Goal: Task Accomplishment & Management: Complete application form

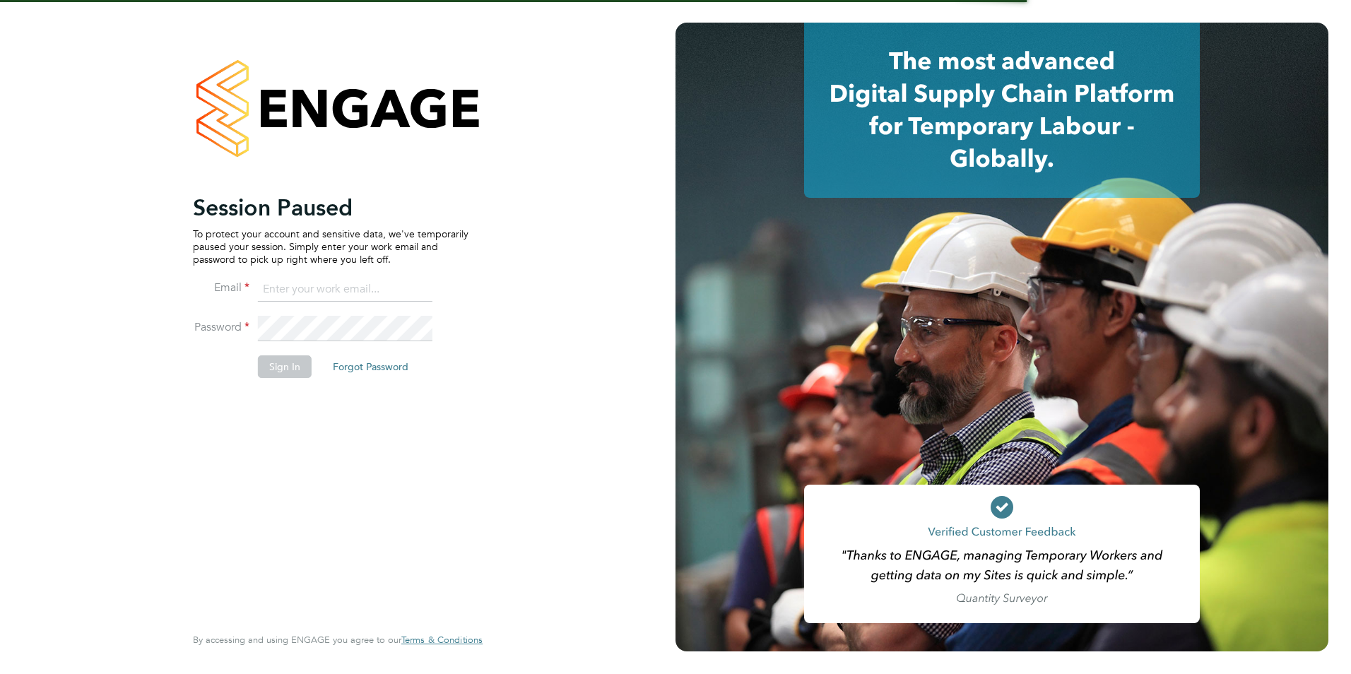
type input "jack.baron@HunterEducation.co.uk"
click at [292, 351] on li "Password" at bounding box center [330, 336] width 275 height 40
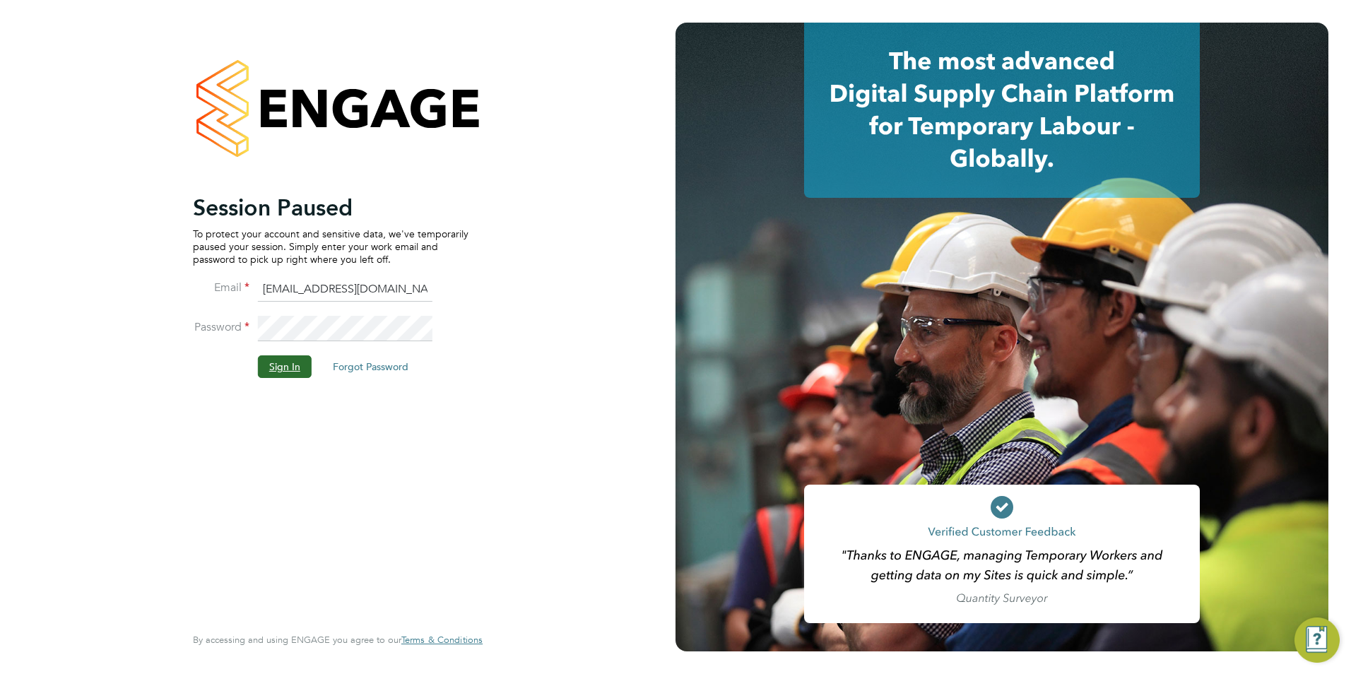
click at [299, 372] on button "Sign In" at bounding box center [285, 366] width 54 height 23
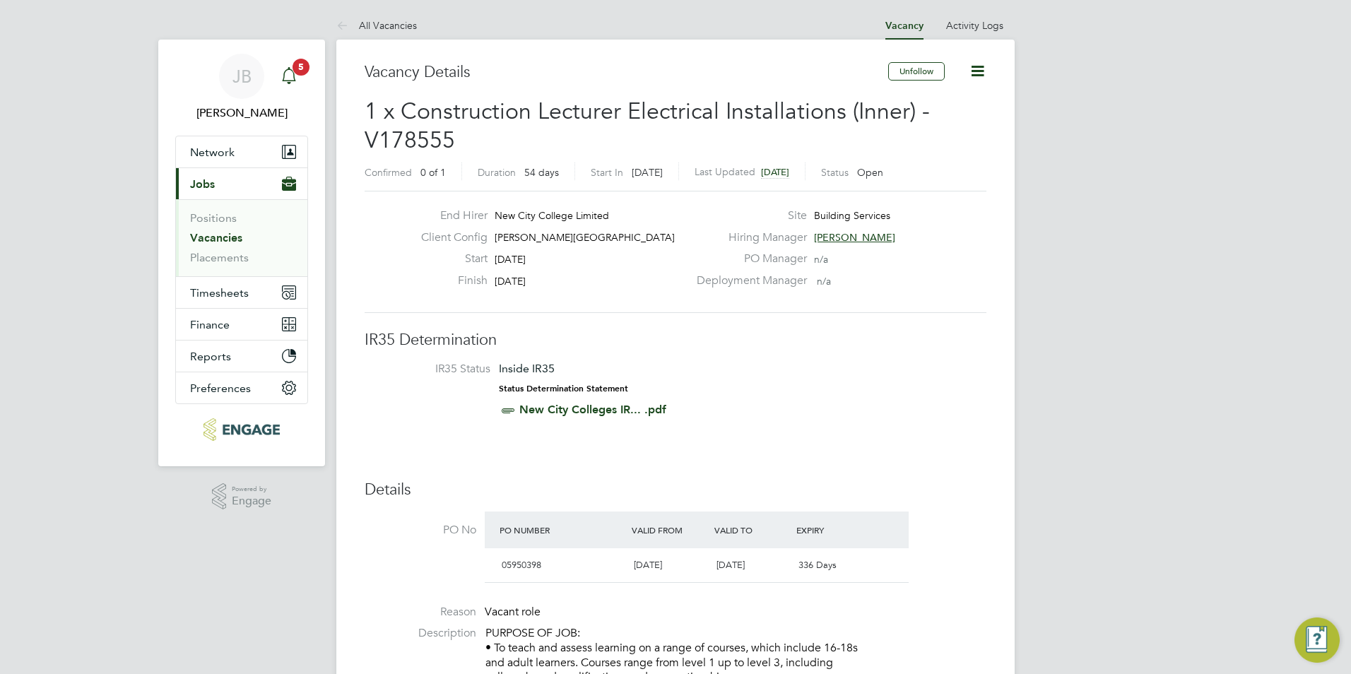
click at [282, 66] on div "Main navigation" at bounding box center [289, 76] width 28 height 28
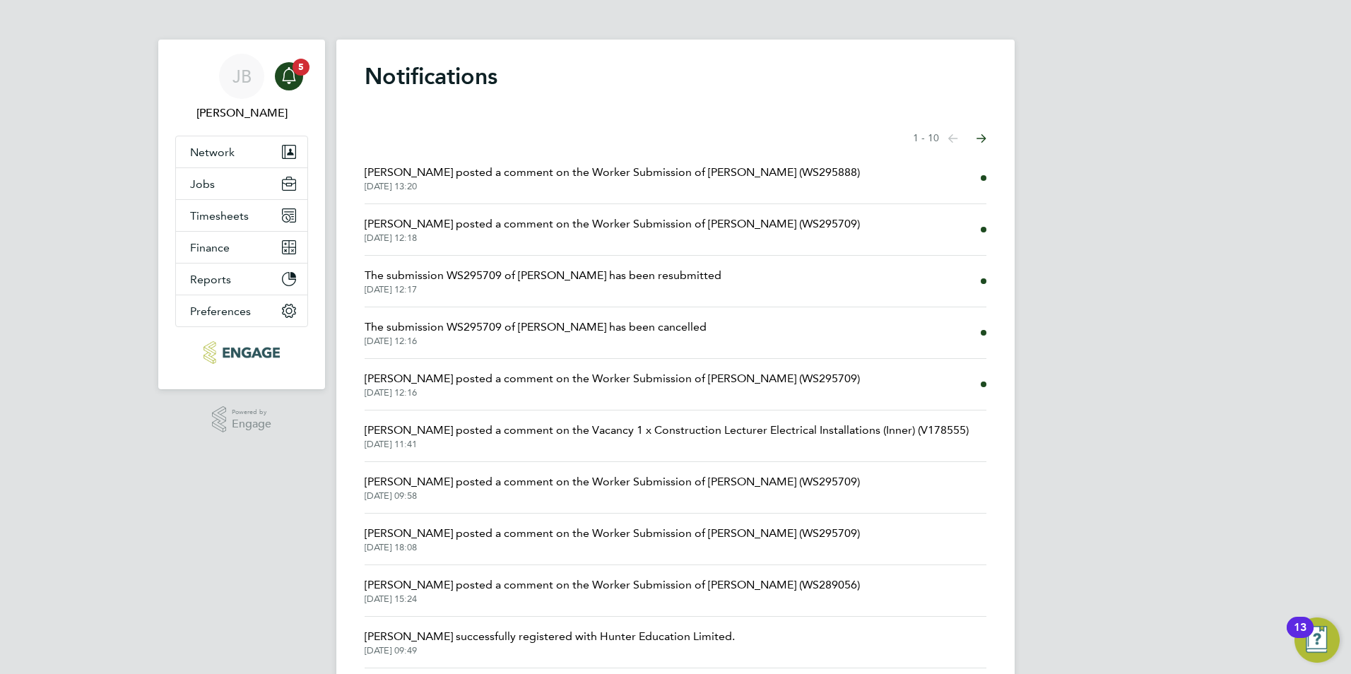
click at [631, 171] on span "Rufena Haque posted a comment on the Worker Submission of Mark Gruber (WS295888)" at bounding box center [611, 172] width 495 height 17
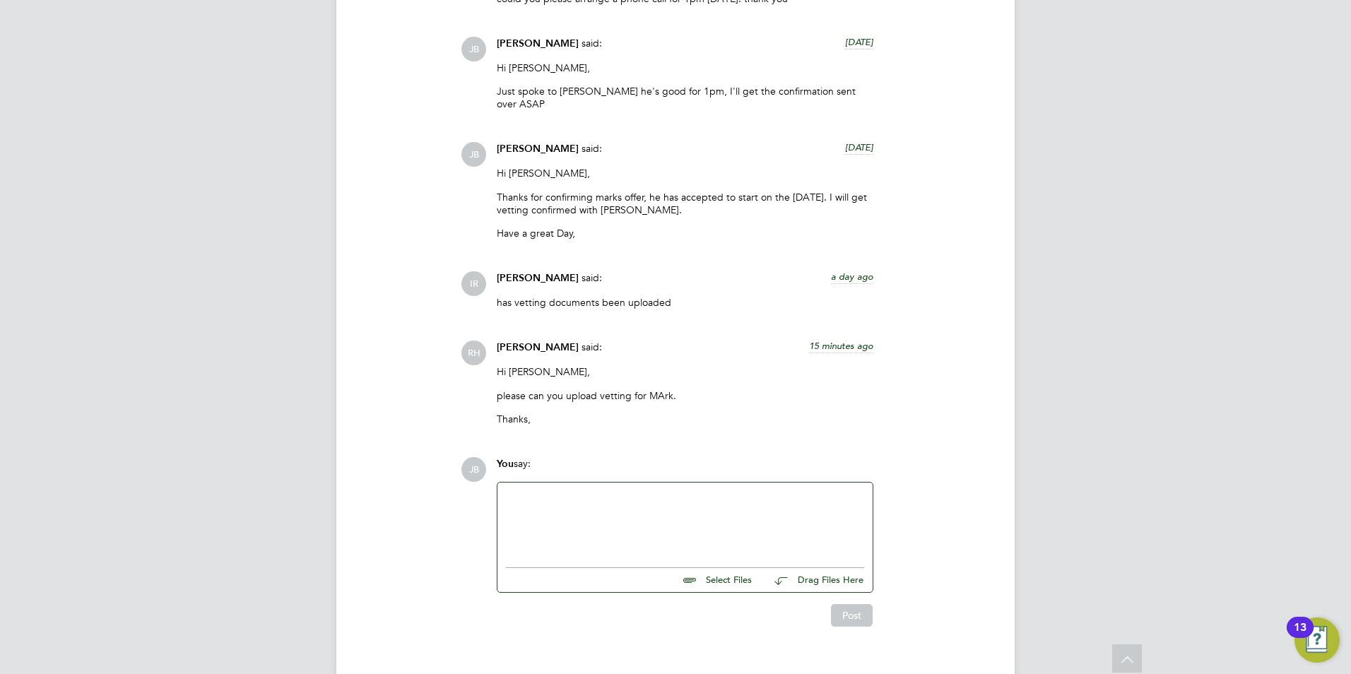
click at [560, 491] on div at bounding box center [685, 521] width 358 height 61
drag, startPoint x: 561, startPoint y: 479, endPoint x: 664, endPoint y: 567, distance: 135.8
click at [664, 567] on div "Hi Rufena, I have been unable to get through to mark since wednesday wehn he se…" at bounding box center [685, 537] width 376 height 111
click at [700, 516] on div "I have been unable to get through to mark since wednesday wehn he sent his DBS" at bounding box center [685, 528] width 358 height 25
drag, startPoint x: 737, startPoint y: 499, endPoint x: 757, endPoint y: 515, distance: 25.2
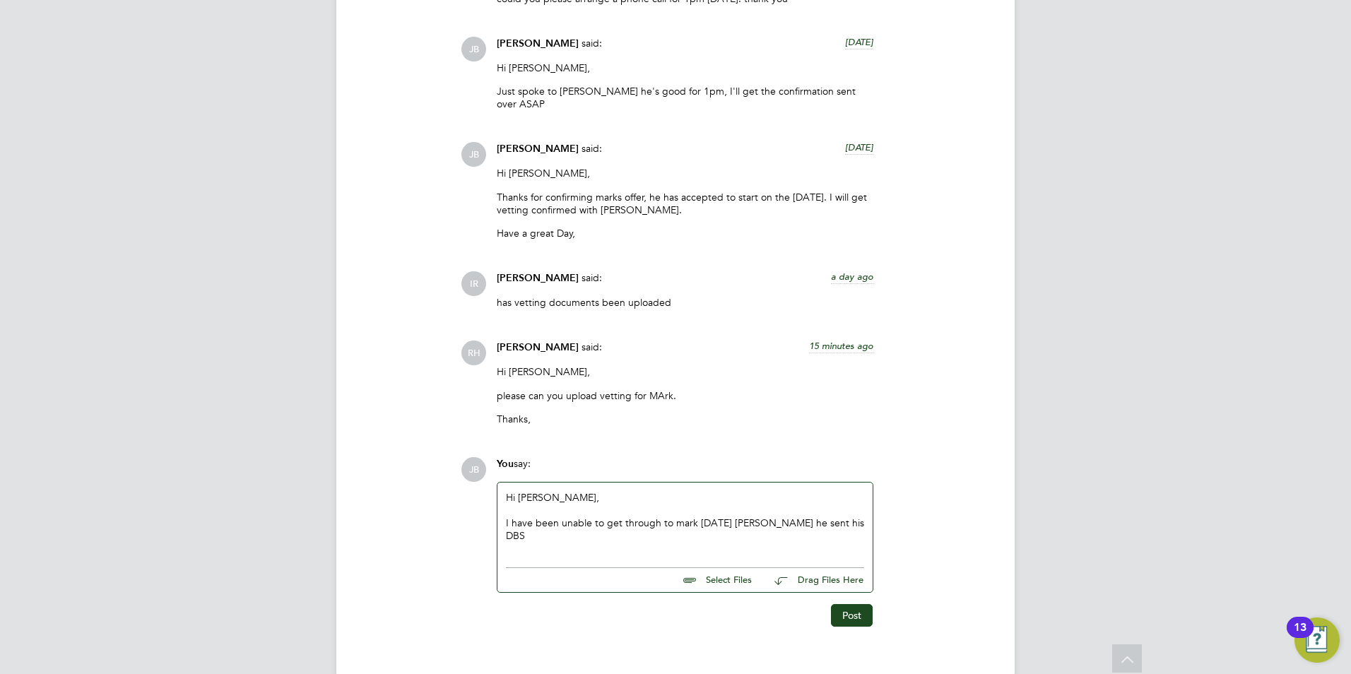
click at [757, 516] on div "I have been unable to get through to mark since wednesday wehn he sent his DBS" at bounding box center [685, 528] width 358 height 25
click at [756, 516] on div "I have been unable to get through to mark since wednesday wehn he sent his DBS" at bounding box center [685, 528] width 358 height 25
click at [598, 518] on div "Hi Rufena, I have been unable to get through to mark since Wednesday when he se…" at bounding box center [685, 521] width 358 height 61
click at [845, 604] on button "Post" at bounding box center [852, 615] width 42 height 23
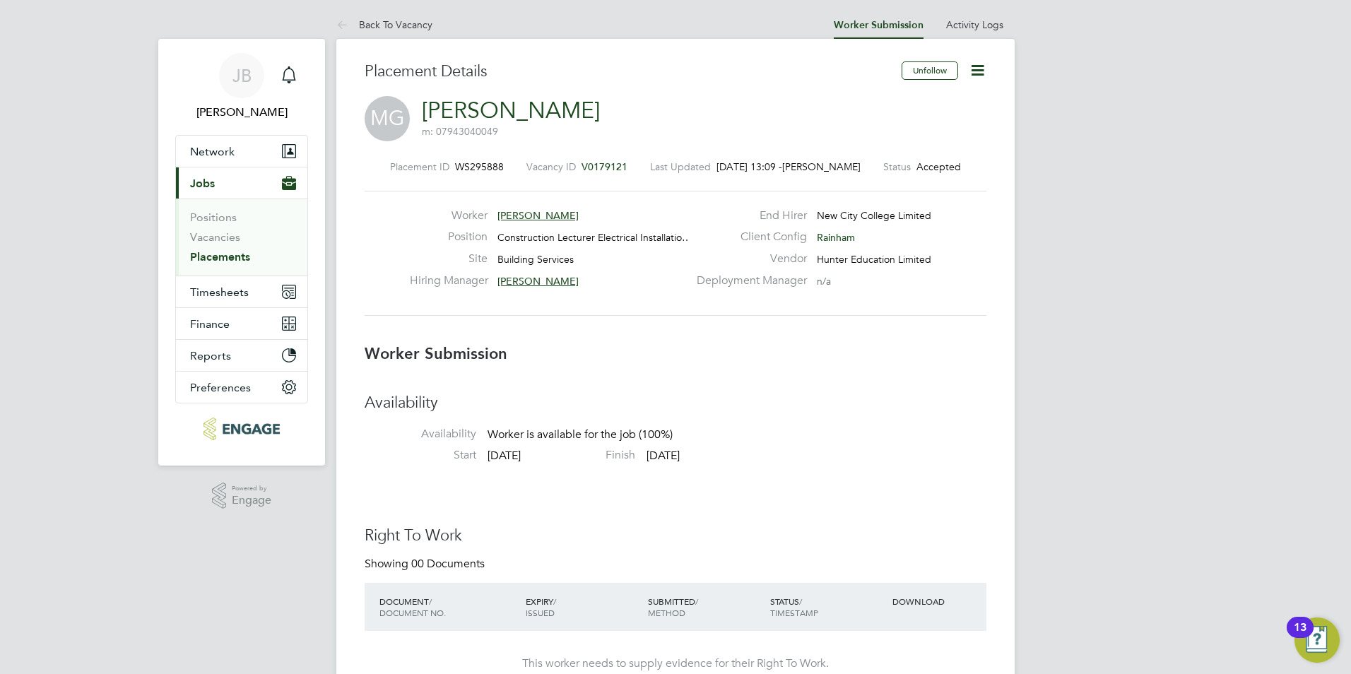
scroll to position [0, 0]
click at [292, 70] on icon "Main navigation" at bounding box center [288, 75] width 17 height 17
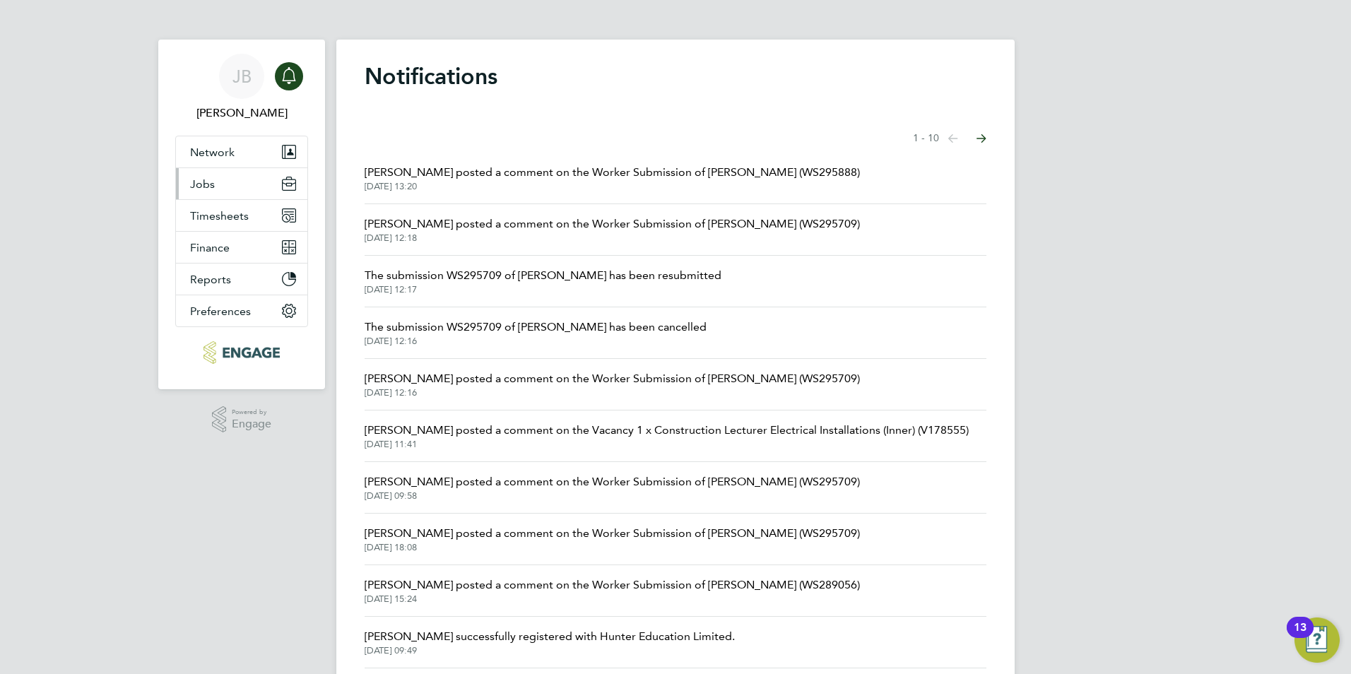
click at [227, 189] on button "Jobs" at bounding box center [241, 183] width 131 height 31
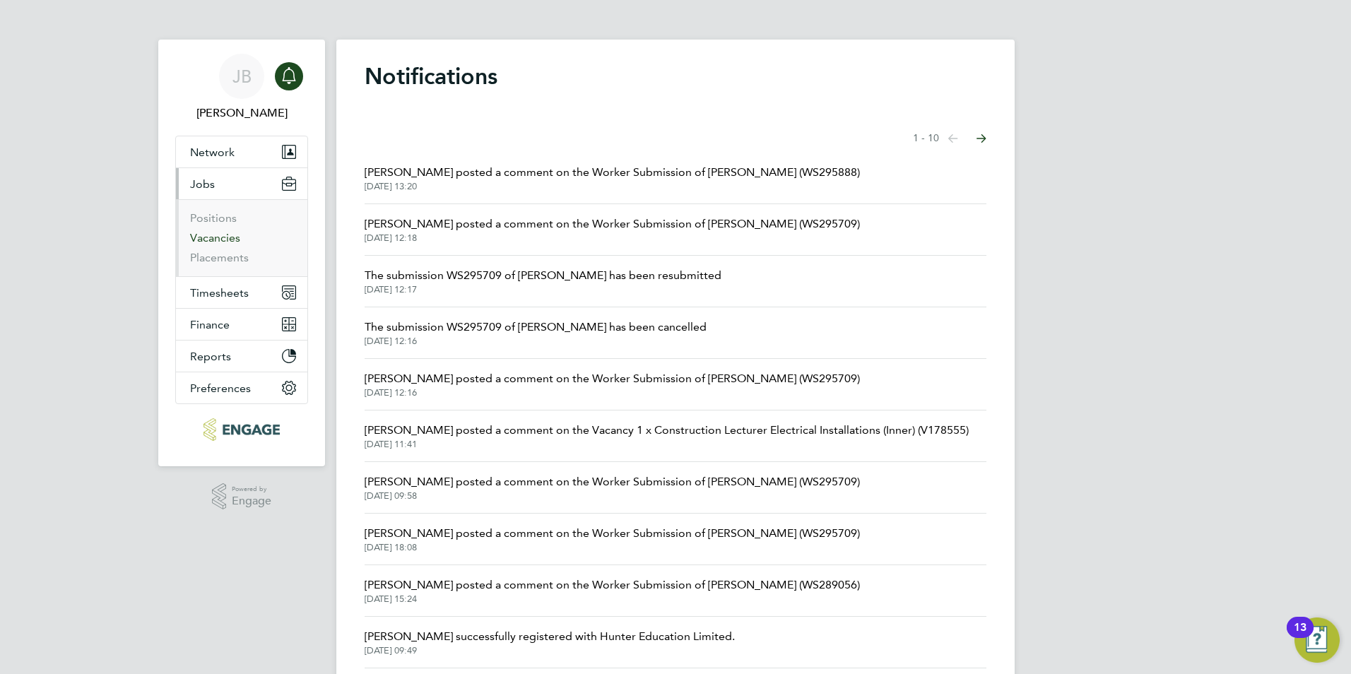
click at [218, 237] on link "Vacancies" at bounding box center [215, 237] width 50 height 13
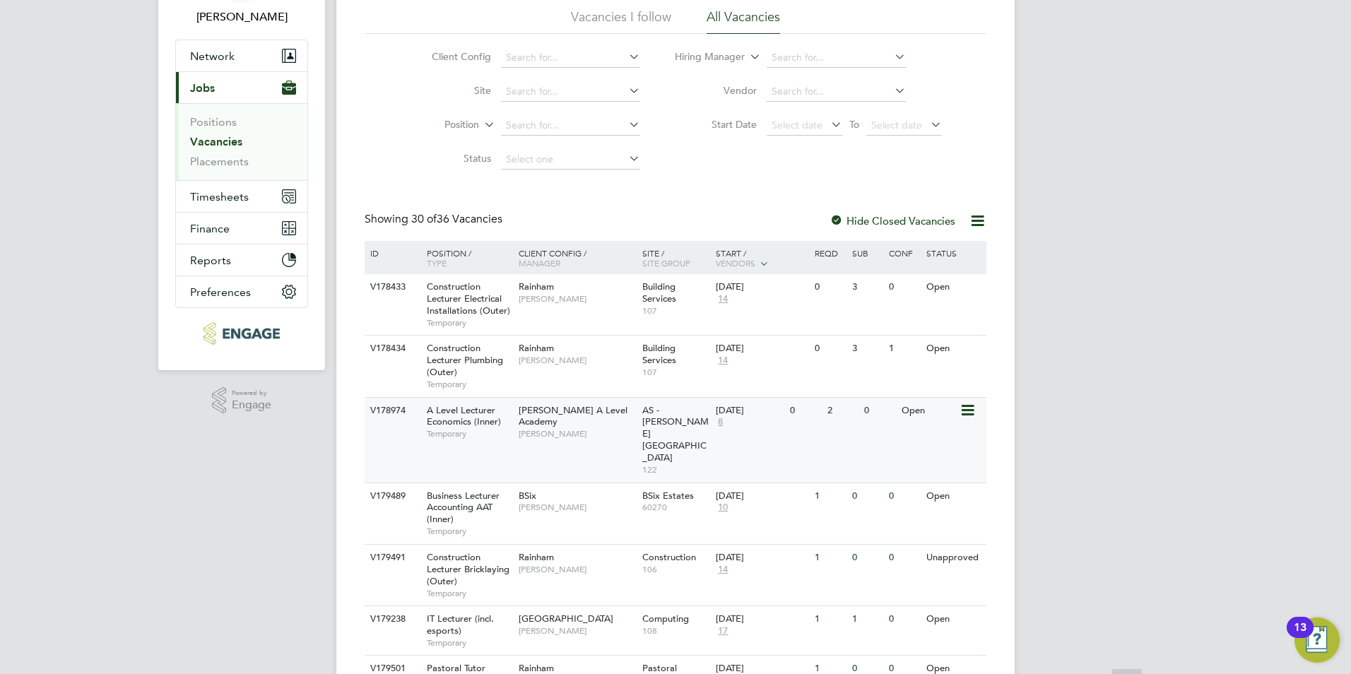
scroll to position [136, 0]
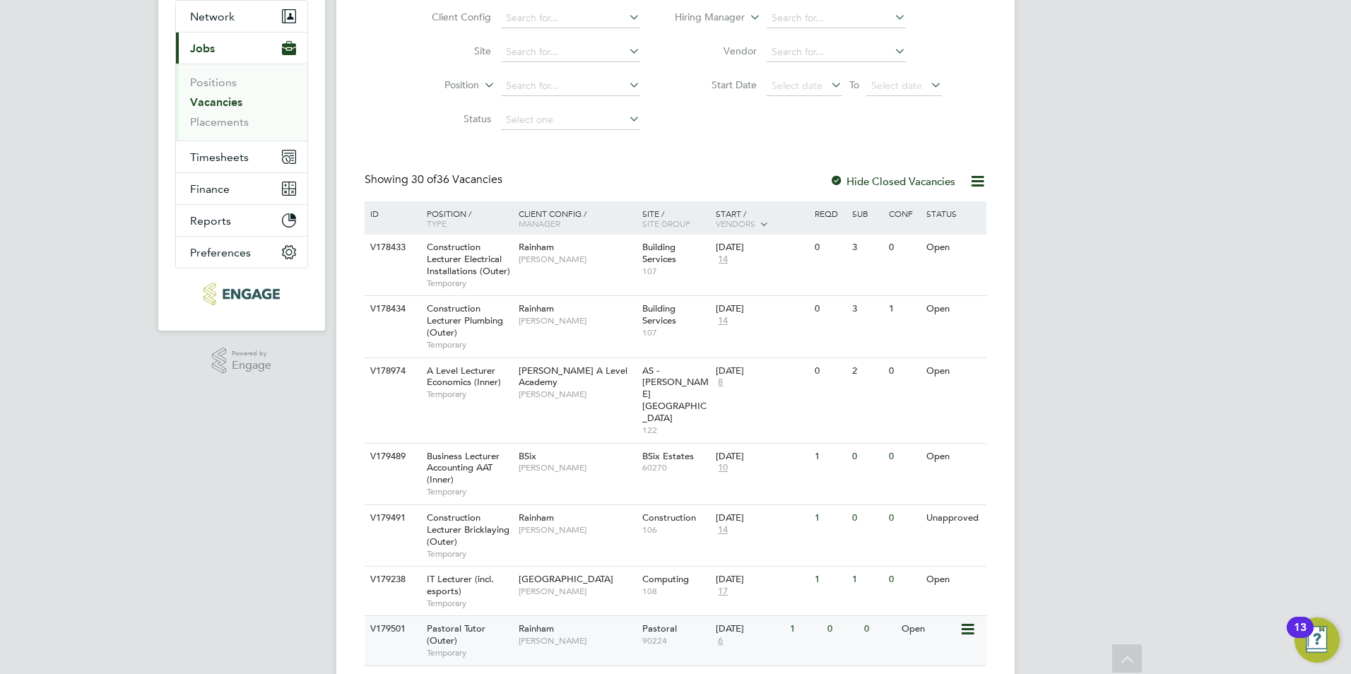
click at [458, 622] on span "Pastoral Tutor (Outer)" at bounding box center [456, 634] width 59 height 24
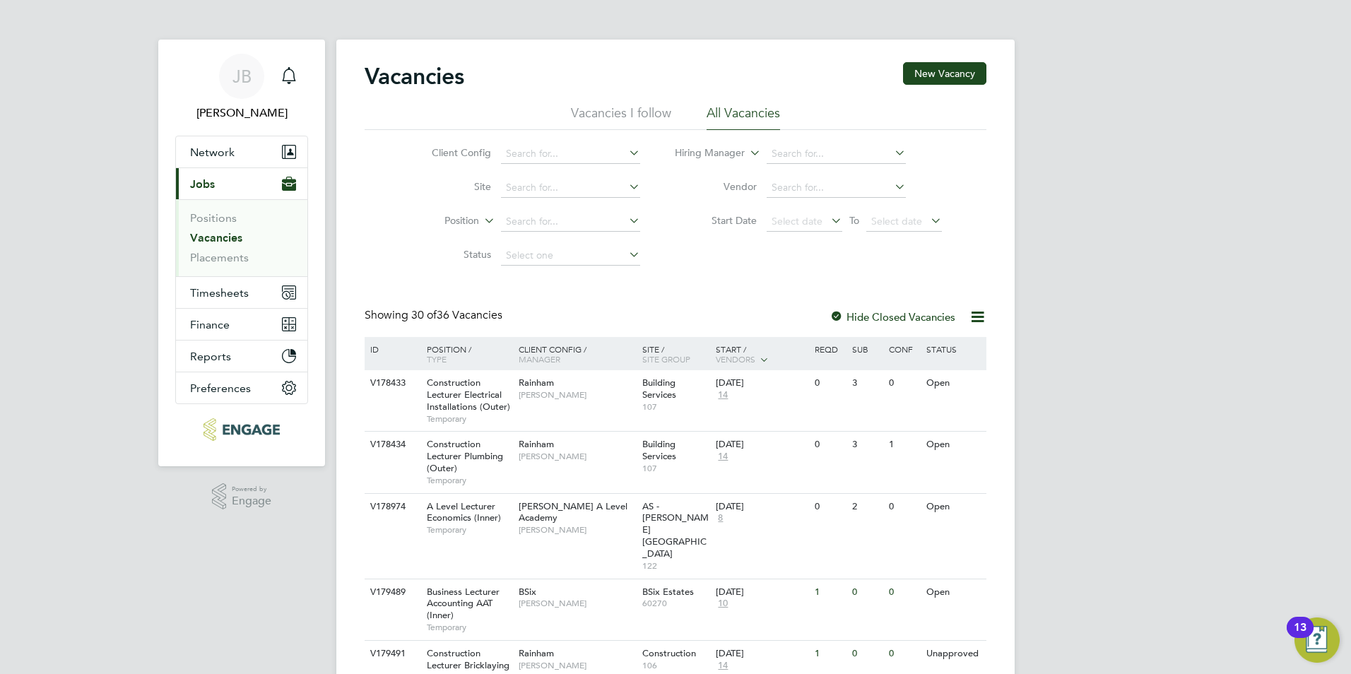
click at [557, 123] on ul "Vacancies I follow All Vacancies" at bounding box center [675, 117] width 622 height 25
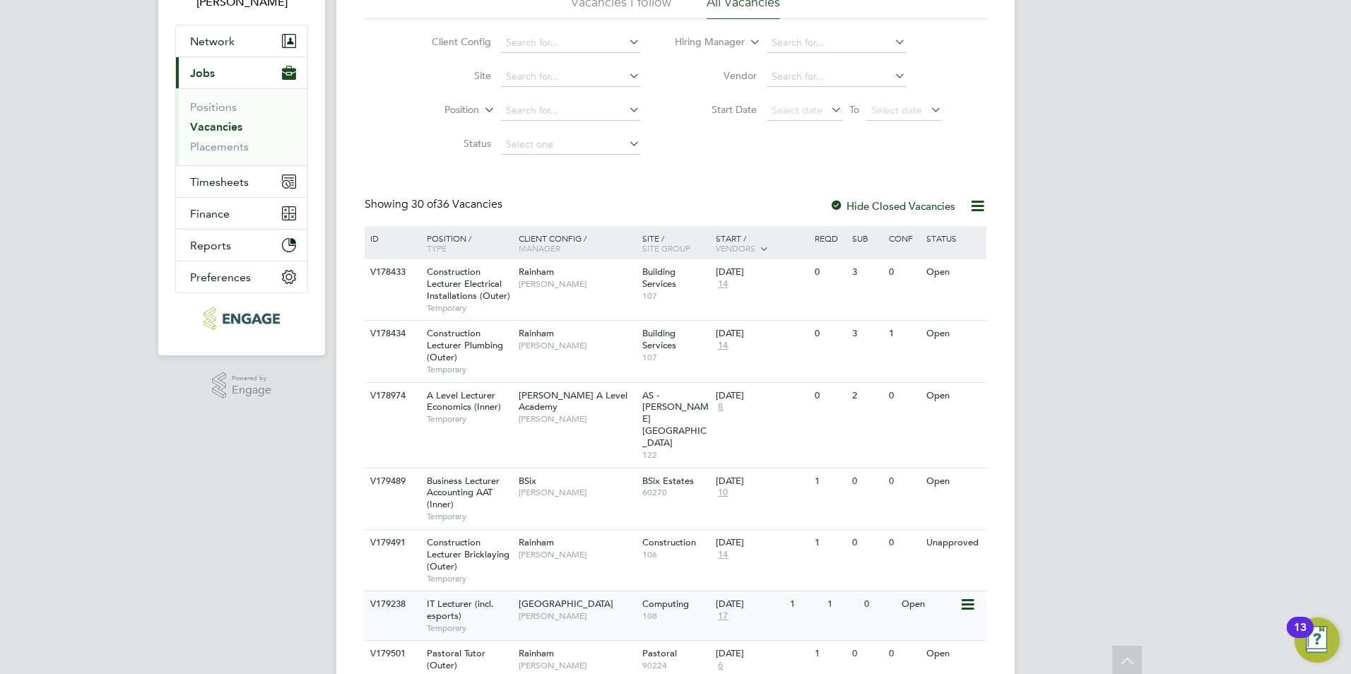
scroll to position [112, 0]
click at [474, 640] on div "Pastoral Tutor (Outer) Temporary" at bounding box center [465, 664] width 99 height 49
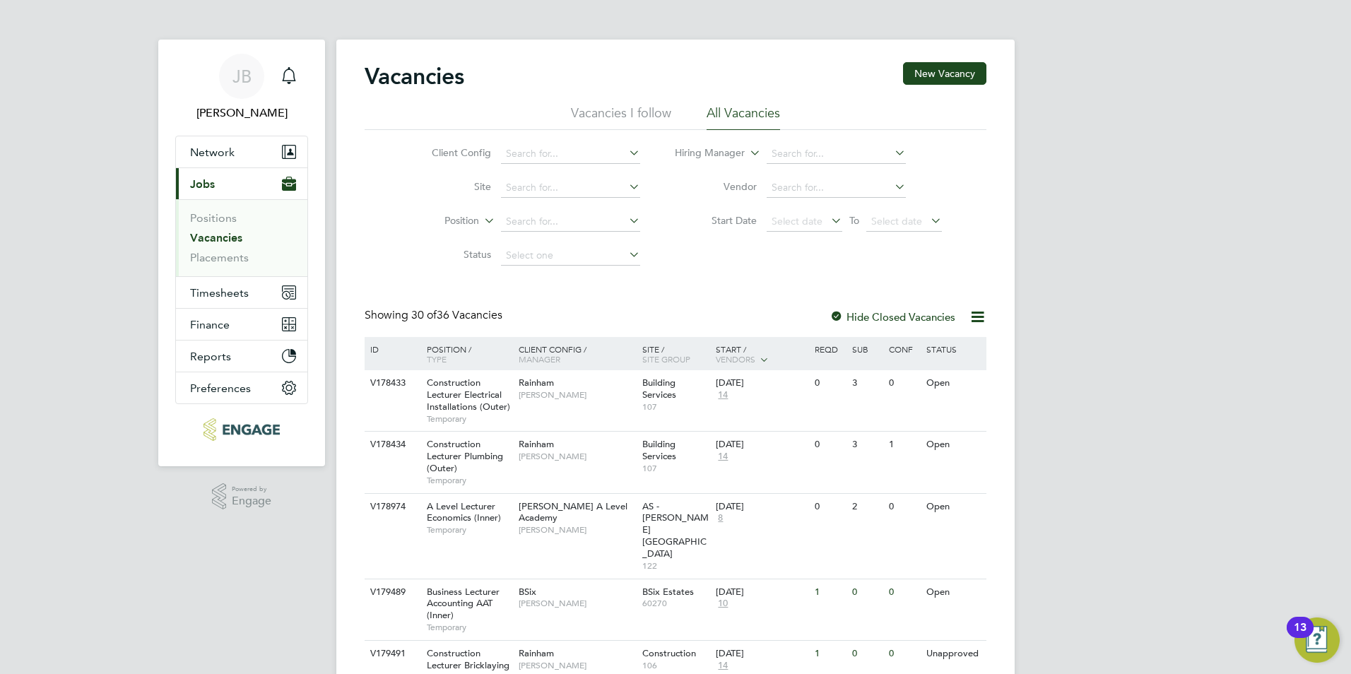
scroll to position [4, 0]
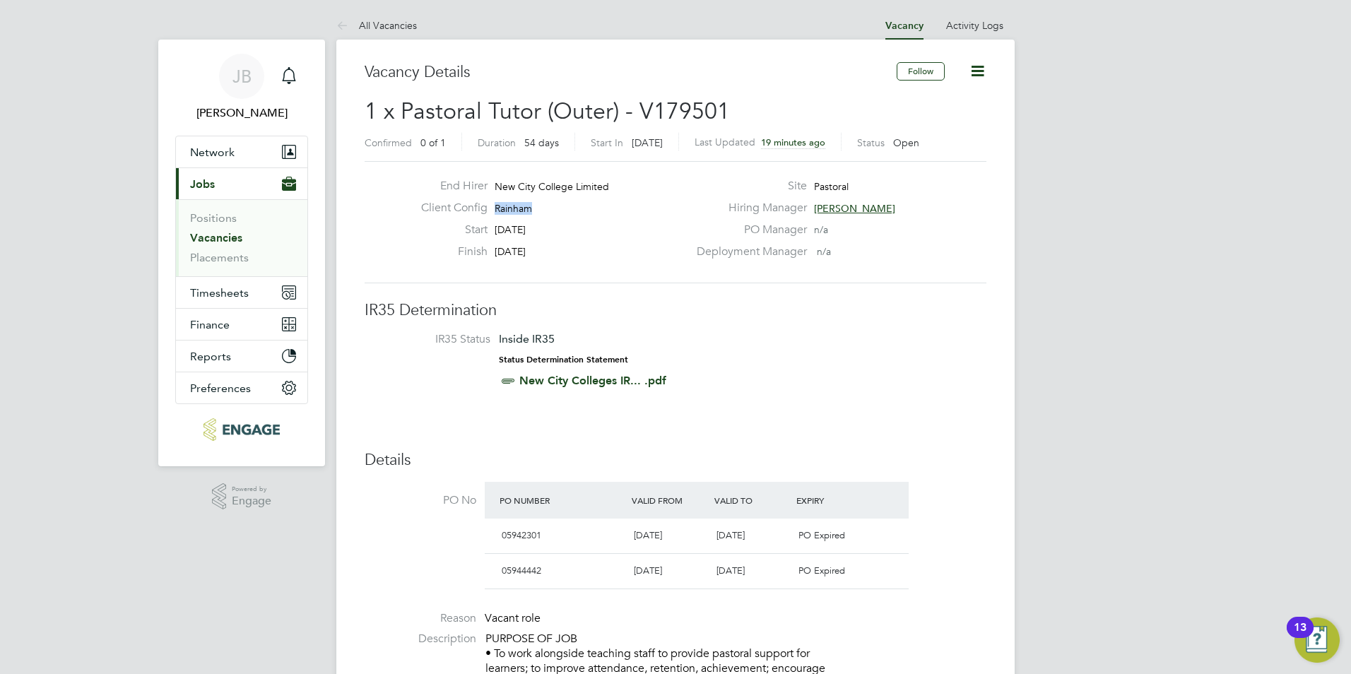
drag, startPoint x: 535, startPoint y: 210, endPoint x: 477, endPoint y: 204, distance: 58.9
click at [473, 205] on div "Client Config Rainham" at bounding box center [549, 212] width 278 height 22
copy span "Rainham"
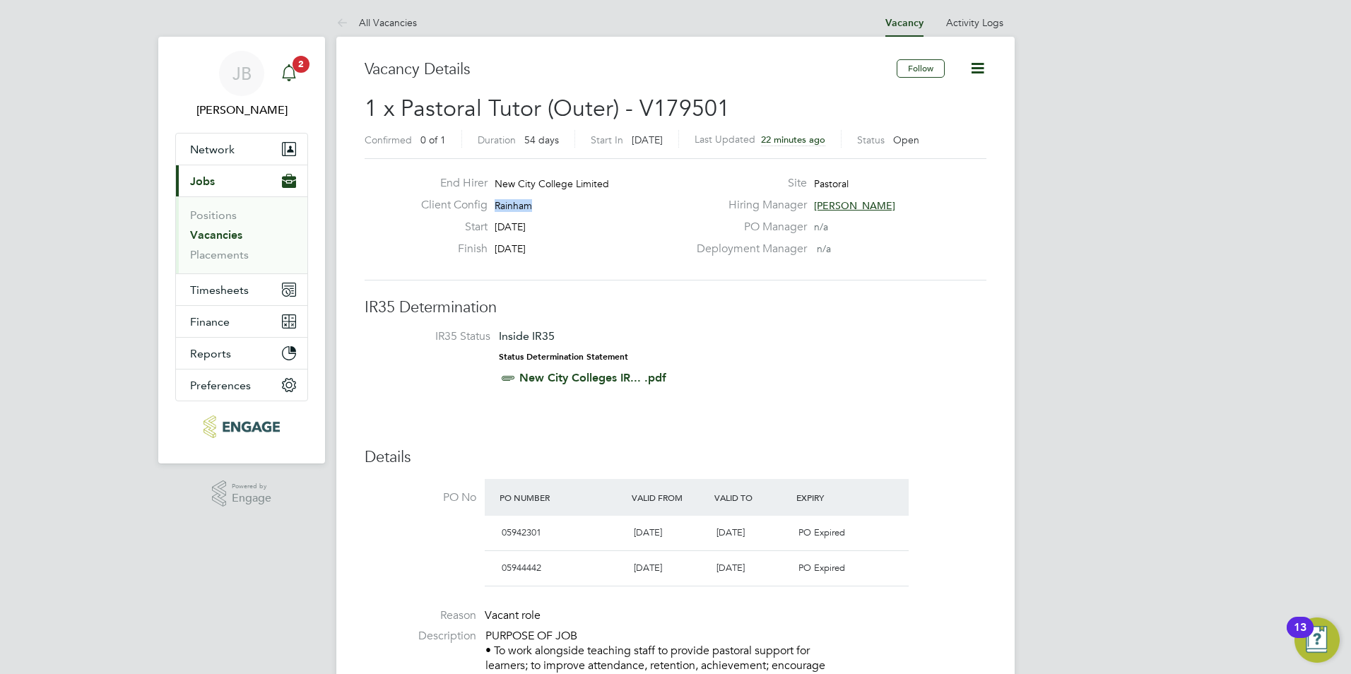
click at [279, 73] on div "Main navigation" at bounding box center [289, 73] width 28 height 28
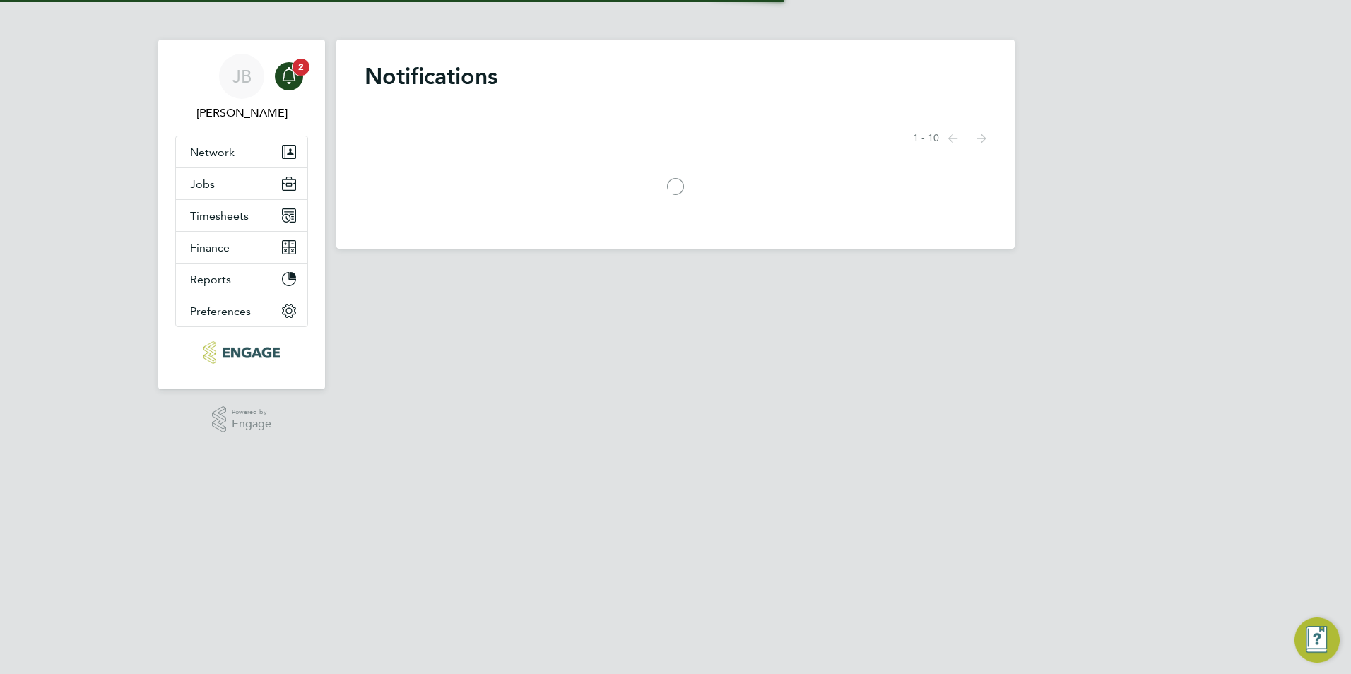
click at [298, 73] on span "2" at bounding box center [300, 67] width 17 height 17
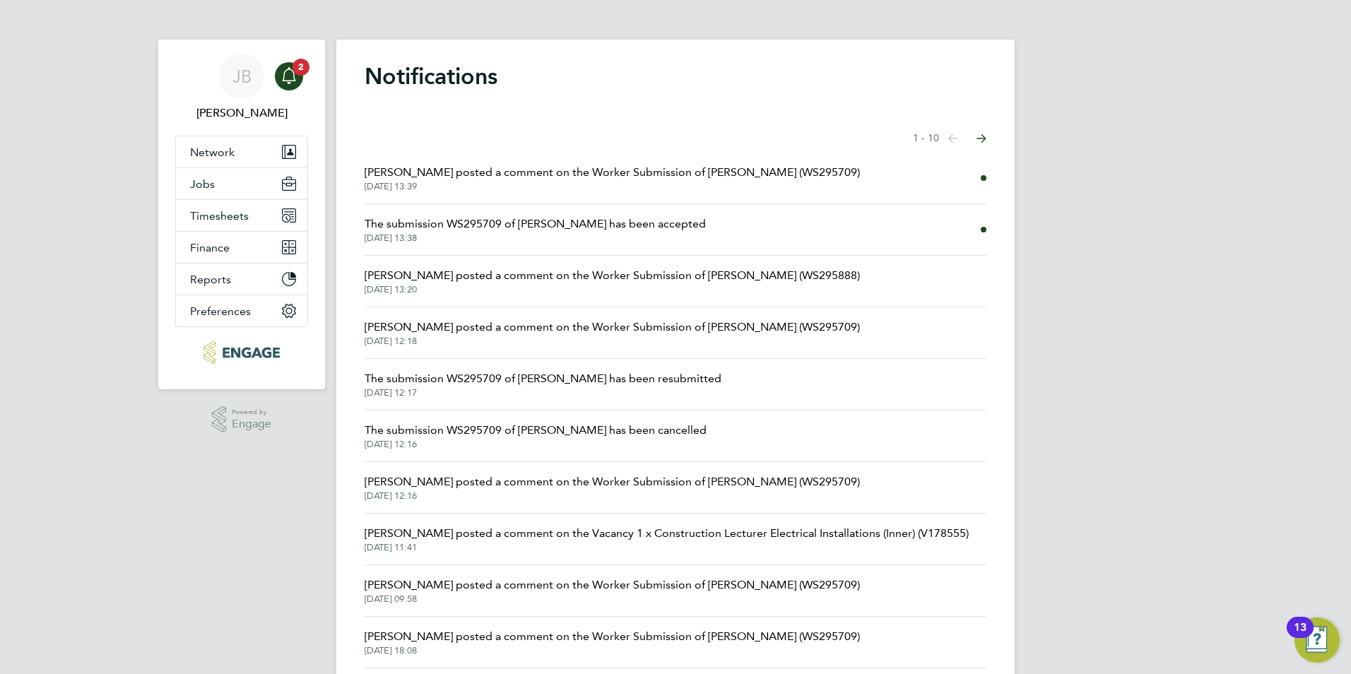
click at [696, 177] on span "Rufena Haque posted a comment on the Worker Submission of Rebecca Potter (WS295…" at bounding box center [611, 172] width 495 height 17
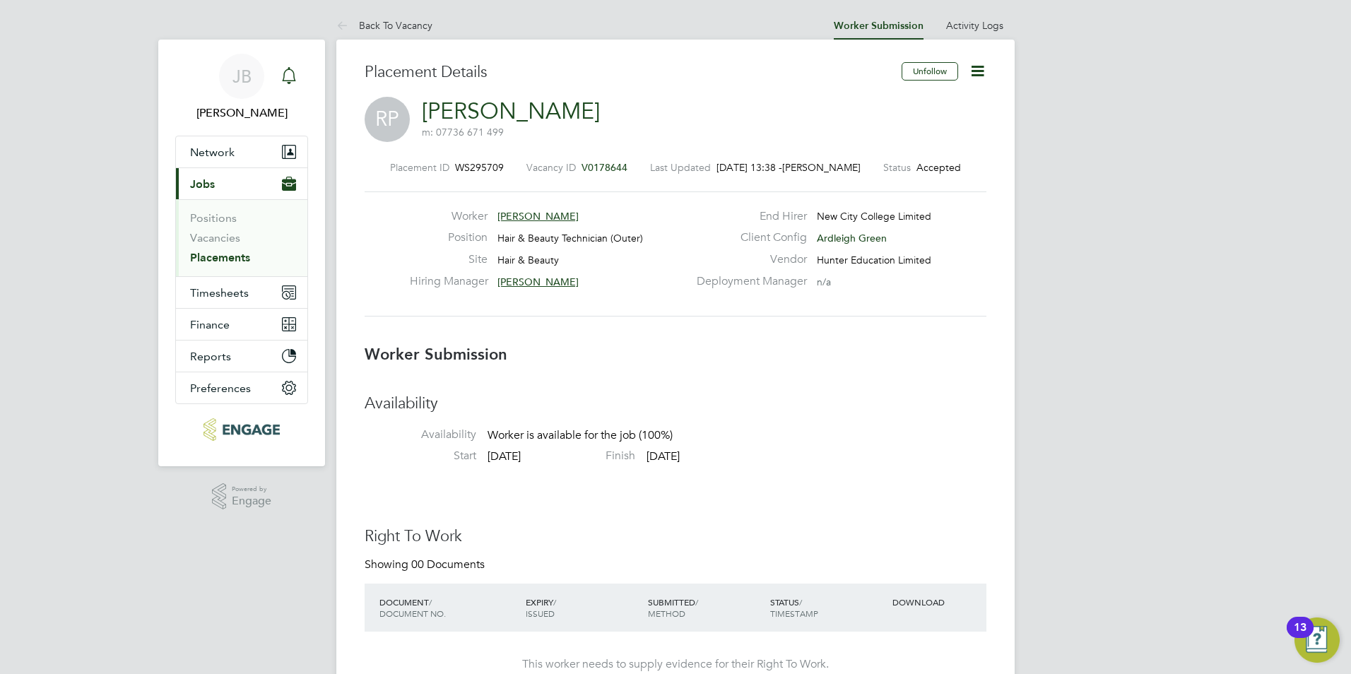
click at [290, 61] on link "Notifications" at bounding box center [289, 76] width 28 height 45
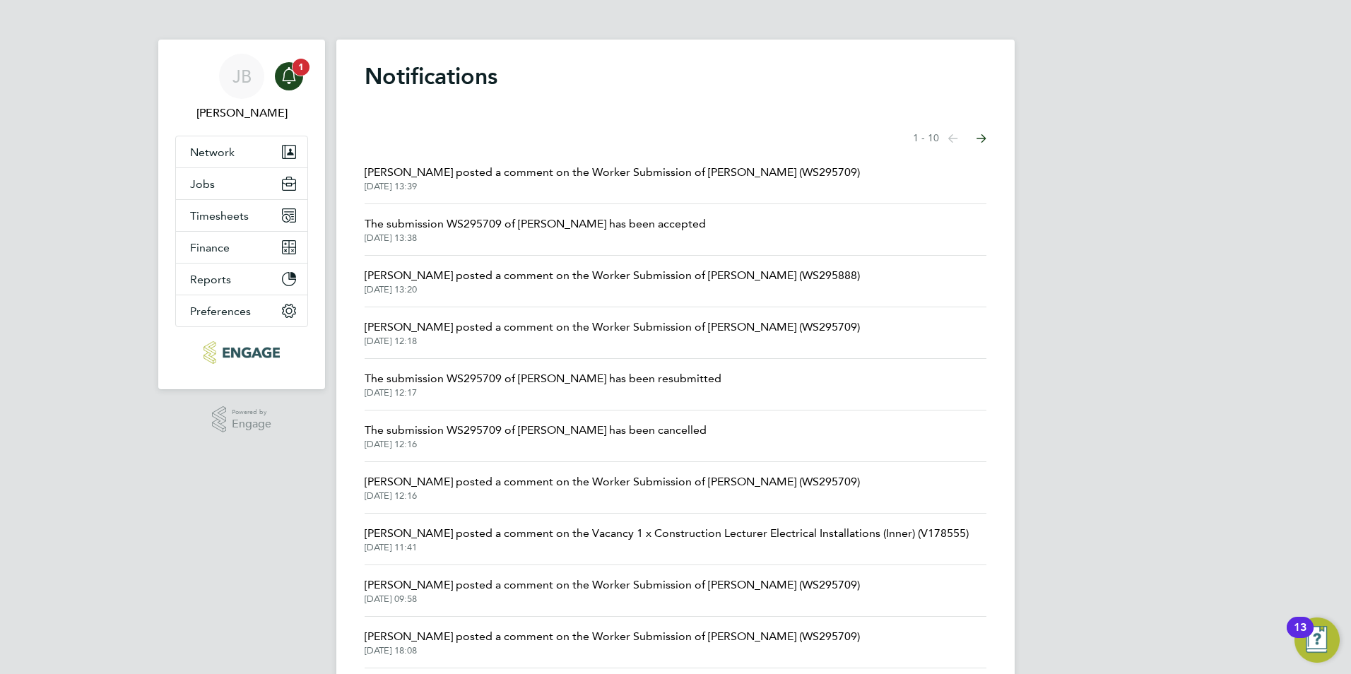
click at [297, 65] on span "1" at bounding box center [300, 67] width 17 height 17
click at [297, 64] on span "1" at bounding box center [300, 67] width 17 height 17
click at [297, 65] on span "1" at bounding box center [300, 67] width 17 height 17
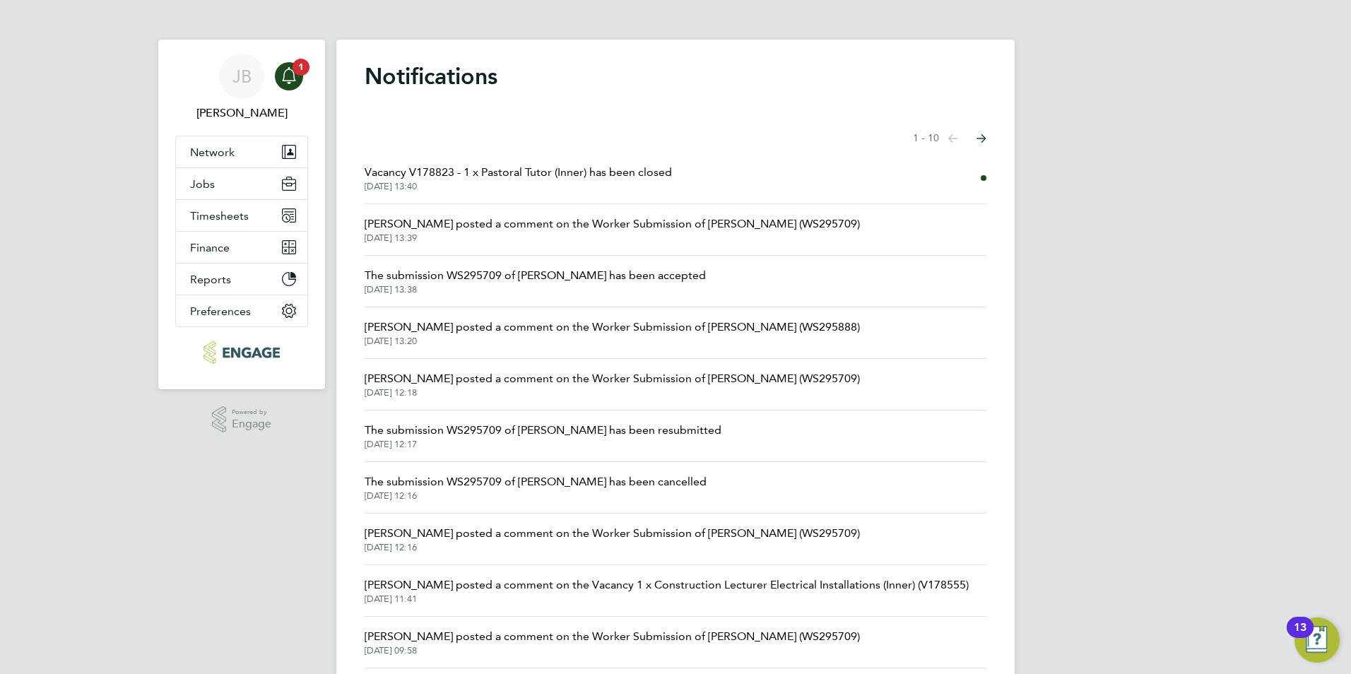
click at [559, 178] on span "Vacancy V178823 - 1 x Pastoral Tutor (Inner) has been closed" at bounding box center [517, 172] width 307 height 17
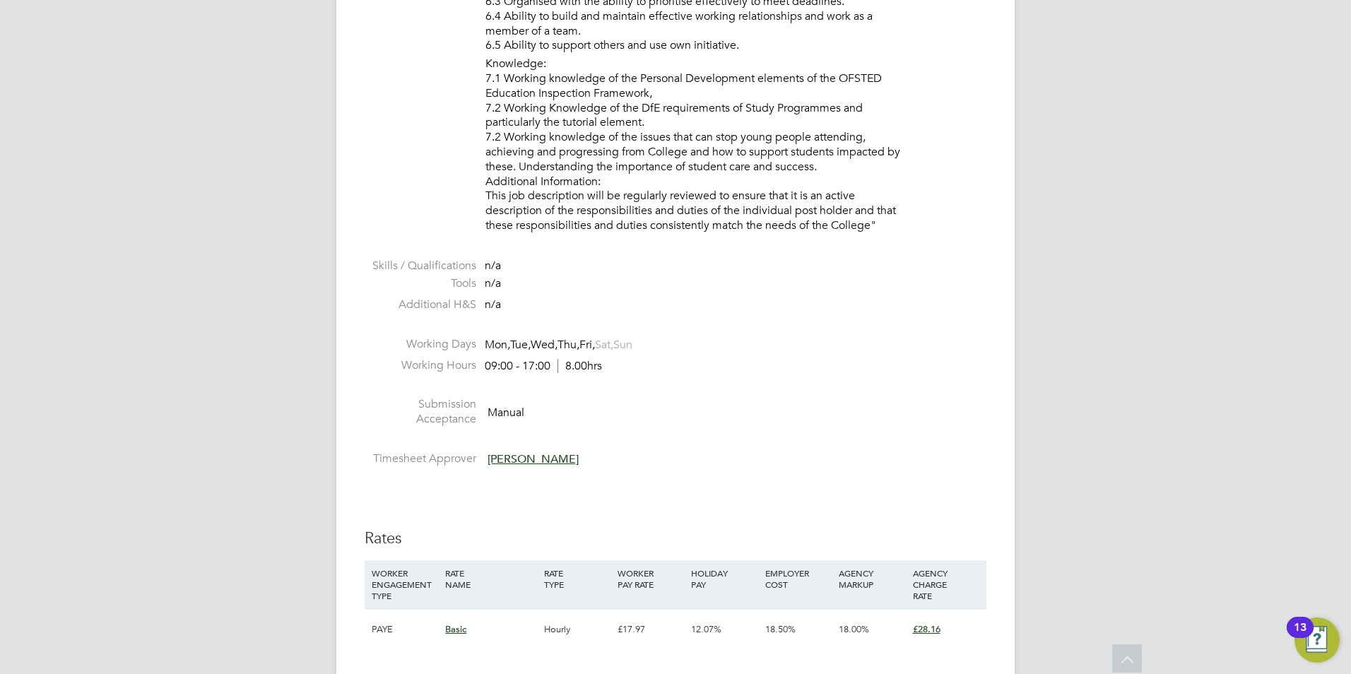
scroll to position [2099, 0]
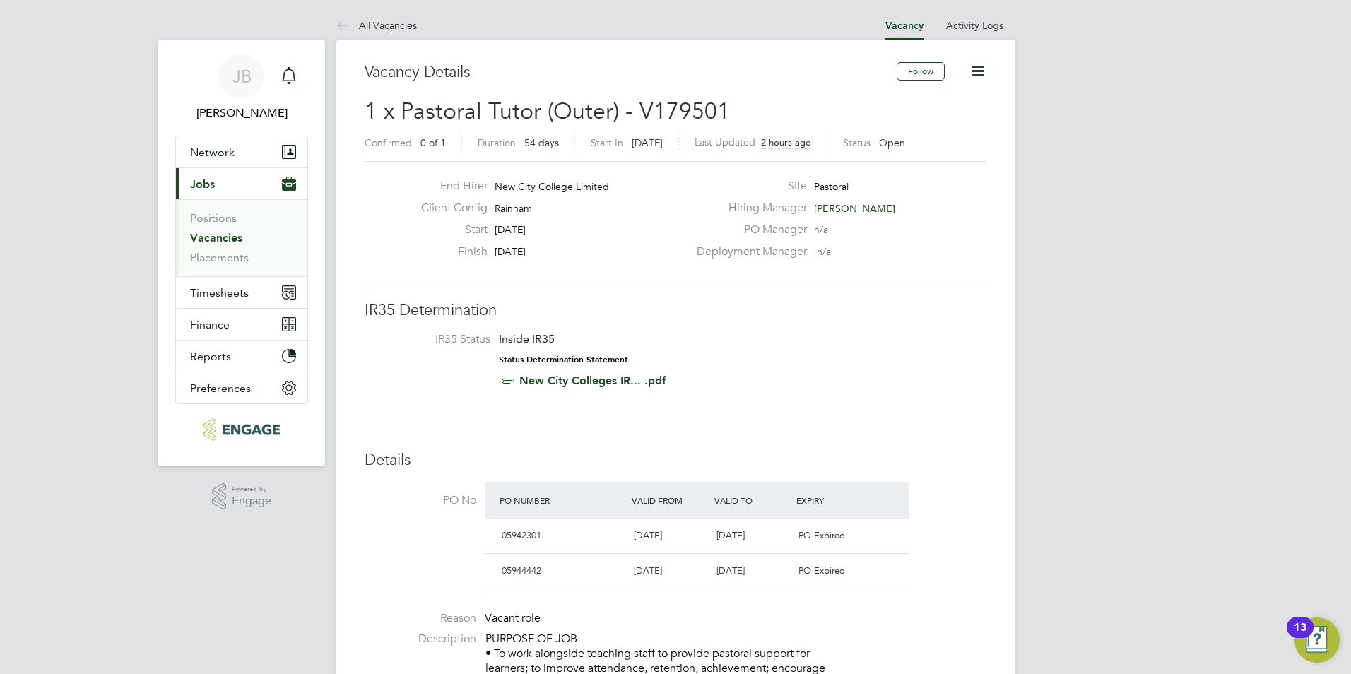
click at [807, 386] on li "IR35 Status Inside IR35 Status Determination Statement New City Colleges IR... …" at bounding box center [675, 362] width 593 height 61
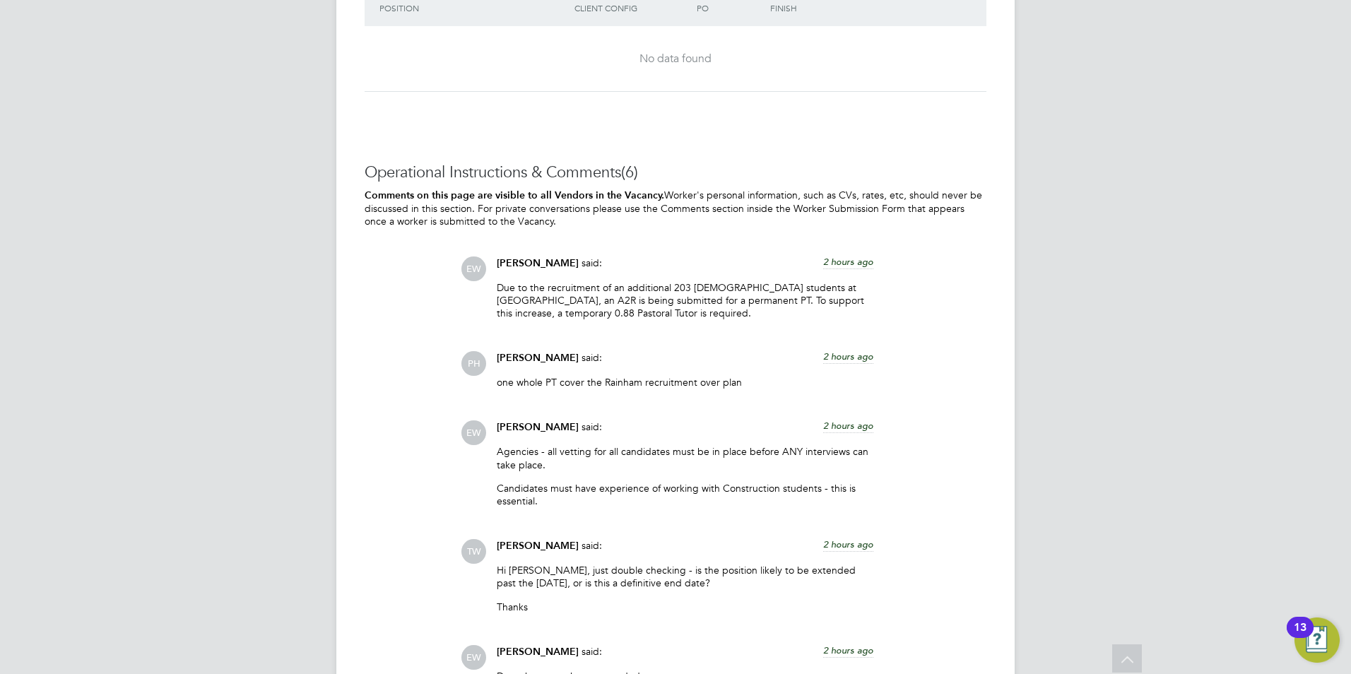
click at [578, 504] on p "Candidates must have experience of working with Construction students - this is…" at bounding box center [685, 494] width 376 height 25
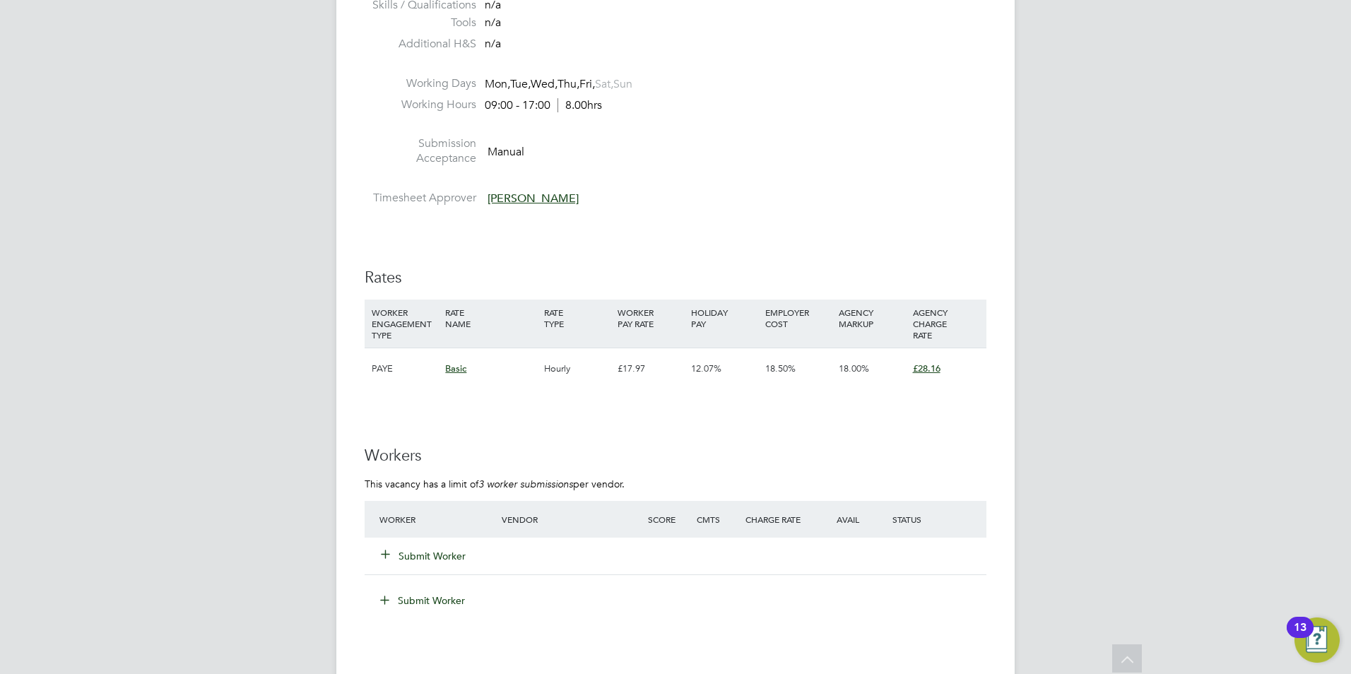
scroll to position [2416, 0]
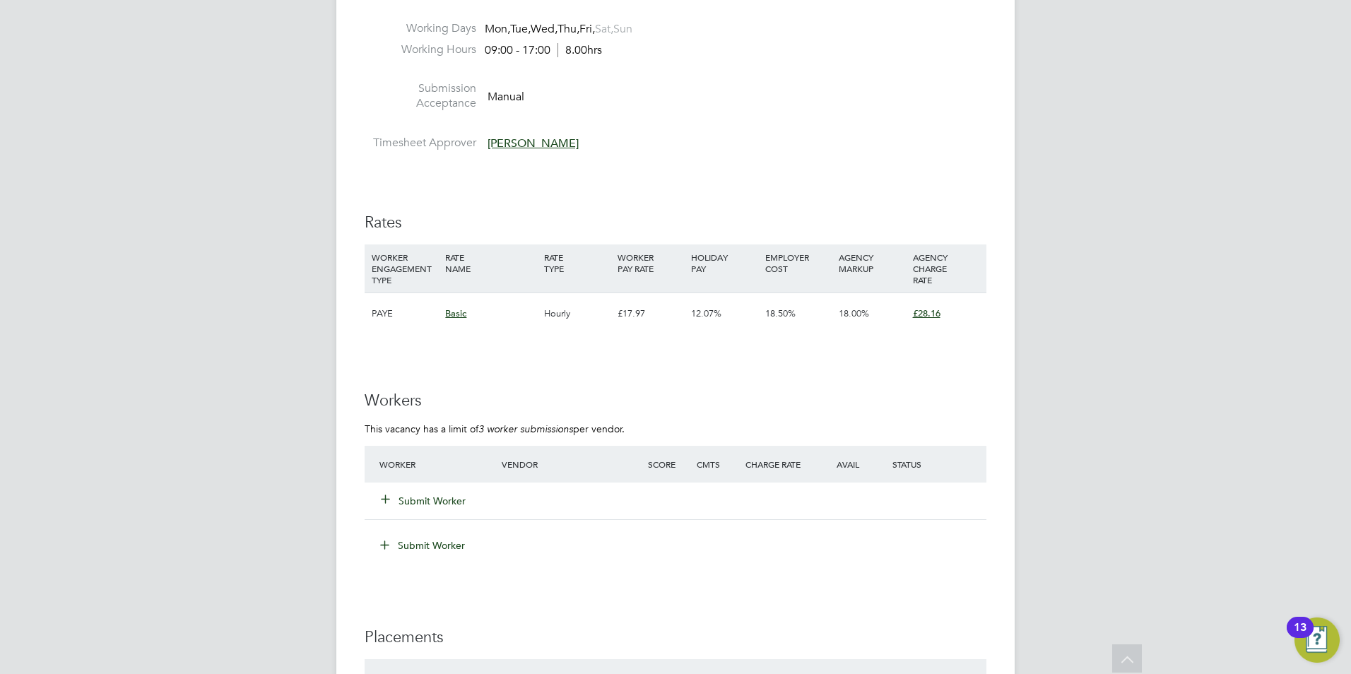
click at [426, 501] on button "Submit Worker" at bounding box center [423, 501] width 85 height 14
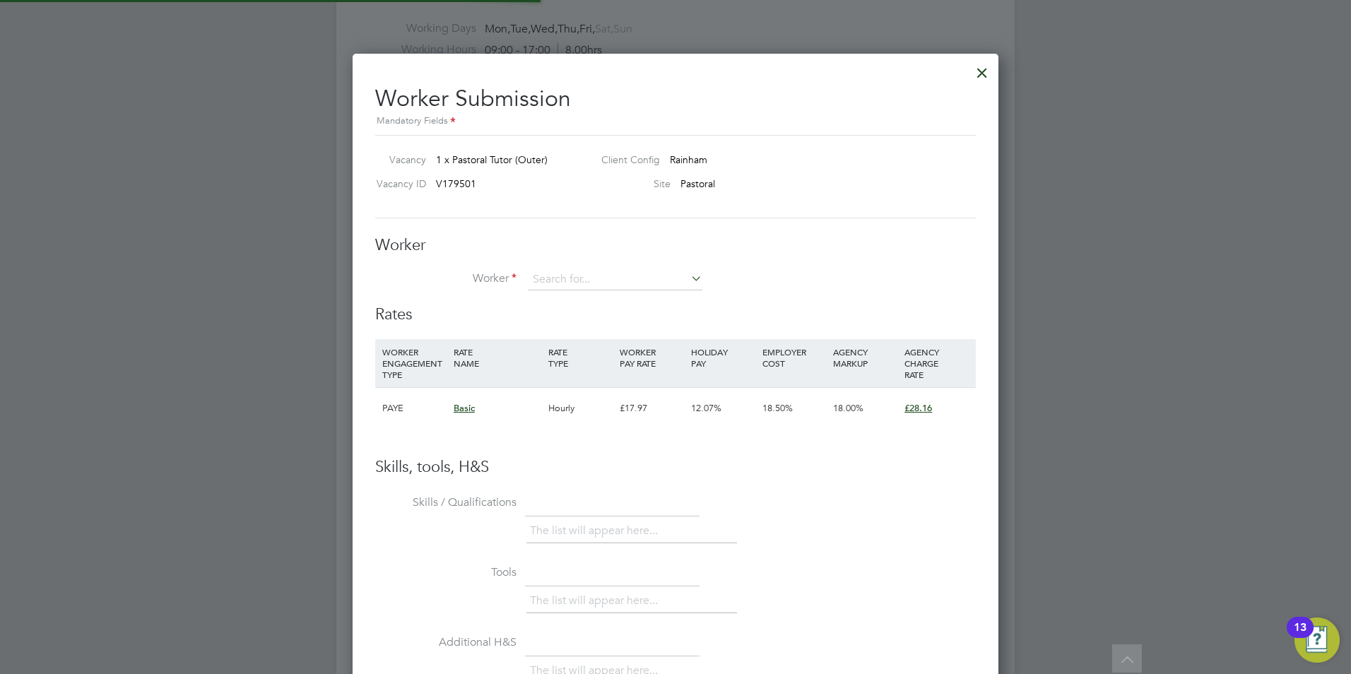
scroll to position [857, 646]
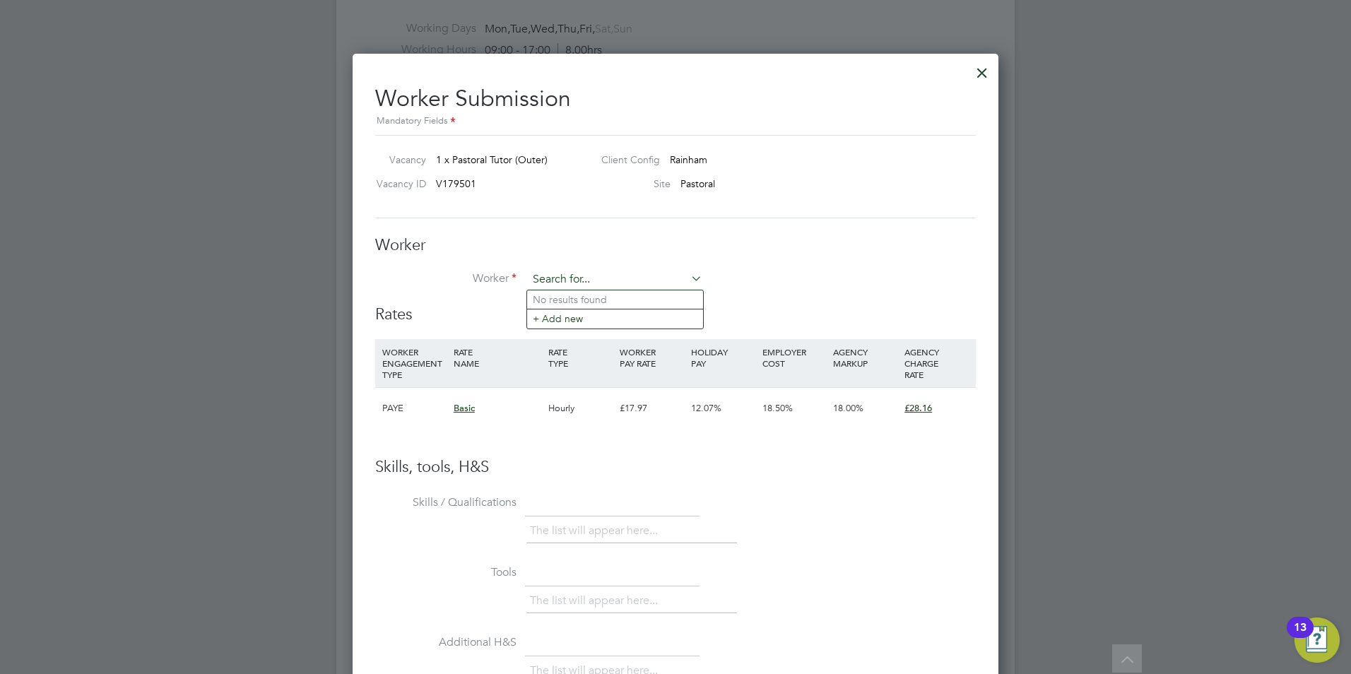
drag, startPoint x: 573, startPoint y: 282, endPoint x: 566, endPoint y: 281, distance: 7.1
click at [566, 281] on input at bounding box center [615, 279] width 174 height 21
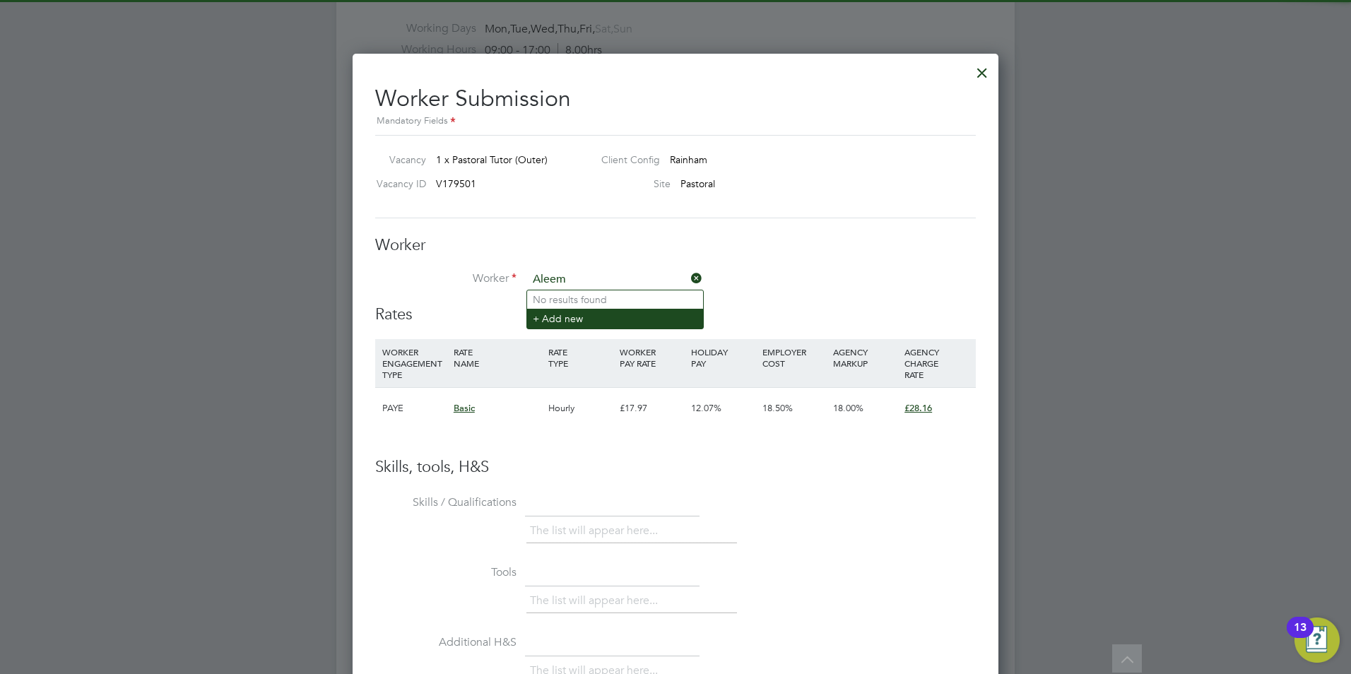
type input "Aleem"
click at [572, 319] on li "+ Add new" at bounding box center [615, 318] width 176 height 19
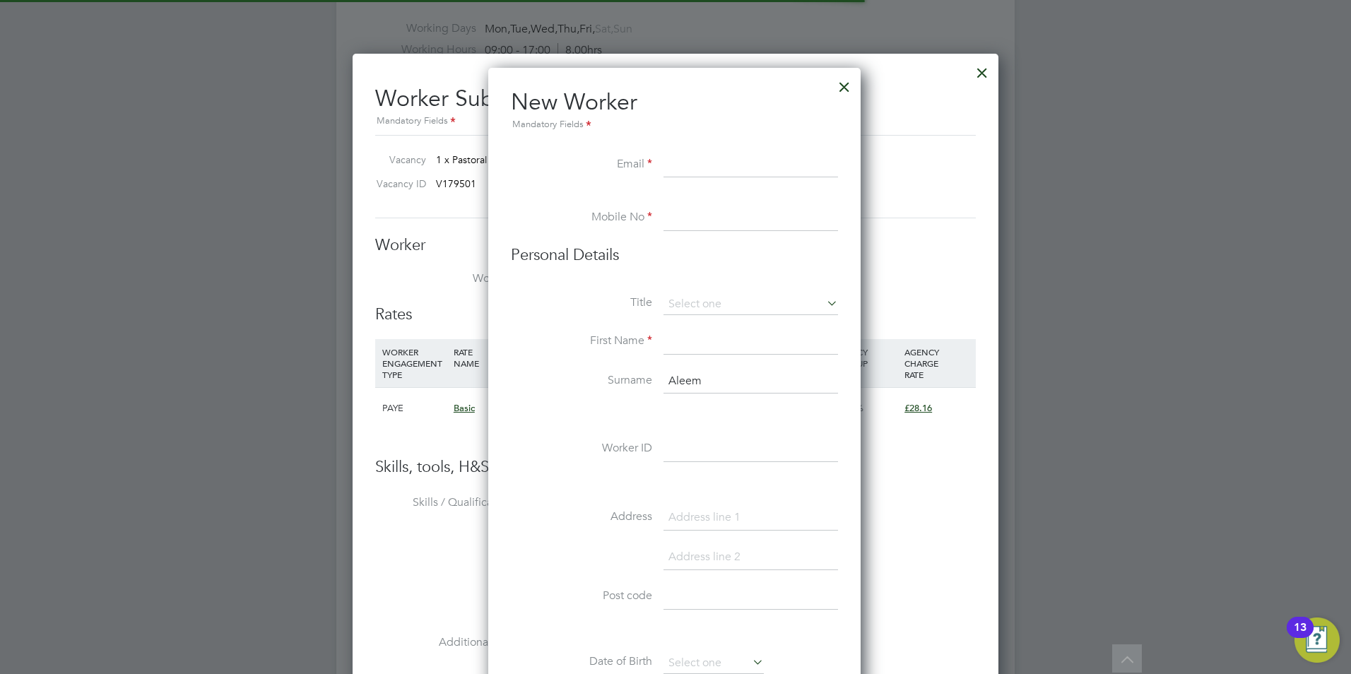
scroll to position [1202, 374]
click at [700, 160] on input at bounding box center [750, 165] width 174 height 25
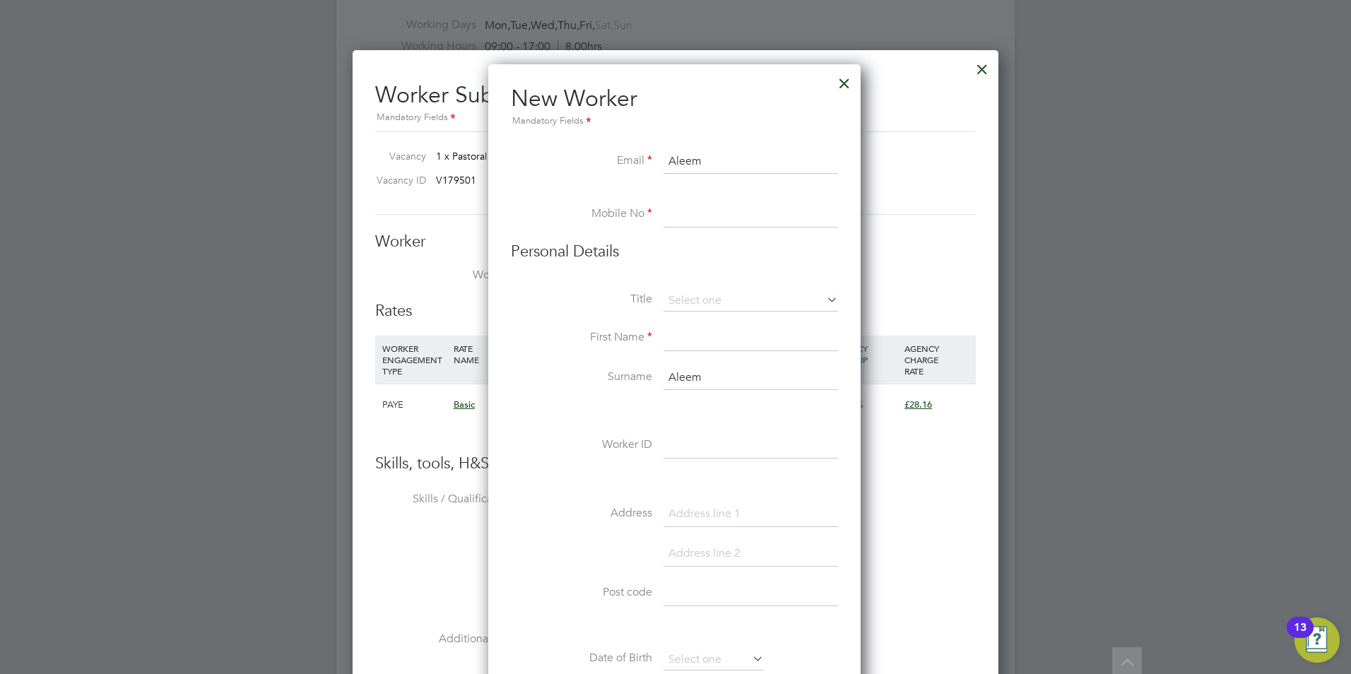
scroll to position [2422, 0]
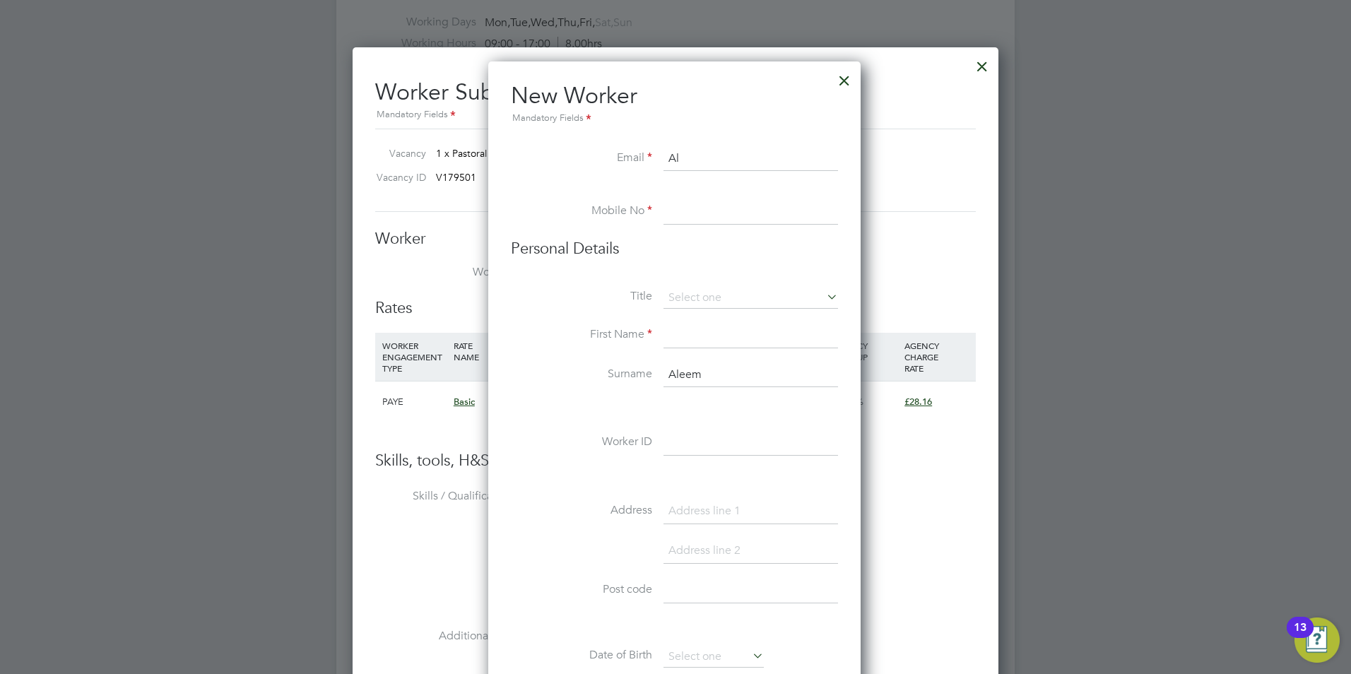
type input "A"
paste input "ollivierre.career@gmail.com"
type input "ollivierre.career@gmail.com"
click at [682, 220] on input at bounding box center [750, 211] width 174 height 25
paste input "+44 7710409733"
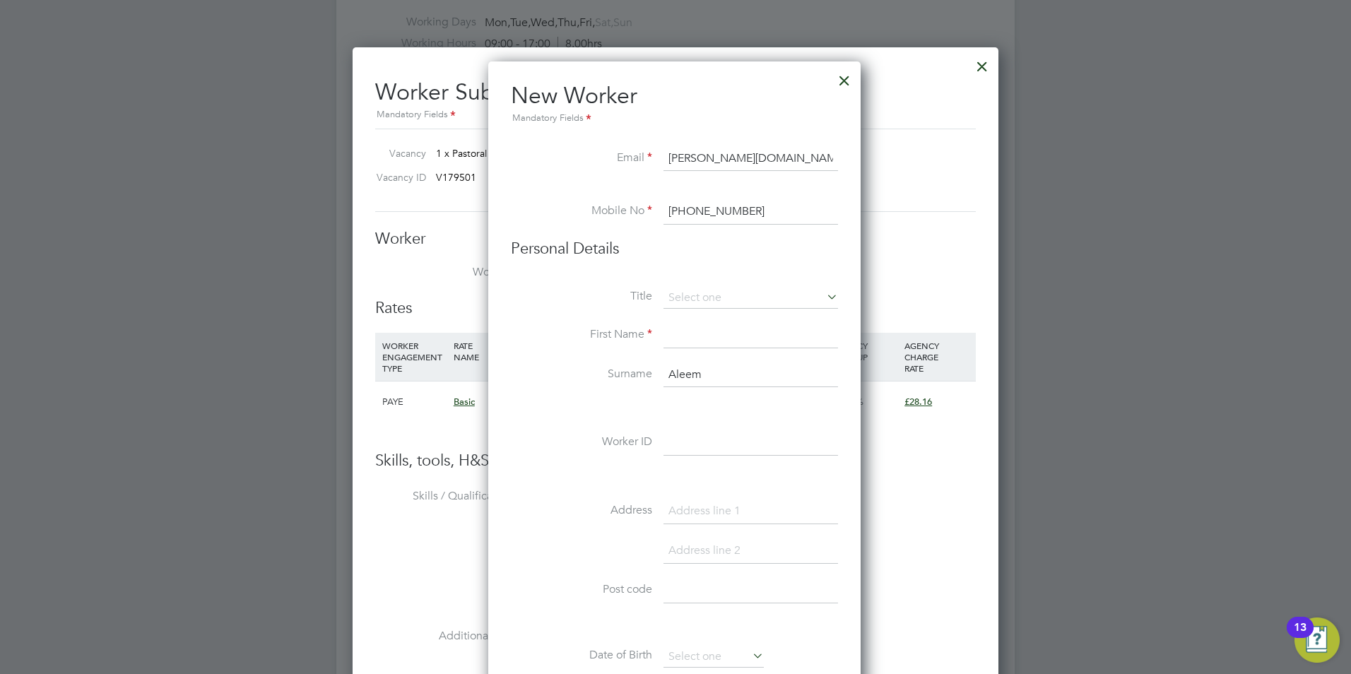
type input "+44 7710409733"
click at [701, 333] on input at bounding box center [750, 335] width 174 height 25
drag, startPoint x: 682, startPoint y: 365, endPoint x: 689, endPoint y: 369, distance: 8.5
click at [682, 365] on input "Aleem" at bounding box center [750, 374] width 174 height 25
drag, startPoint x: 696, startPoint y: 377, endPoint x: 644, endPoint y: 377, distance: 52.3
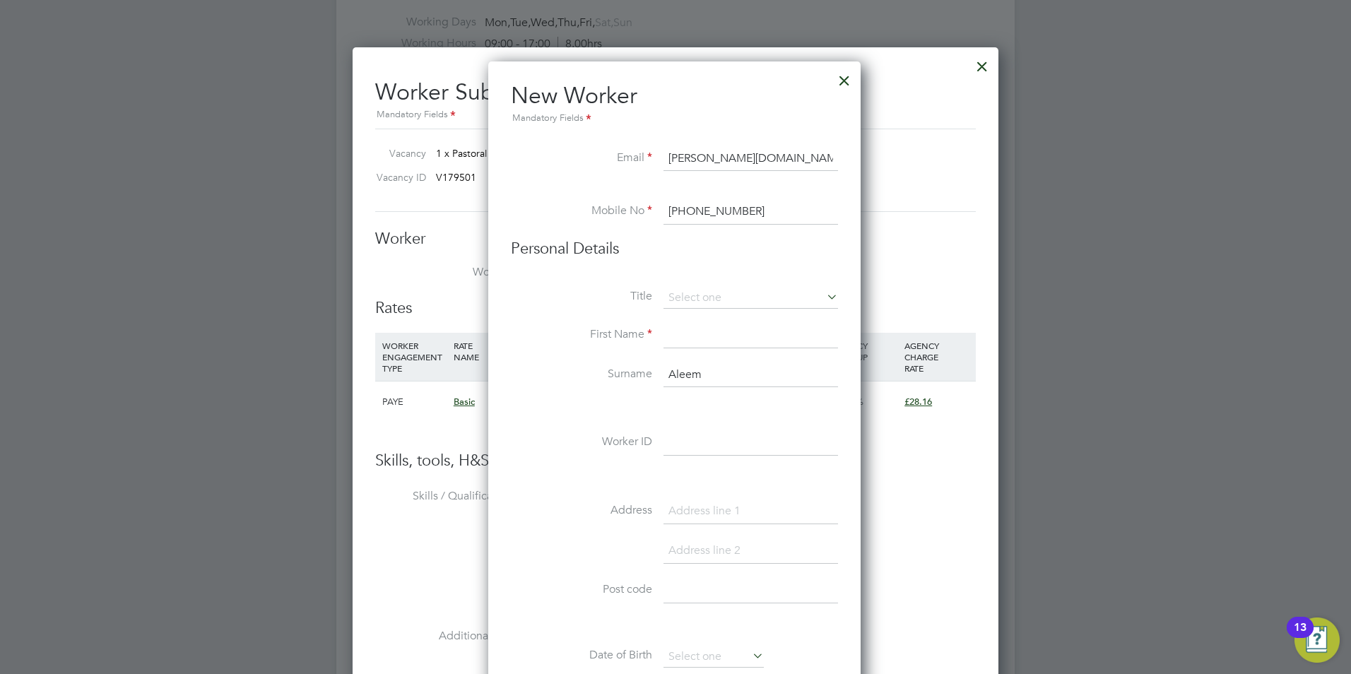
click at [644, 377] on li "Surname Aleem" at bounding box center [674, 382] width 327 height 40
type input "Aleem"
click at [684, 376] on input at bounding box center [750, 374] width 174 height 25
paste input "Ollivierre"
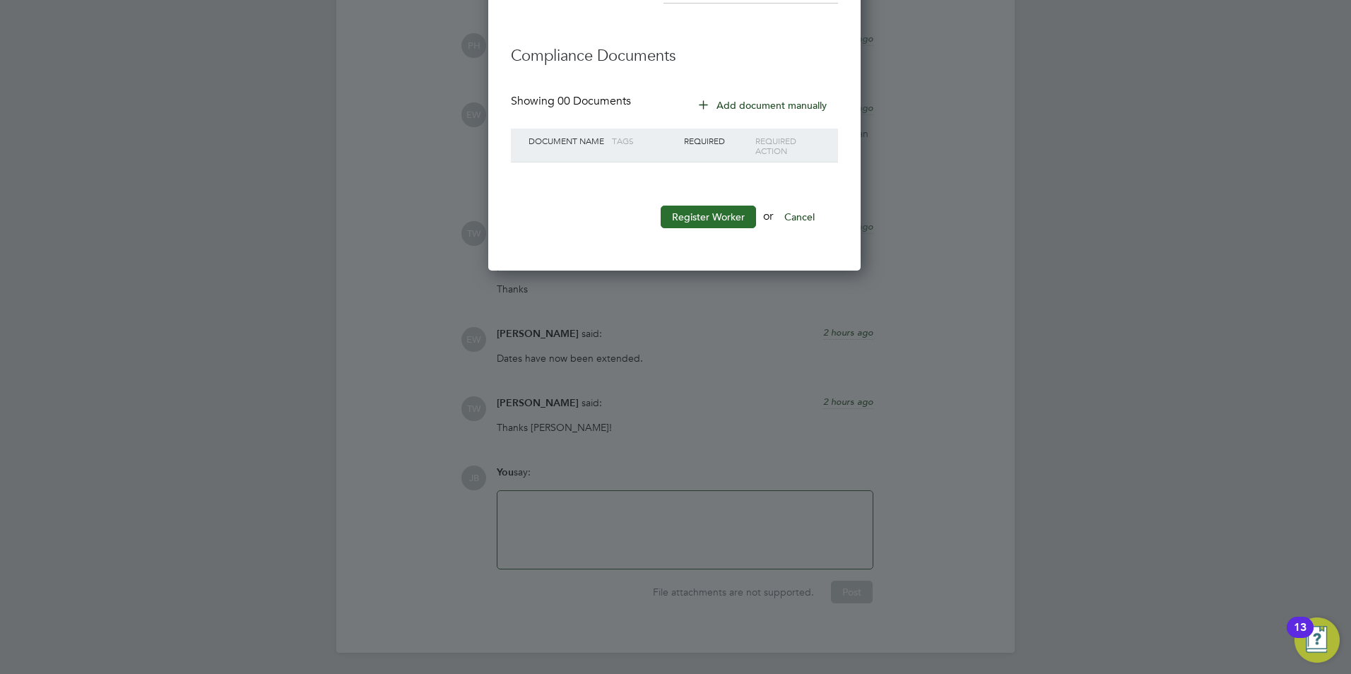
type input "Ollivierre"
click at [730, 214] on button "Register Worker" at bounding box center [707, 217] width 95 height 23
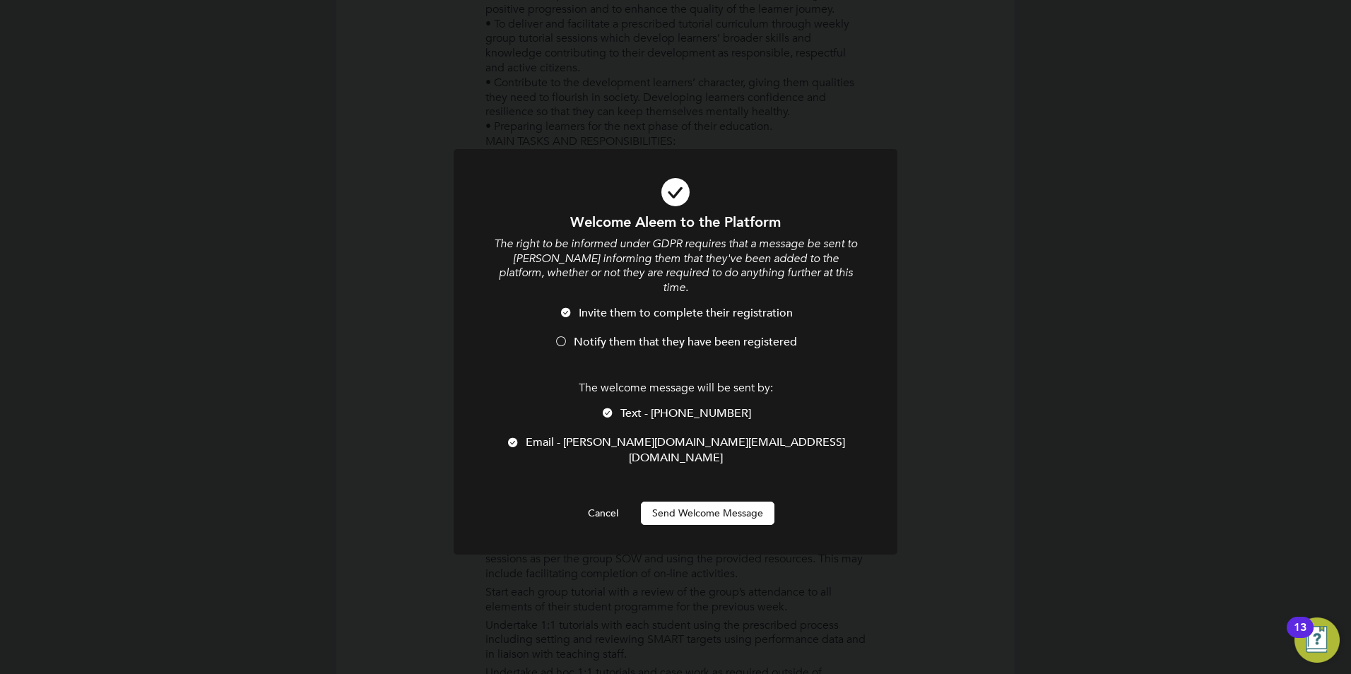
click at [707, 465] on div "Welcome Aleem to the Platform The right to be informed under GDPR requires that…" at bounding box center [675, 369] width 367 height 312
click at [636, 335] on span "Notify them that they have been registered" at bounding box center [685, 342] width 223 height 14
click at [696, 501] on button "Send Welcome Message" at bounding box center [707, 512] width 133 height 23
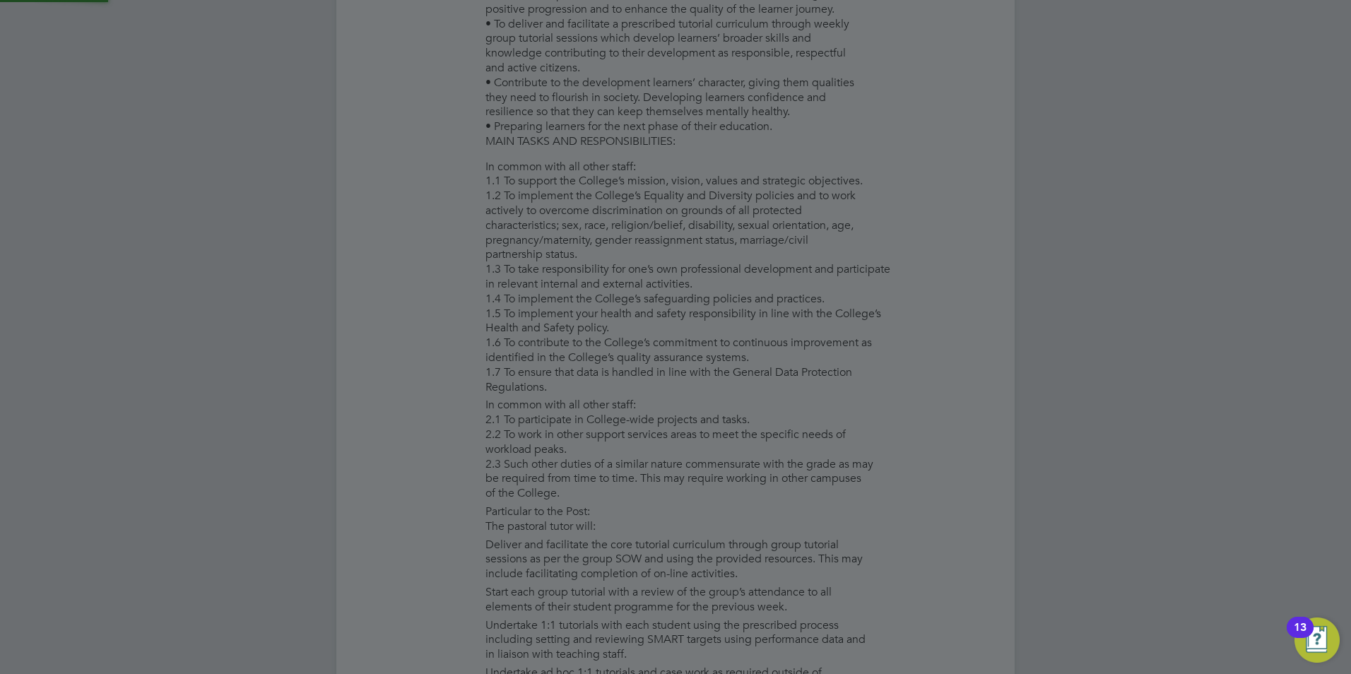
type input "Aleem Ollivierre"
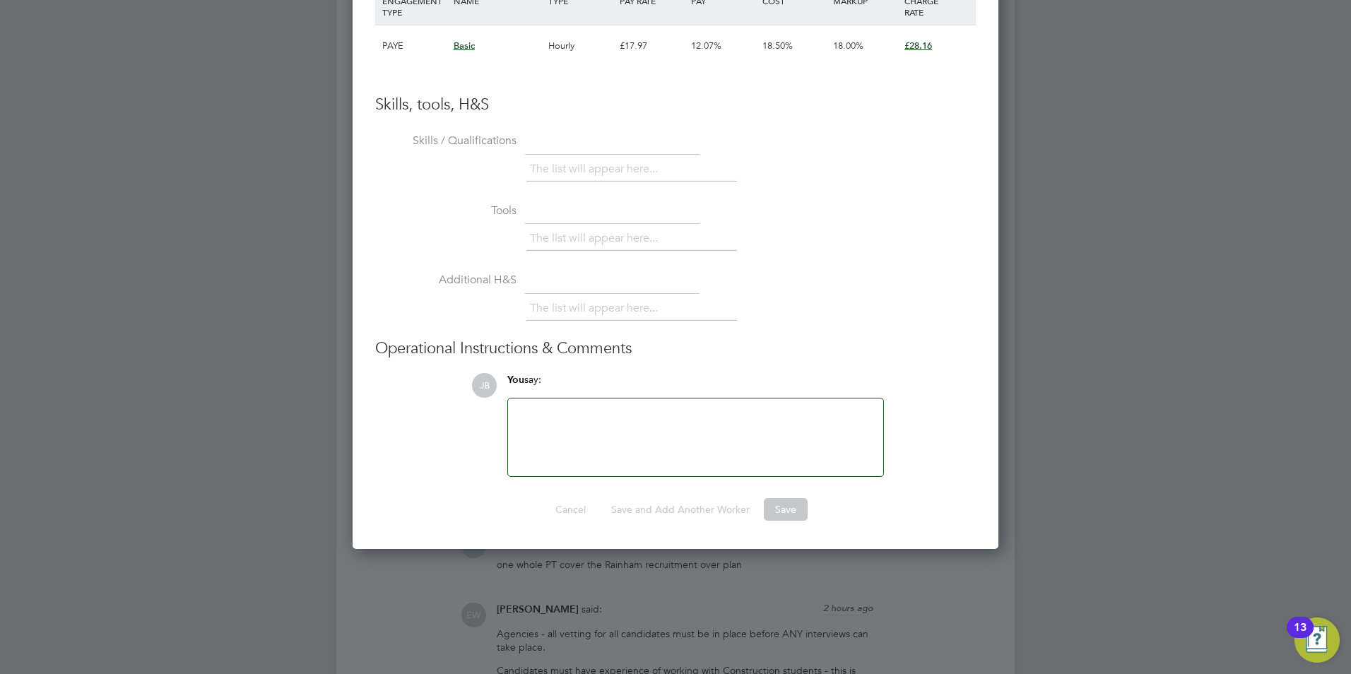
scroll to position [2984, 0]
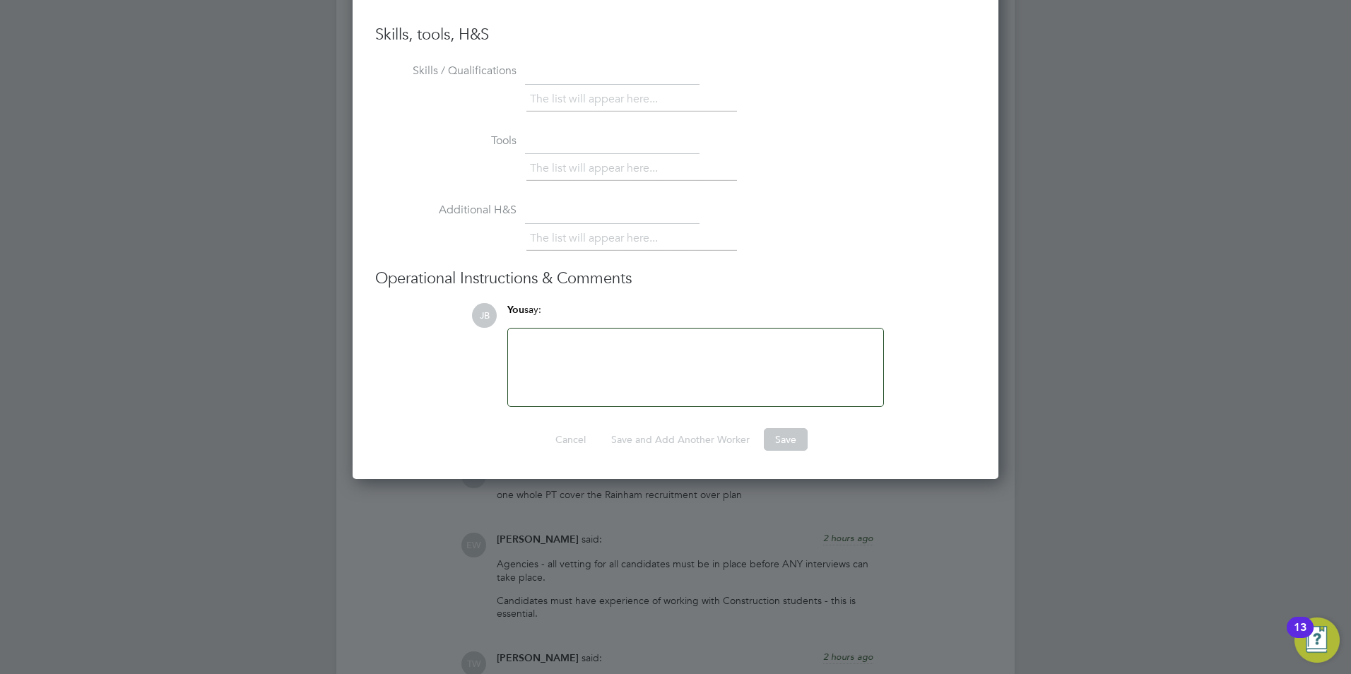
click at [551, 367] on div at bounding box center [695, 367] width 358 height 61
drag, startPoint x: 1350, startPoint y: 621, endPoint x: 1350, endPoint y: 663, distance: 42.4
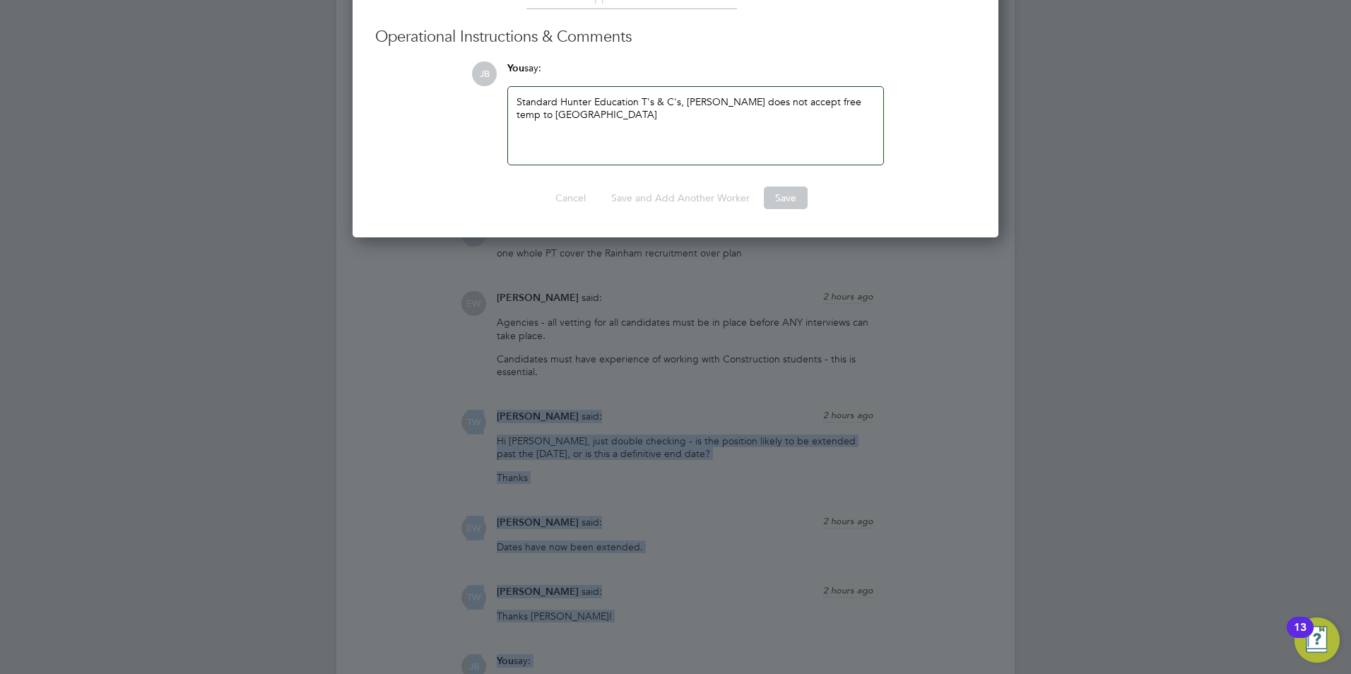
scroll to position [3221, 0]
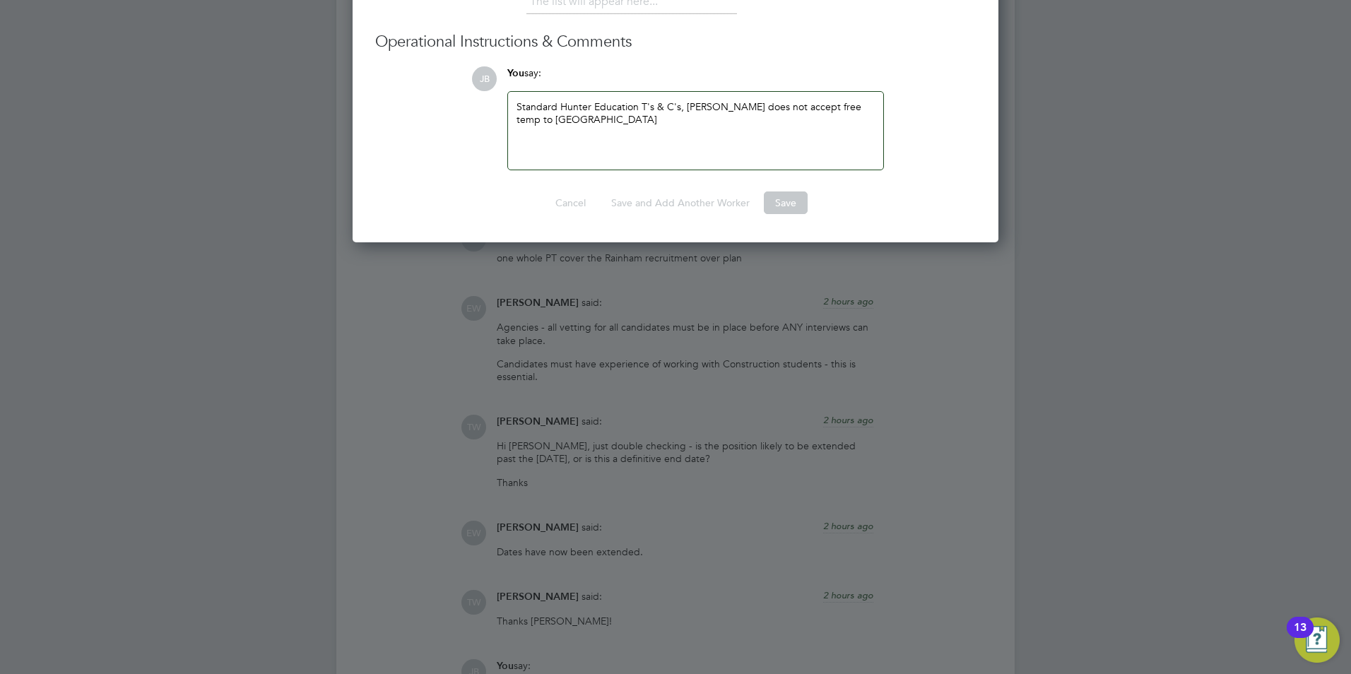
click at [878, 119] on div "Standard Hunter Education T's & C's, Hunter does not accept free temp to perm" at bounding box center [695, 131] width 375 height 78
click at [874, 109] on div "Standard Hunter Education T's & C's, Hunter does not accept free temp to perm" at bounding box center [695, 130] width 358 height 61
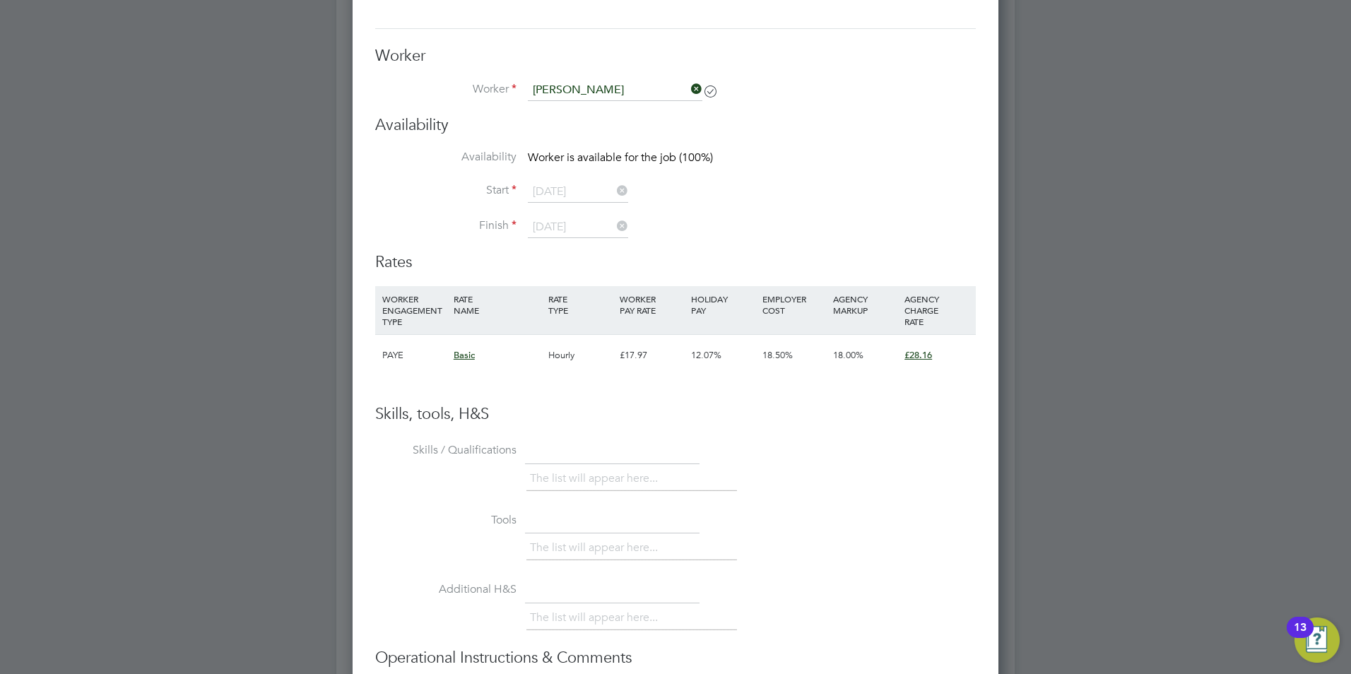
scroll to position [2604, 0]
click at [571, 153] on span "Worker is available for the job (100%)" at bounding box center [620, 159] width 185 height 14
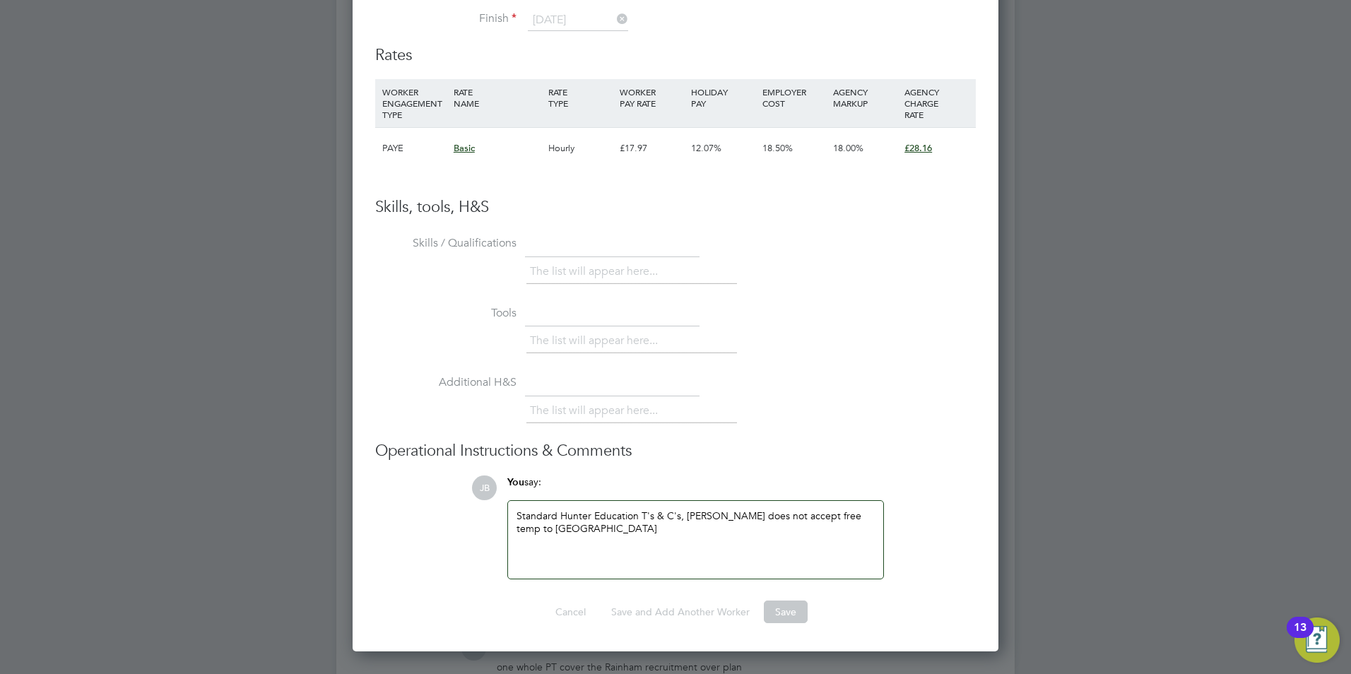
scroll to position [2814, 0]
drag, startPoint x: 419, startPoint y: 142, endPoint x: 405, endPoint y: 143, distance: 14.2
click at [406, 143] on div "PAYE" at bounding box center [414, 146] width 71 height 41
click at [405, 143] on div "PAYE" at bounding box center [414, 146] width 71 height 41
click at [392, 147] on div "PAYE" at bounding box center [414, 146] width 71 height 41
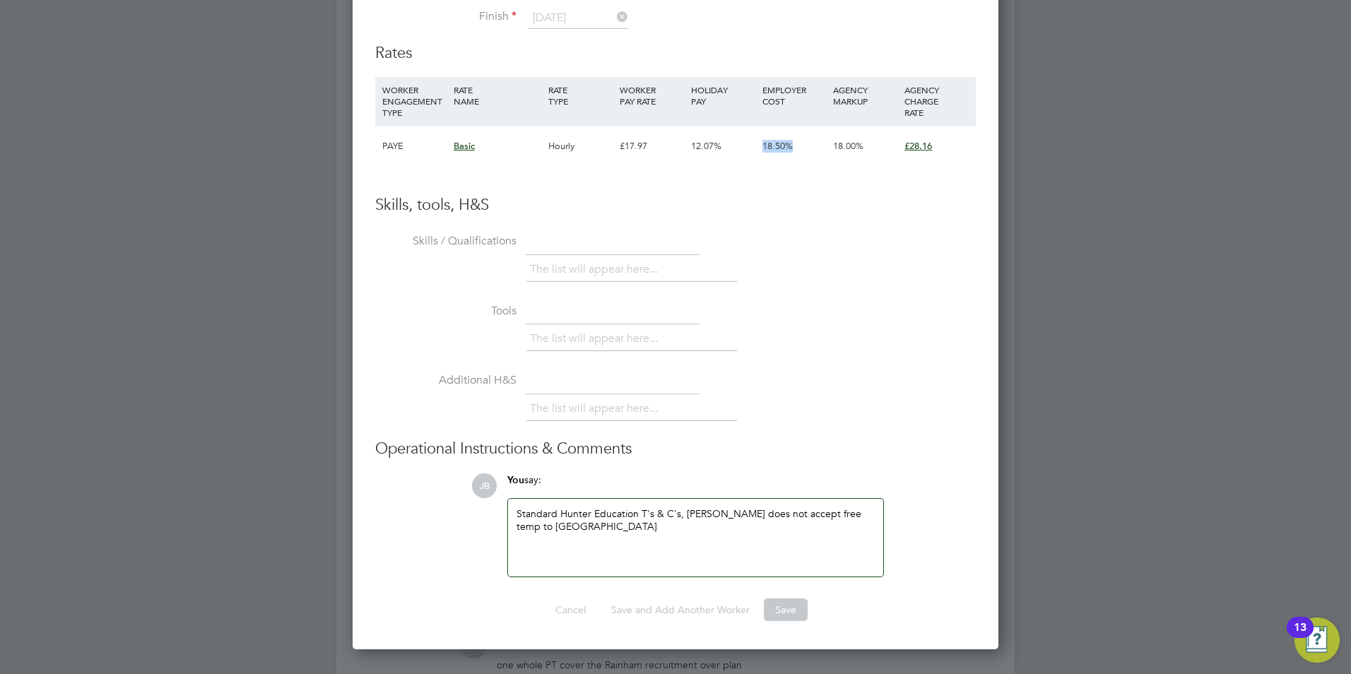
drag, startPoint x: 756, startPoint y: 184, endPoint x: 780, endPoint y: 188, distance: 24.4
click at [778, 188] on li "WORKER ENGAGEMENT TYPE RATE NAME RATE TYPE WORKER PAY RATE HOLIDAY PAY EMPLOYER…" at bounding box center [675, 136] width 600 height 118
drag, startPoint x: 780, startPoint y: 188, endPoint x: 800, endPoint y: 201, distance: 23.5
click at [800, 201] on h3 "Skills, tools, H&S" at bounding box center [675, 205] width 600 height 20
click at [802, 227] on div "Skills, tools, H&S Skills / Qualifications The list will appear here... Tools T…" at bounding box center [675, 386] width 600 height 382
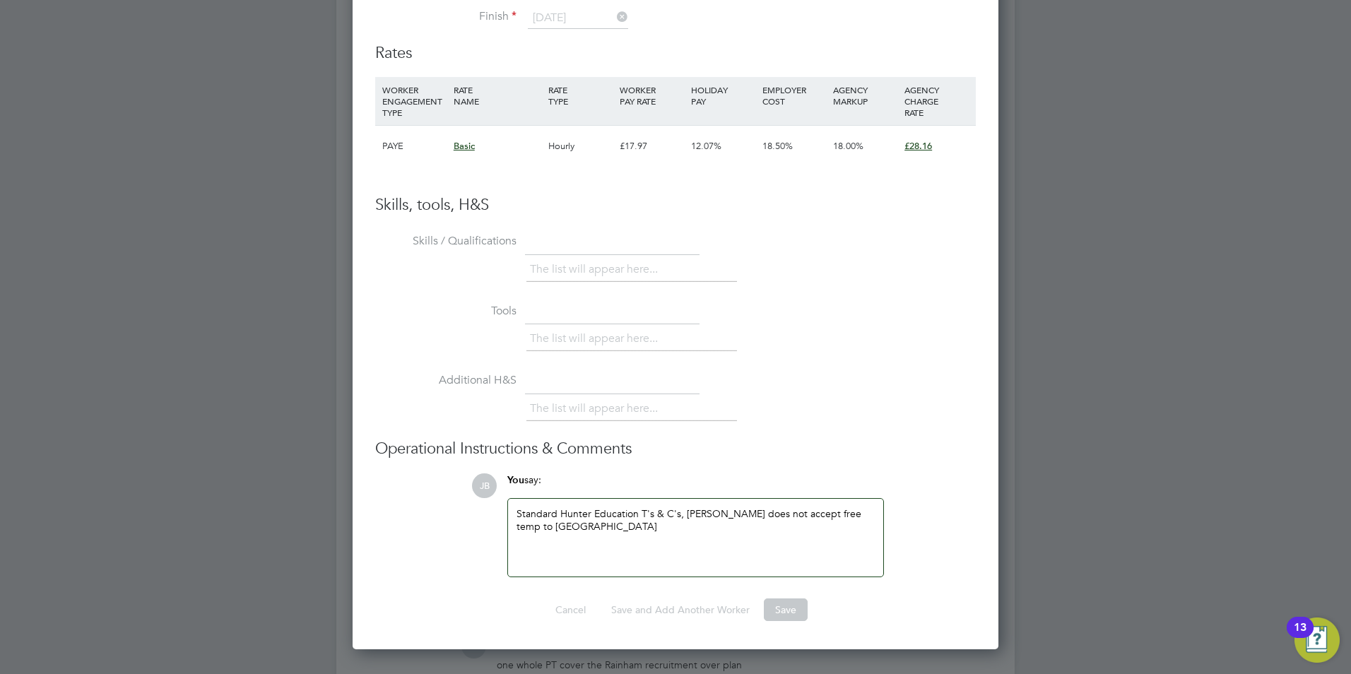
click at [393, 141] on div "PAYE" at bounding box center [414, 146] width 71 height 41
click at [398, 138] on div "PAYE" at bounding box center [414, 146] width 71 height 41
drag, startPoint x: 605, startPoint y: 427, endPoint x: 657, endPoint y: 423, distance: 51.7
click at [609, 425] on li "Additional H&S The list will appear here..." at bounding box center [675, 404] width 600 height 70
drag, startPoint x: 657, startPoint y: 423, endPoint x: 581, endPoint y: 554, distance: 151.3
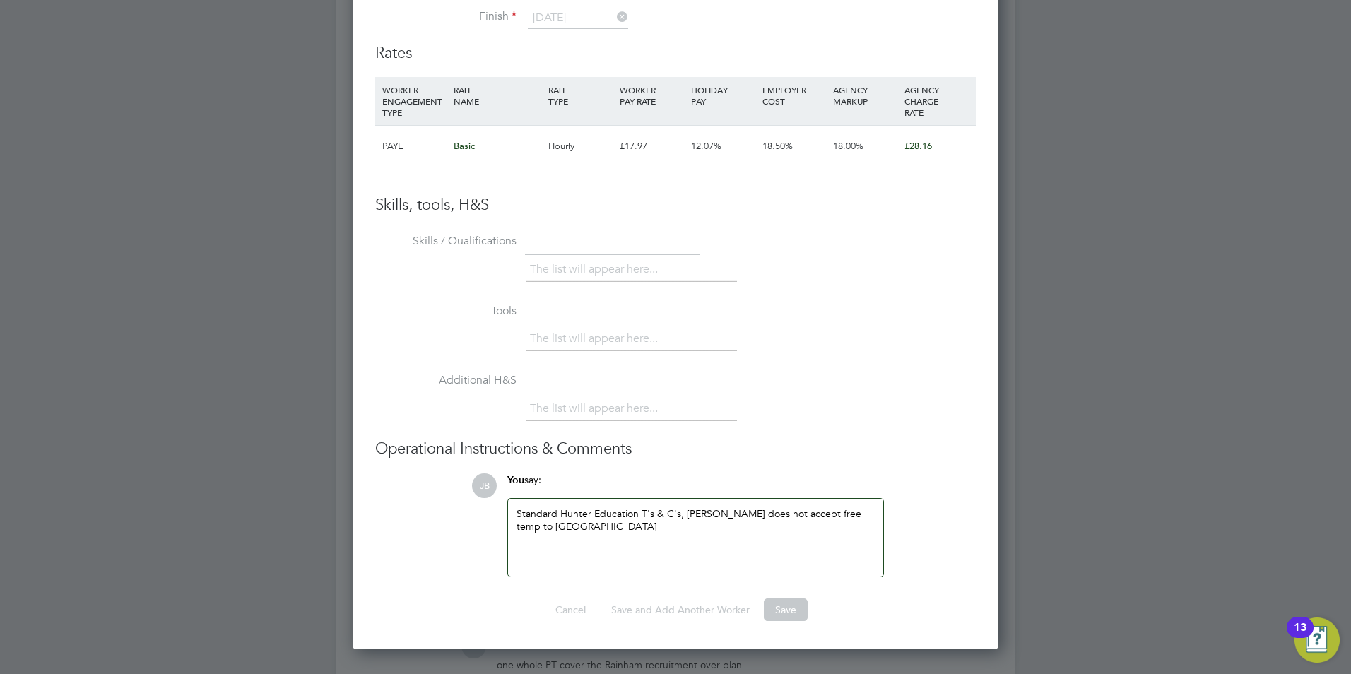
click at [672, 439] on li "Additional H&S The list will appear here..." at bounding box center [675, 404] width 600 height 70
drag, startPoint x: 730, startPoint y: 638, endPoint x: 795, endPoint y: 563, distance: 99.1
click at [754, 634] on div "Worker Submission Mandatory Fields Vacancy 1 x Pastoral Tutor (Outer) Client Co…" at bounding box center [675, 152] width 646 height 994
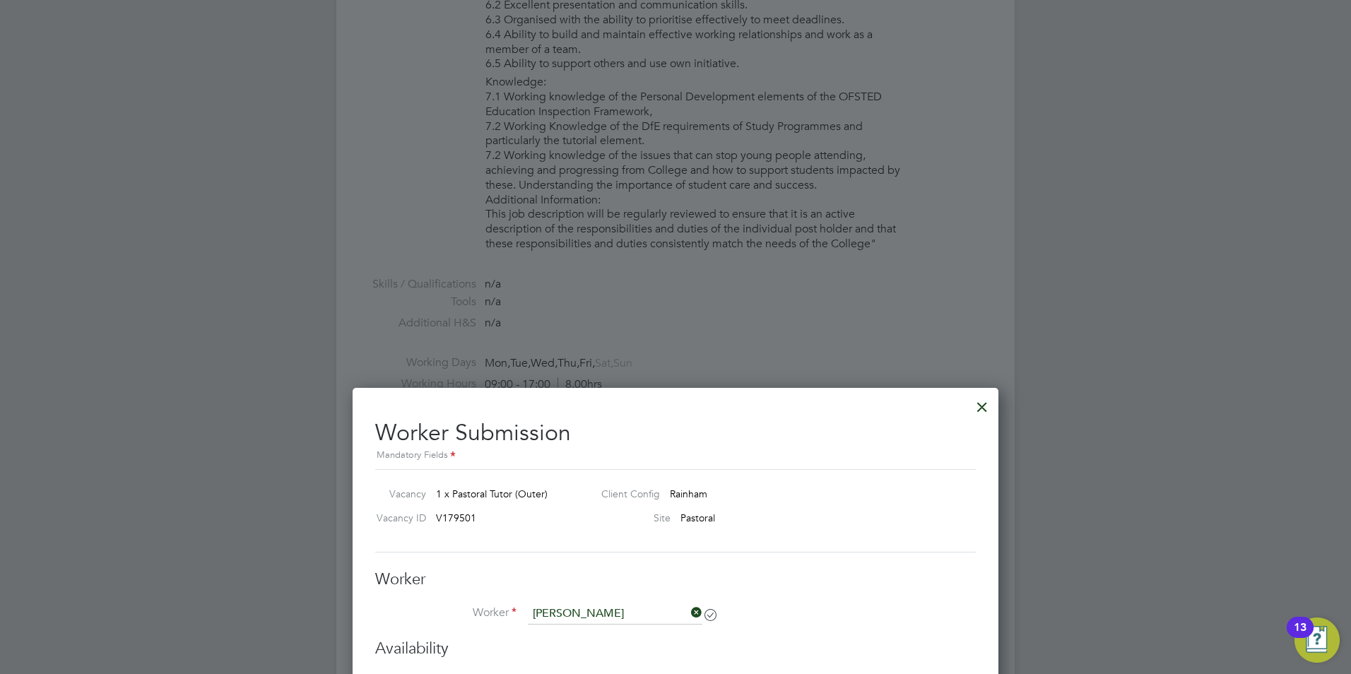
scroll to position [2081, 0]
click at [688, 613] on icon at bounding box center [688, 613] width 0 height 20
click at [586, 612] on input at bounding box center [615, 614] width 174 height 21
click at [576, 629] on li "Alee m Ollivierre" at bounding box center [615, 634] width 176 height 19
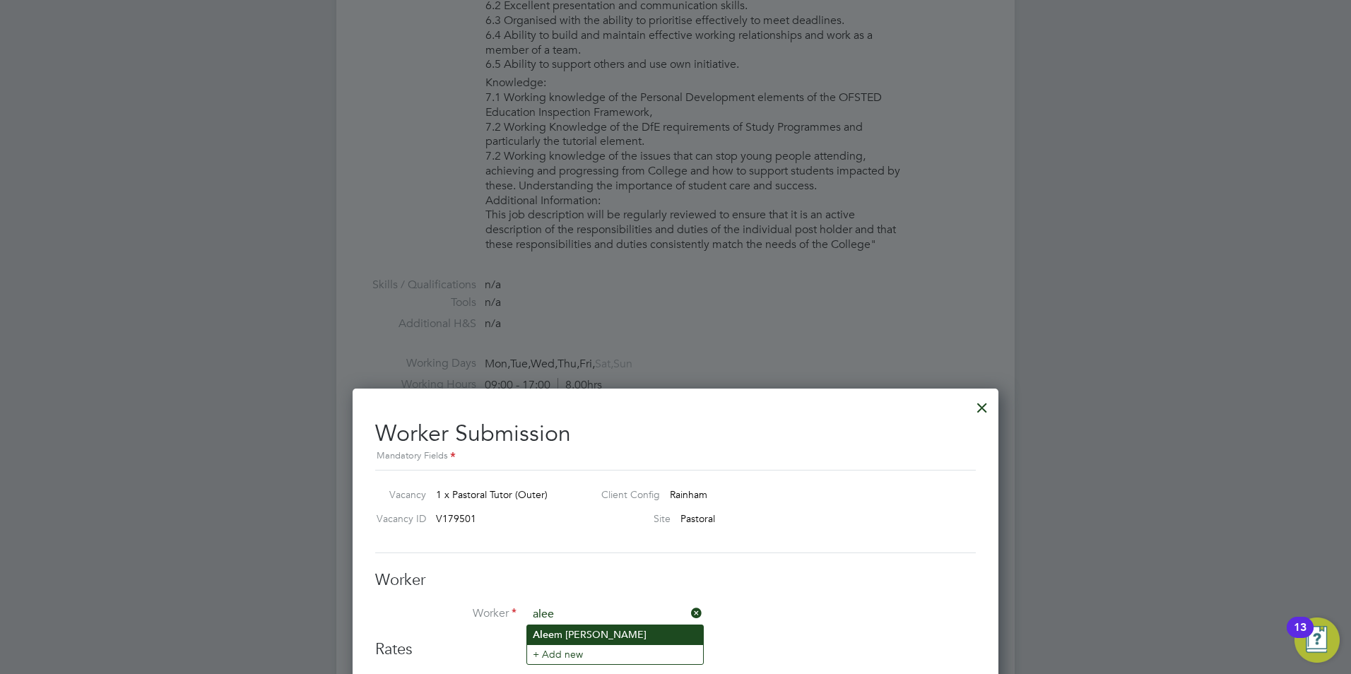
type input "Aleem Ollivierre"
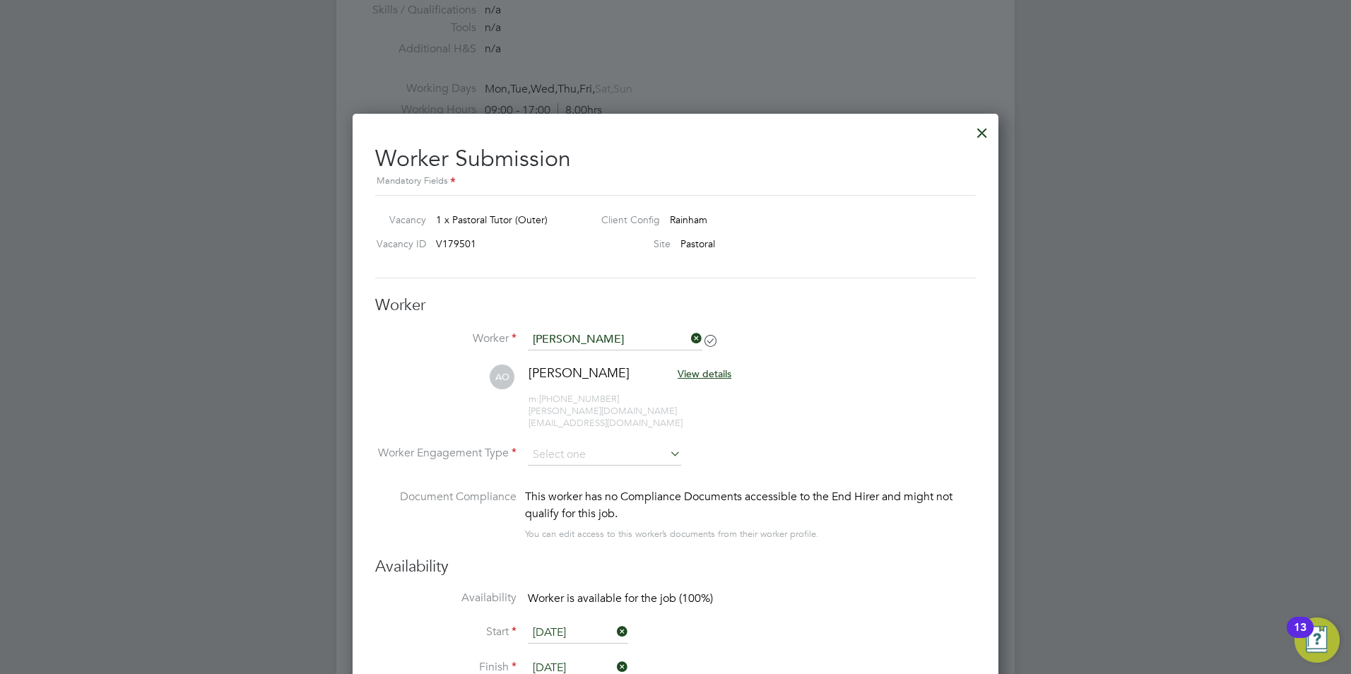
scroll to position [2363, 0]
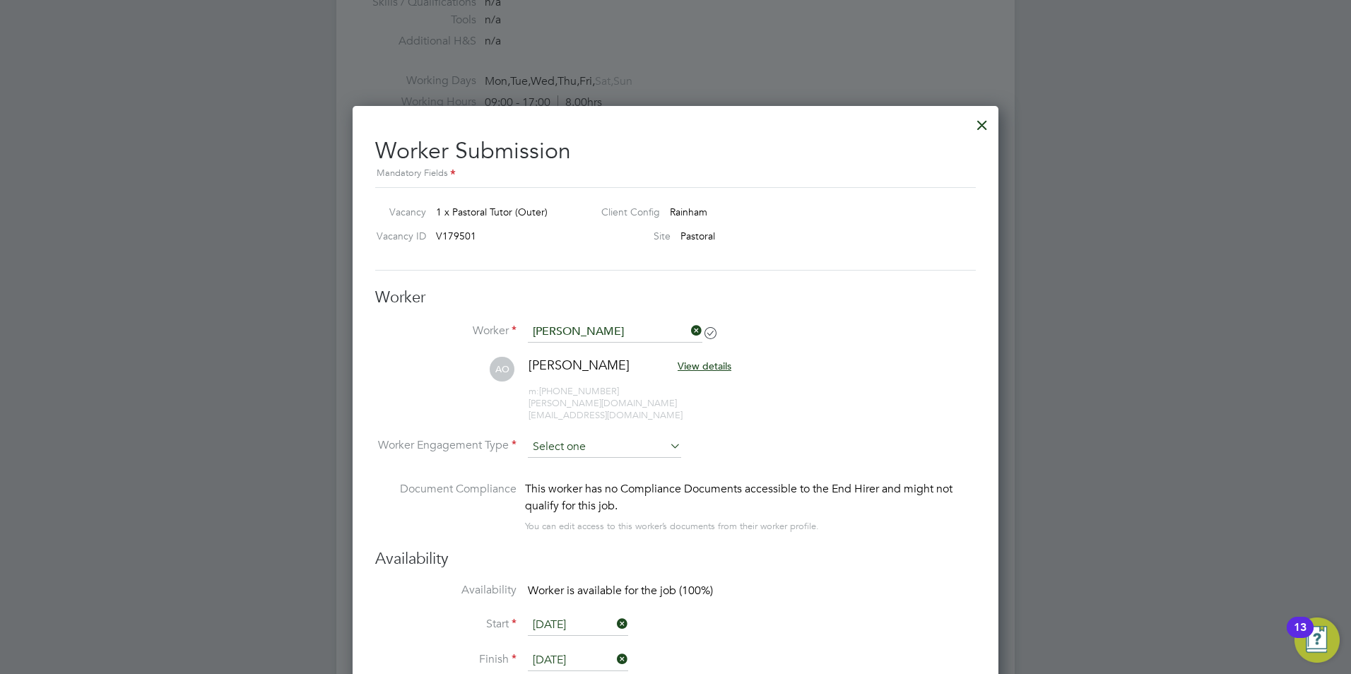
drag, startPoint x: 566, startPoint y: 451, endPoint x: 570, endPoint y: 441, distance: 10.5
click at [568, 447] on li "Worker Engagement Type" at bounding box center [675, 459] width 600 height 44
click at [570, 441] on input at bounding box center [604, 447] width 153 height 21
click at [576, 453] on li "Contract" at bounding box center [604, 454] width 155 height 18
type input "Contract"
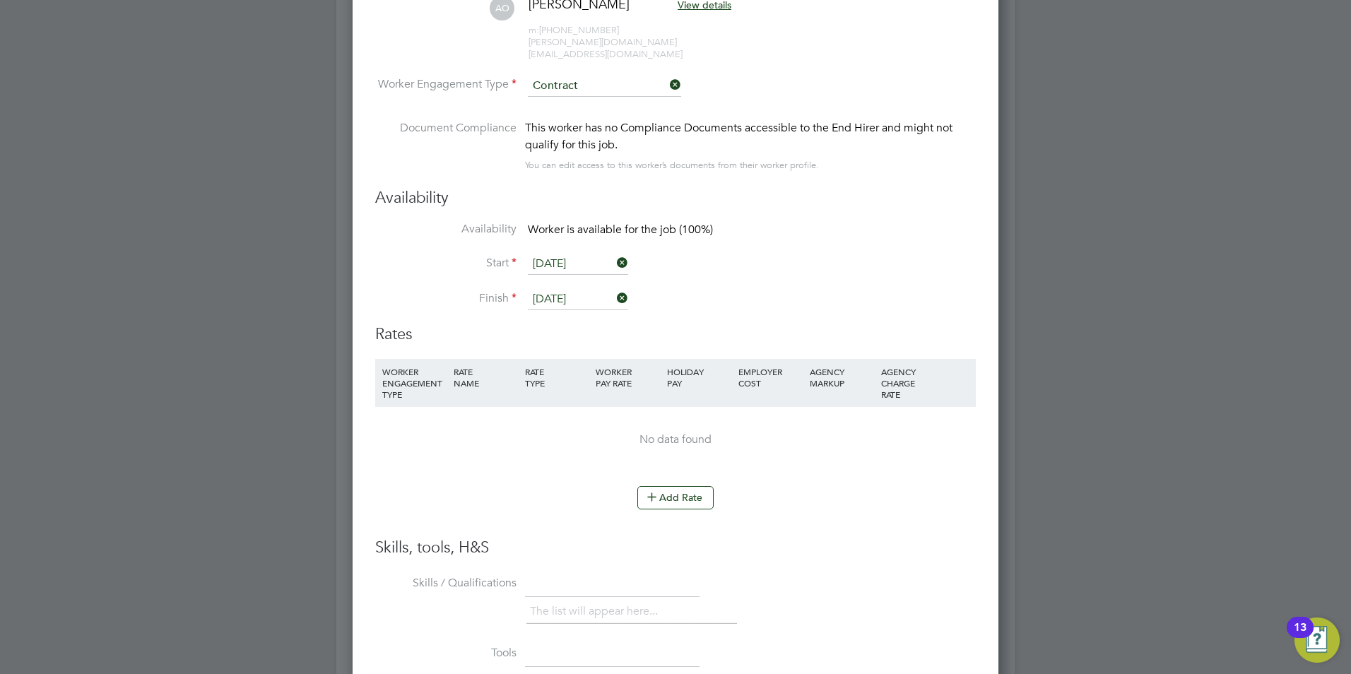
scroll to position [2841, 0]
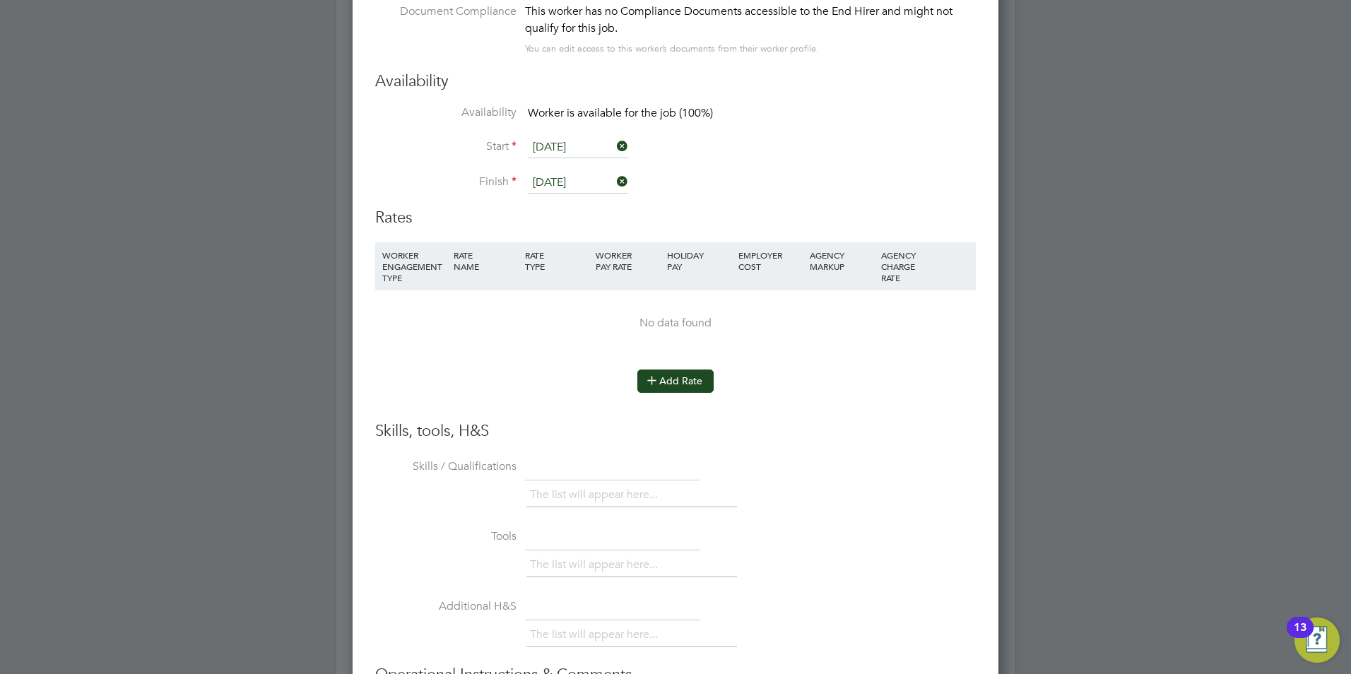
click at [655, 377] on button "Add Rate" at bounding box center [675, 380] width 76 height 23
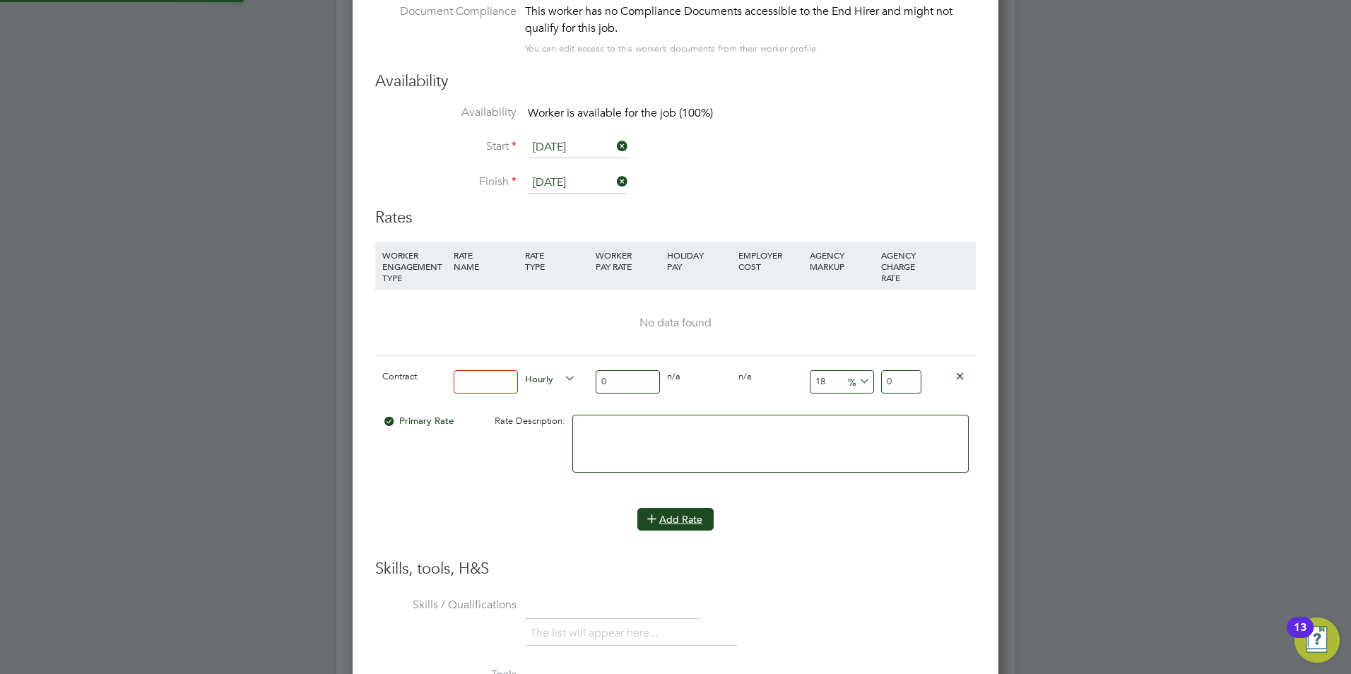
scroll to position [1307, 646]
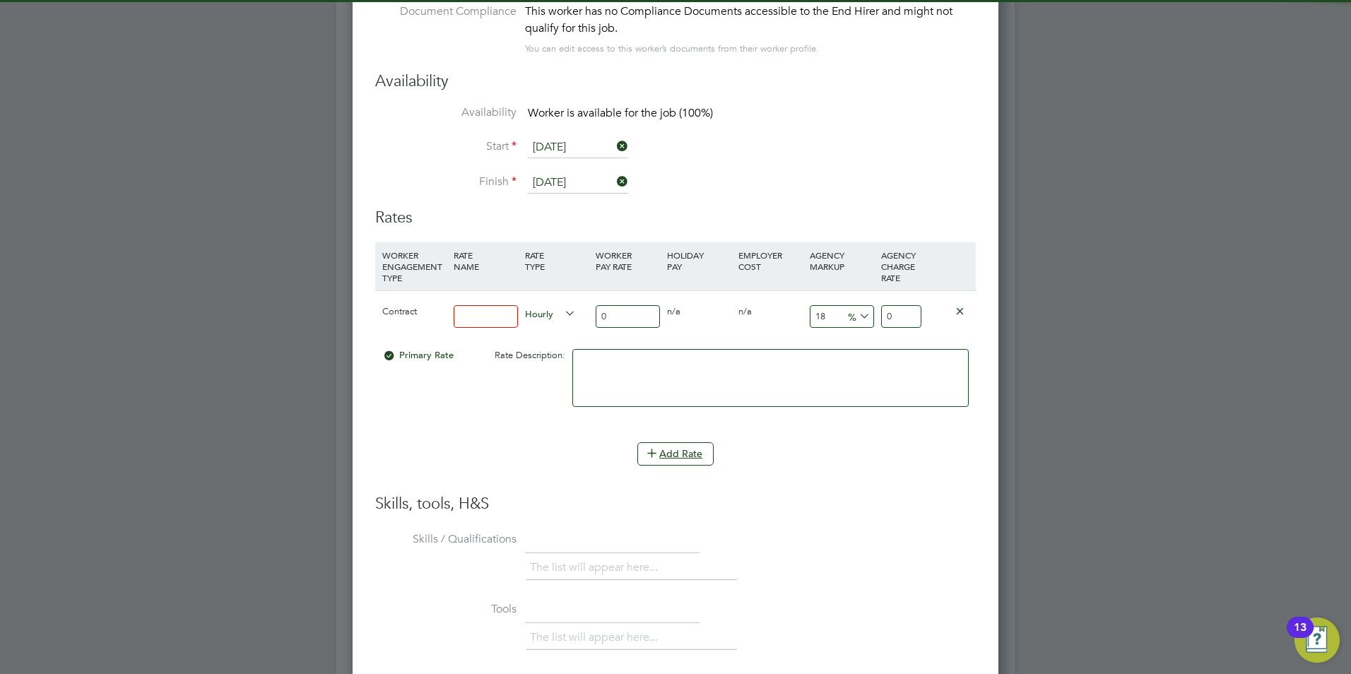
click at [514, 309] on input at bounding box center [485, 316] width 64 height 23
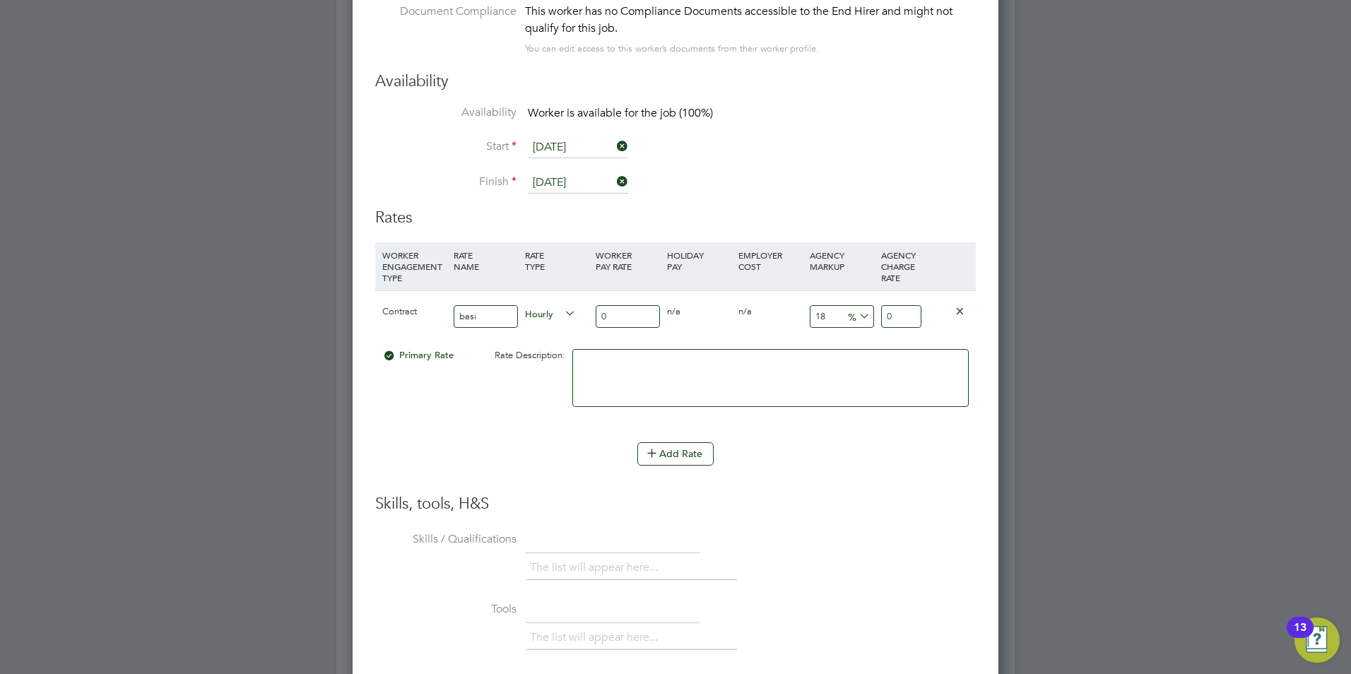
type input "basic"
click at [622, 305] on input "0" at bounding box center [627, 316] width 64 height 23
type input "1"
type input "1.18"
type input "18"
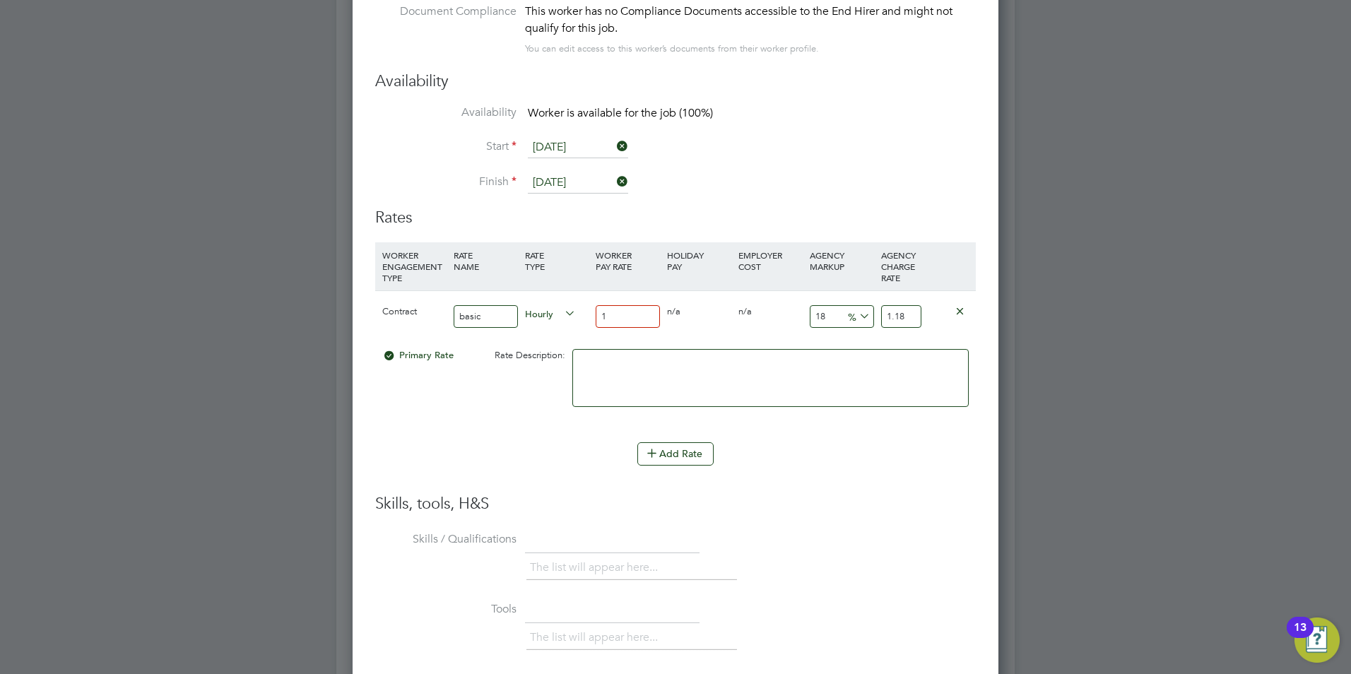
type input "21.24"
click at [639, 308] on input "18" at bounding box center [627, 316] width 64 height 23
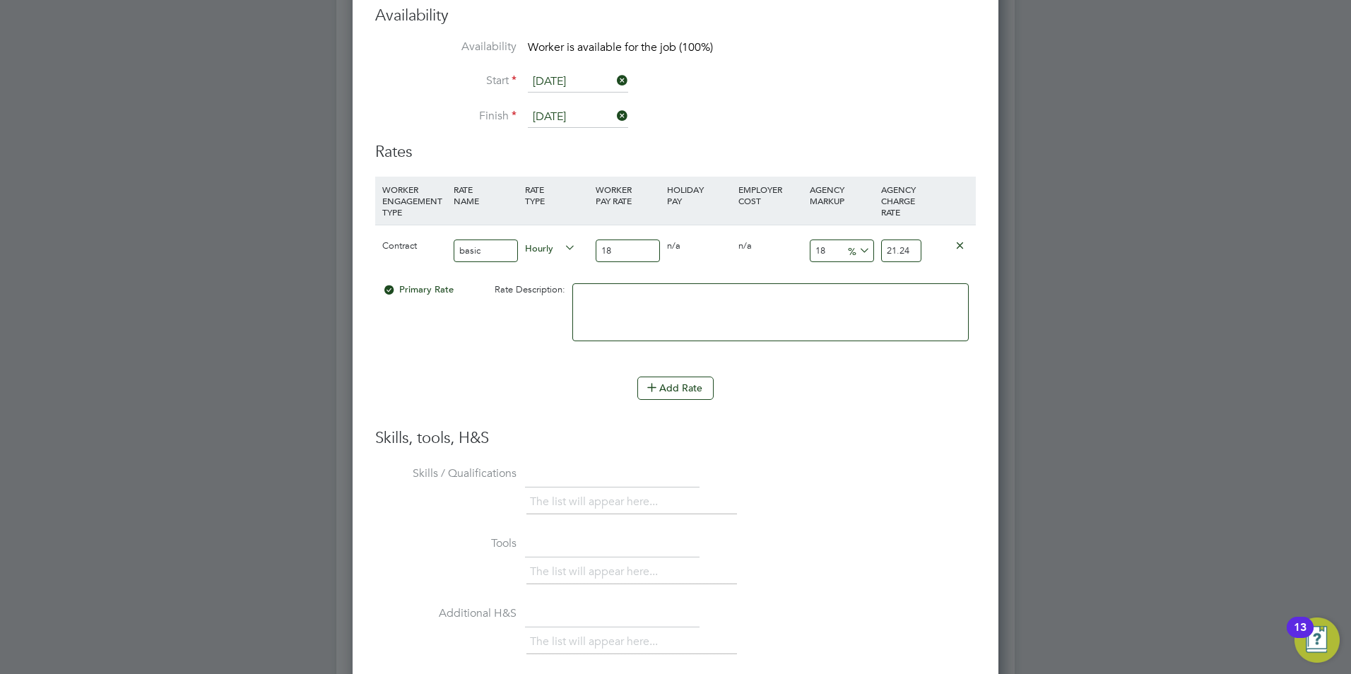
scroll to position [2991, 0]
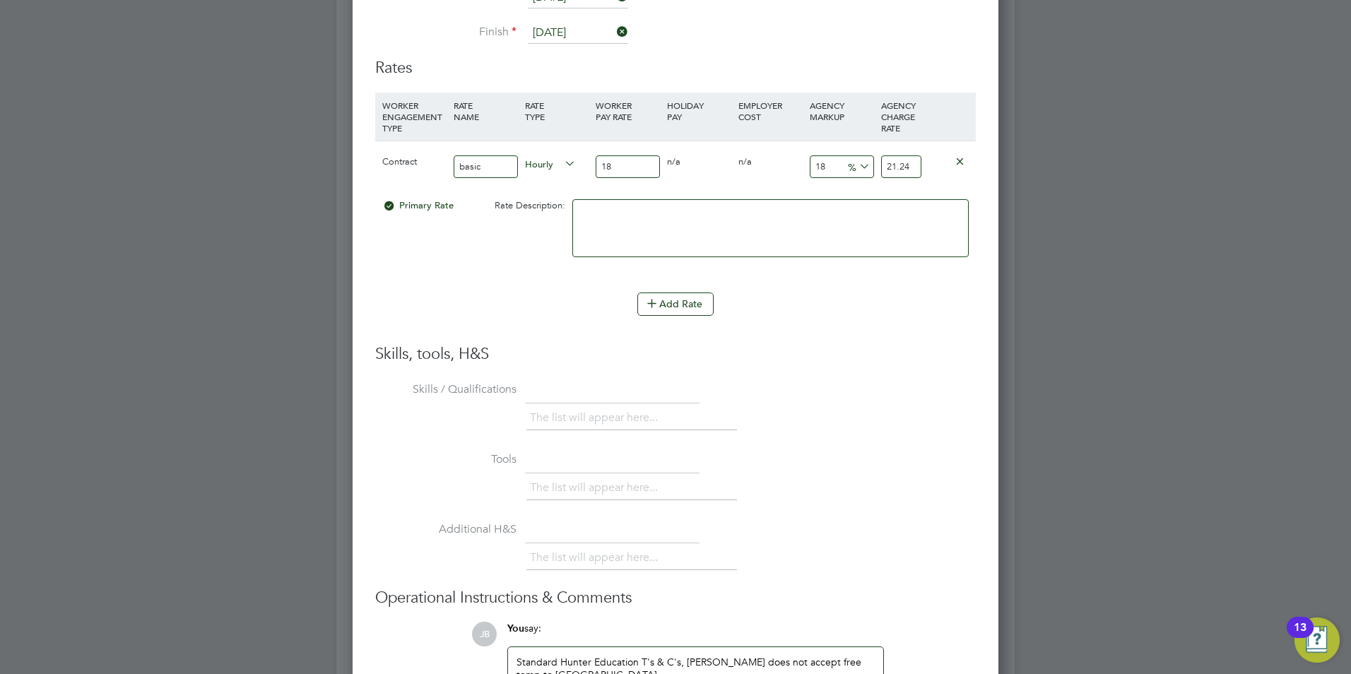
type input "1"
type input "1.18"
type input "2"
type input "2.36"
type input "20"
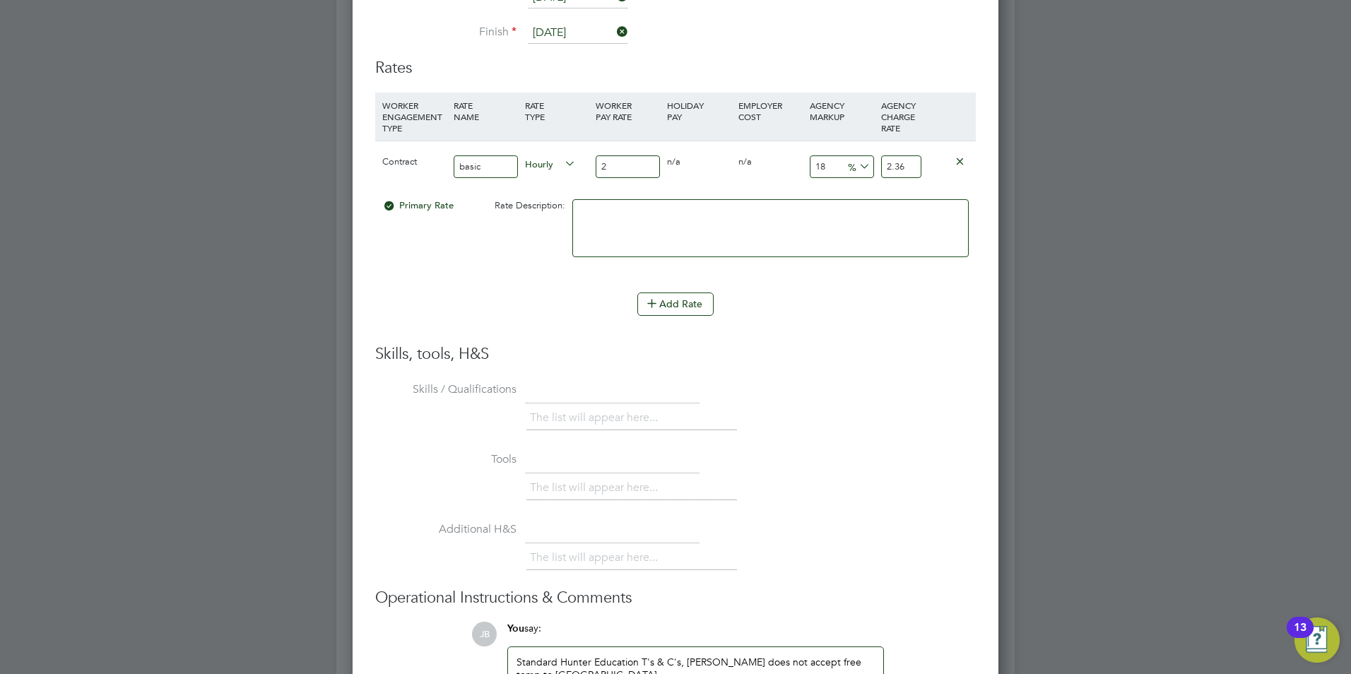
type input "23.6"
type input "2"
type input "2.36"
type input "28"
type input "33.04"
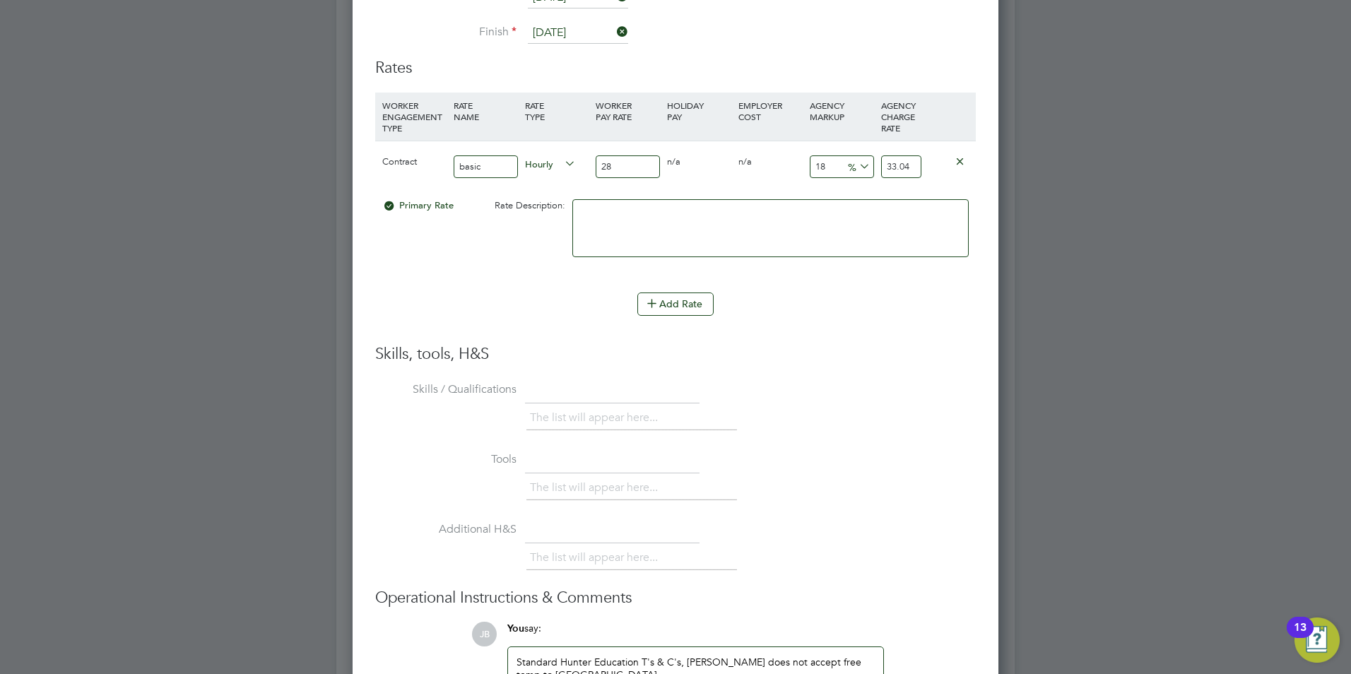
type input "2"
type input "2.36"
type input "1"
type input "1.18"
type input "18"
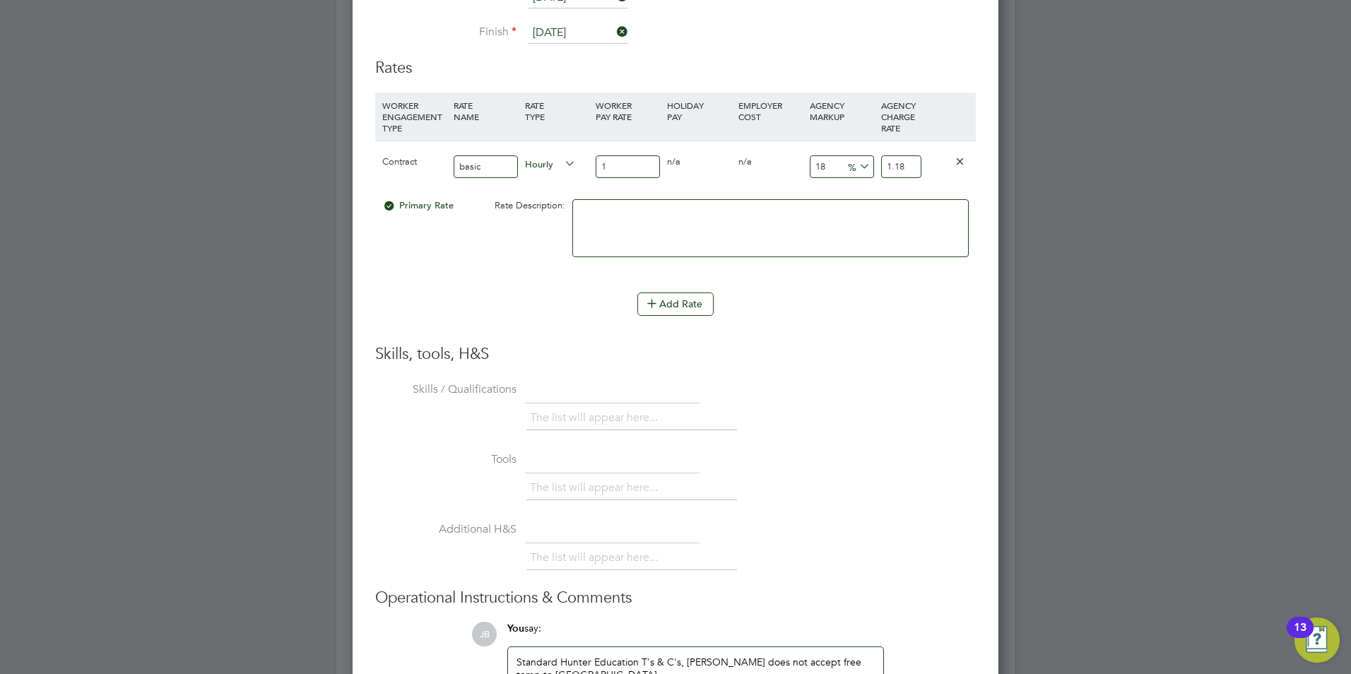
type input "21.24"
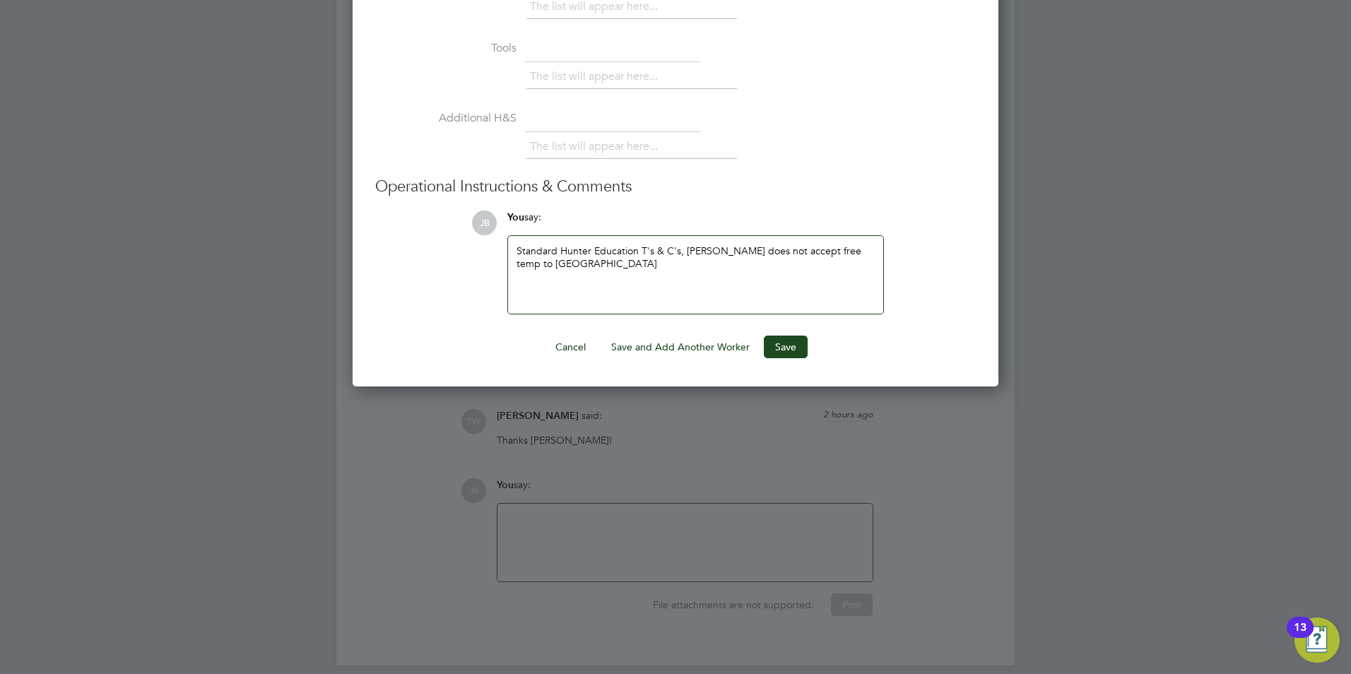
scroll to position [3414, 0]
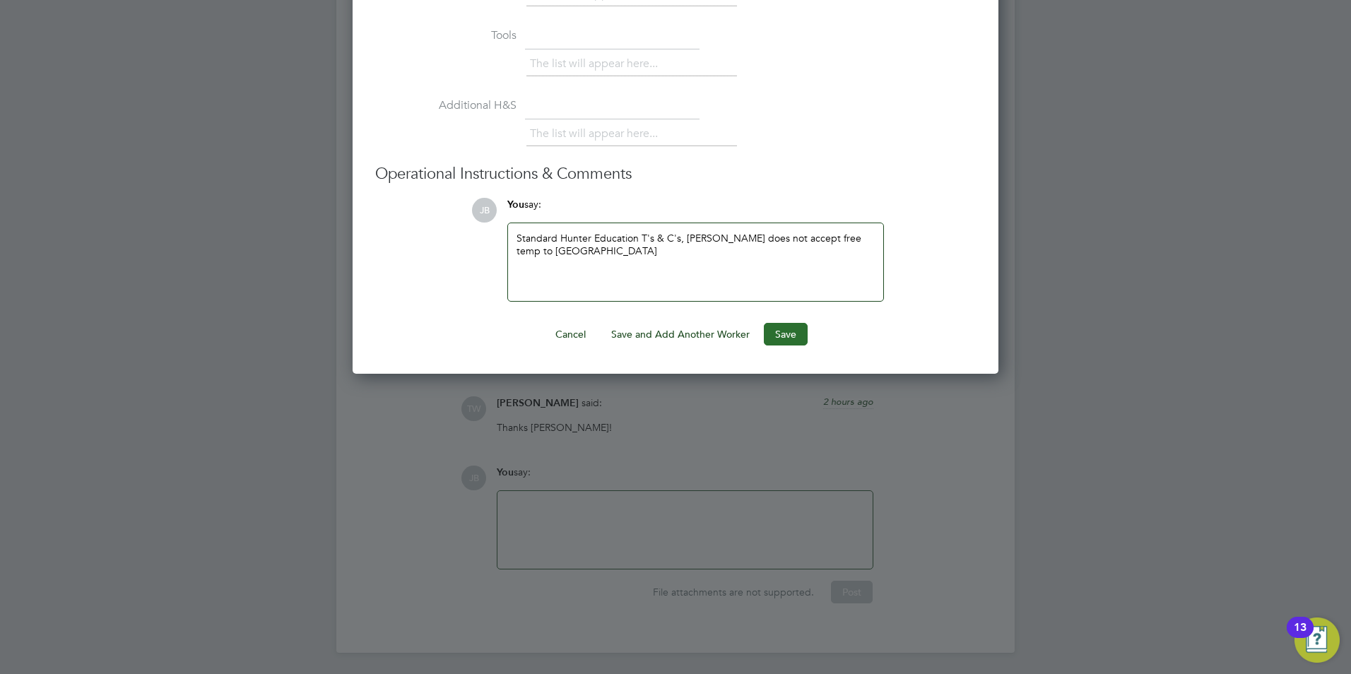
click at [785, 323] on button "Save" at bounding box center [786, 334] width 44 height 23
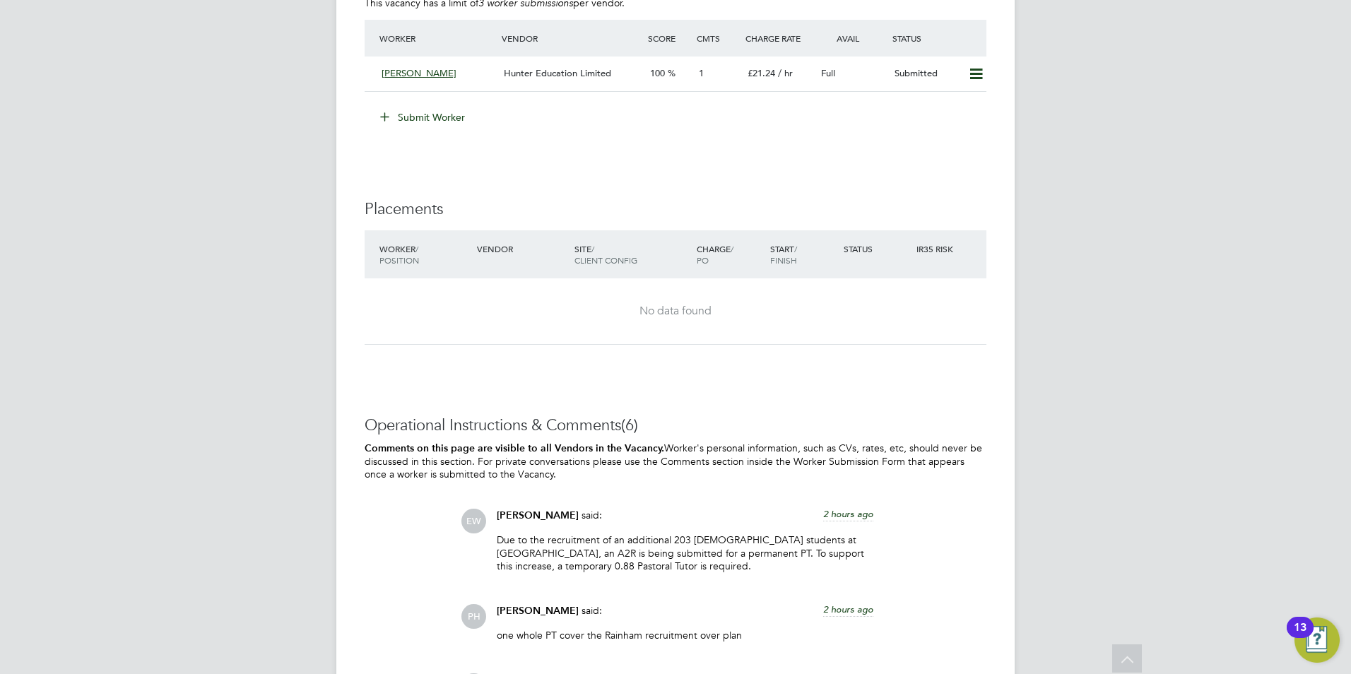
scroll to position [2833, 0]
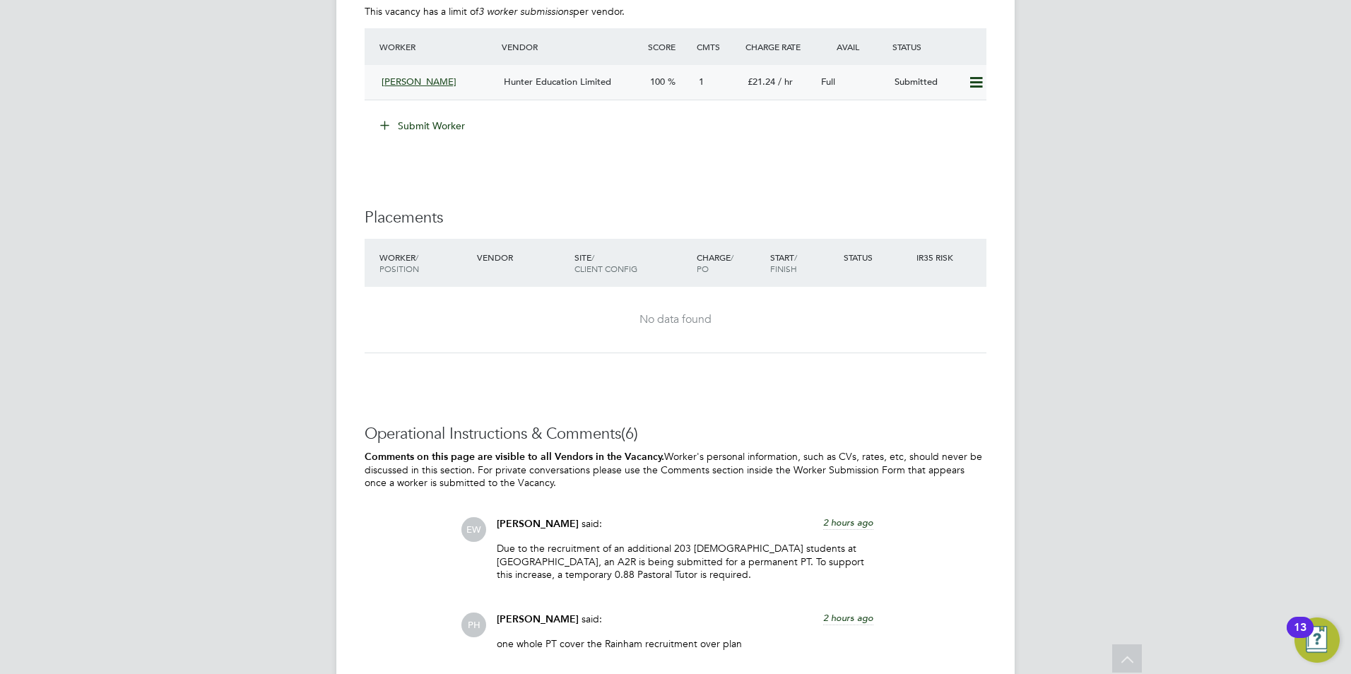
click at [563, 81] on span "Hunter Education Limited" at bounding box center [557, 82] width 107 height 12
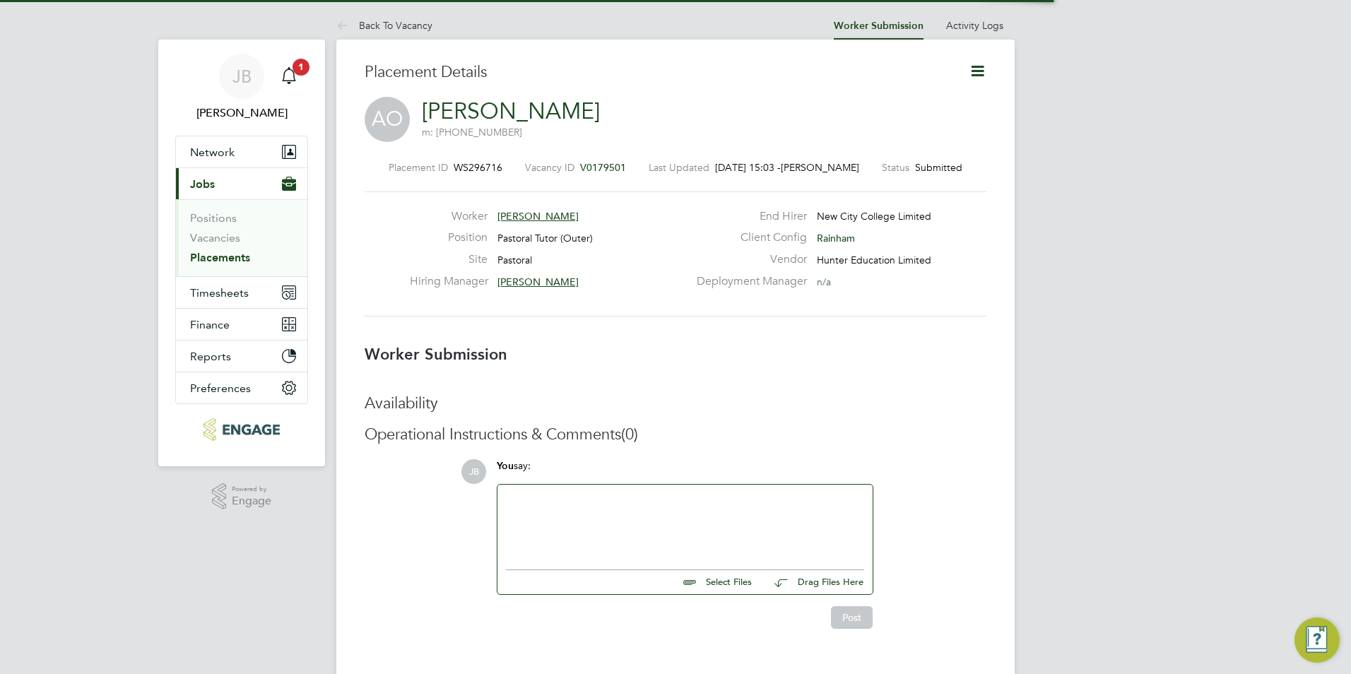
scroll to position [7, 7]
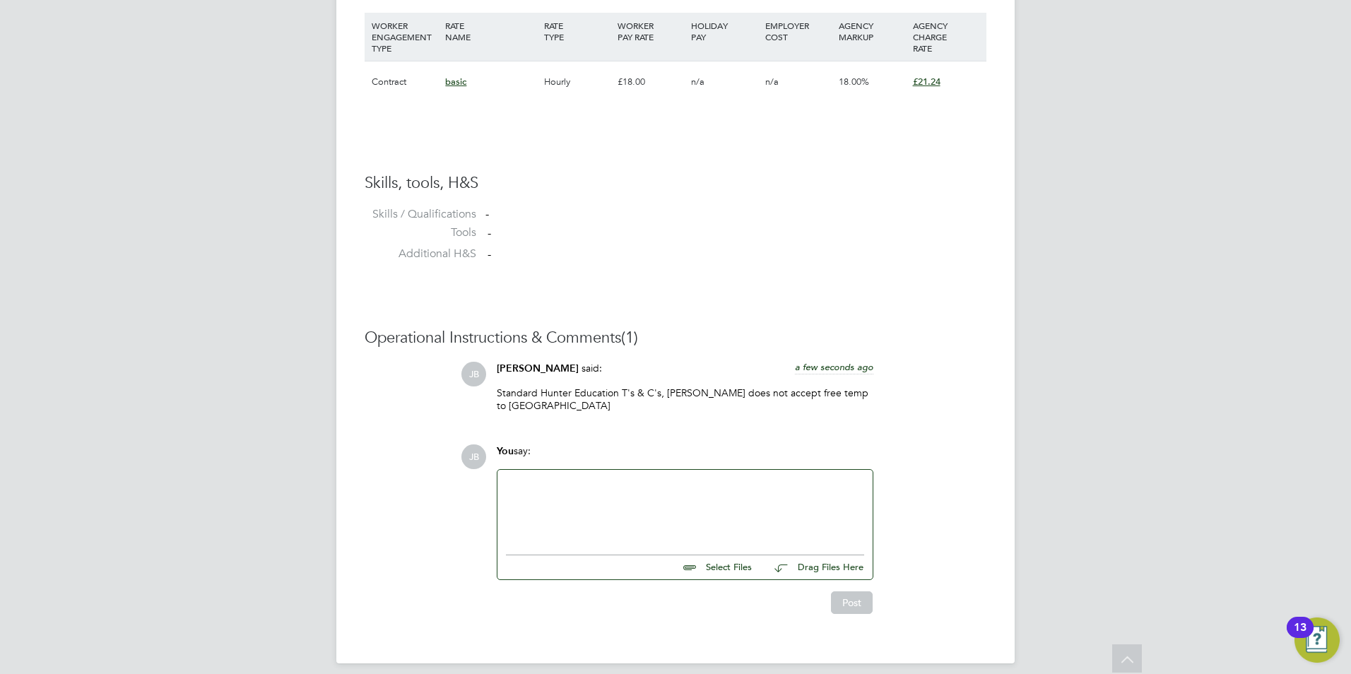
click at [735, 562] on input "file" at bounding box center [758, 565] width 212 height 20
type input "C:\fakepath\CV114776.docx"
click at [601, 483] on div at bounding box center [685, 508] width 358 height 61
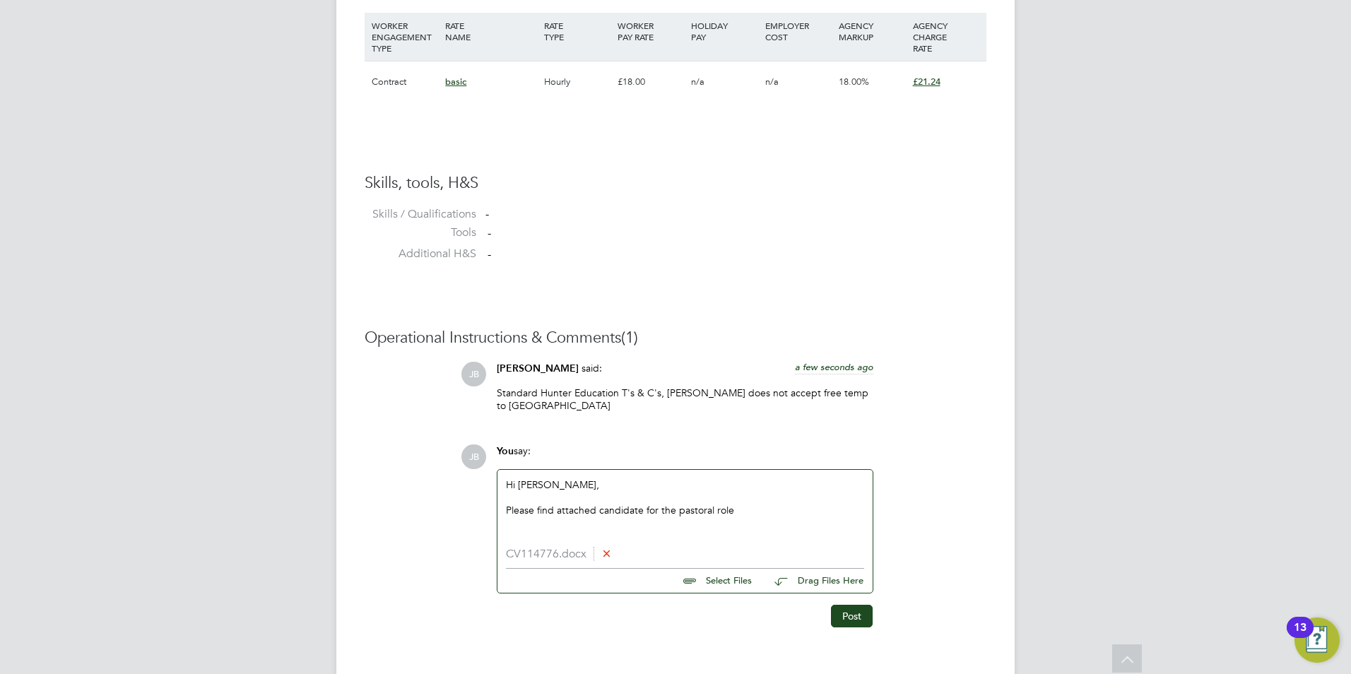
click at [816, 504] on div "Please find attached candidate for the pastoral role" at bounding box center [685, 510] width 358 height 13
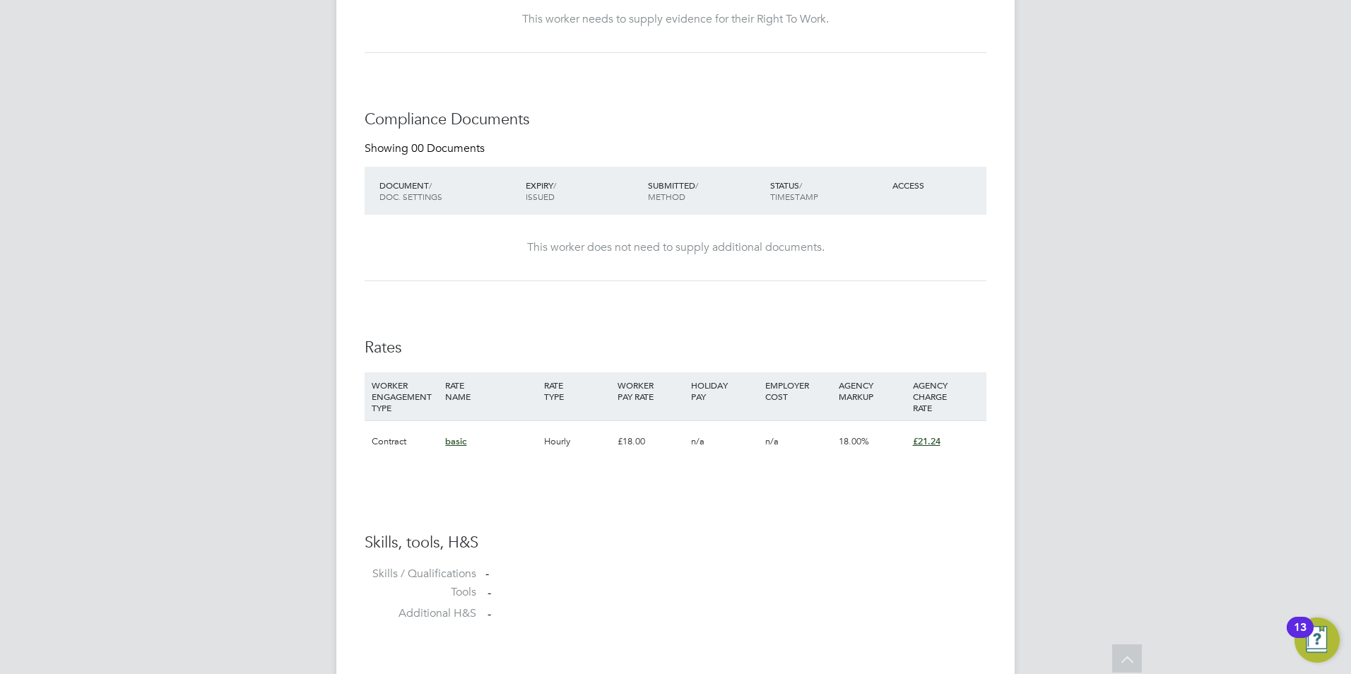
scroll to position [0, 0]
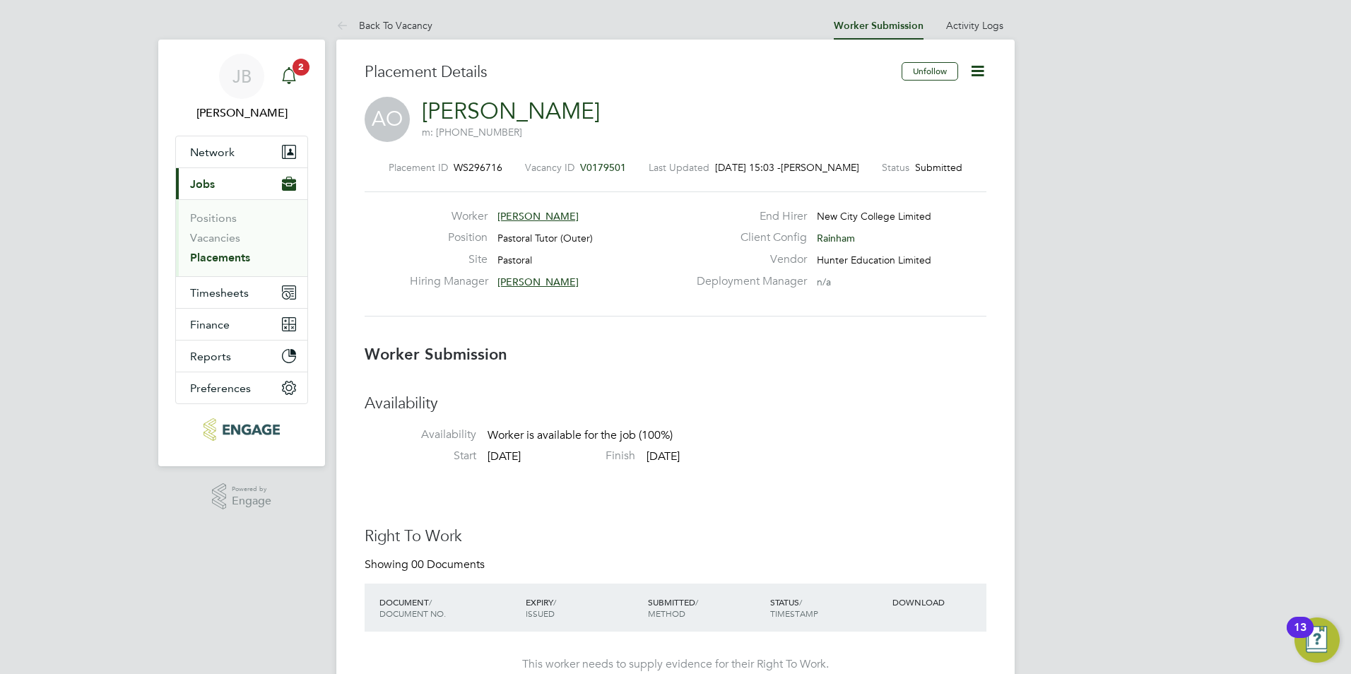
click at [283, 76] on icon "Main navigation" at bounding box center [288, 75] width 17 height 17
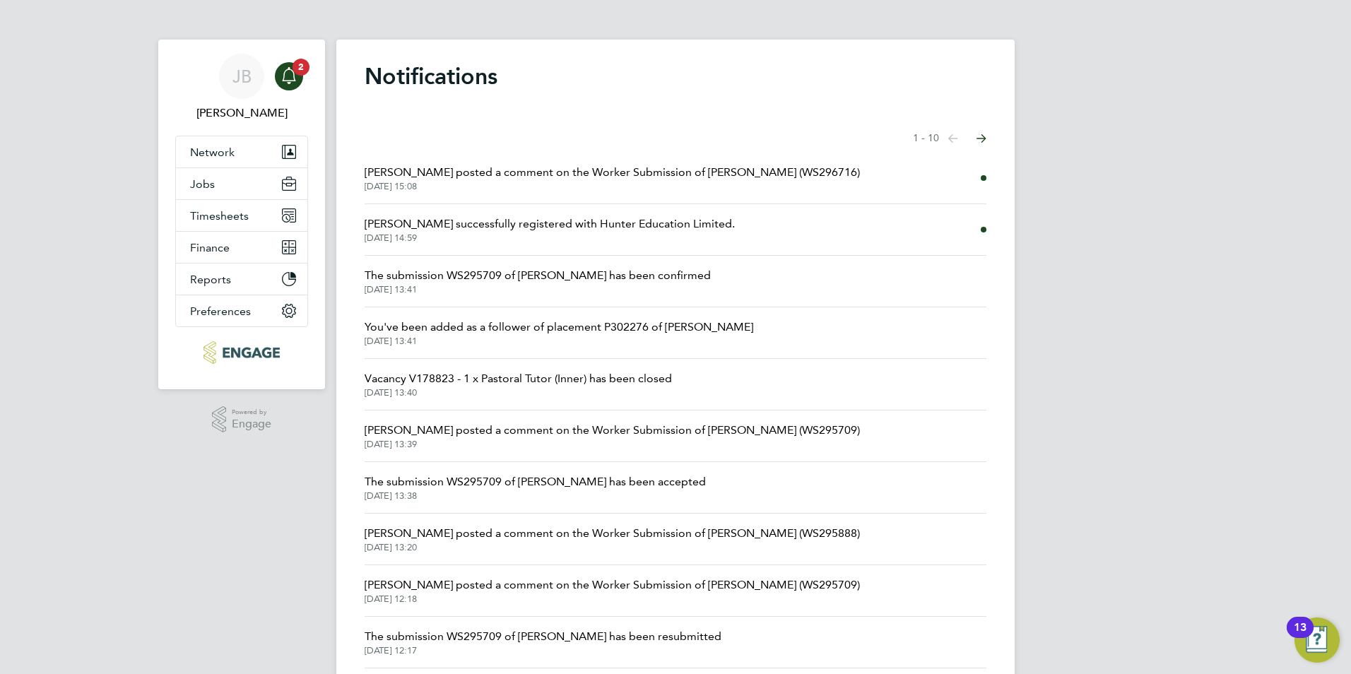
click at [700, 180] on span "[PERSON_NAME] posted a comment on the Worker Submission of [PERSON_NAME] (WS296…" at bounding box center [611, 172] width 495 height 17
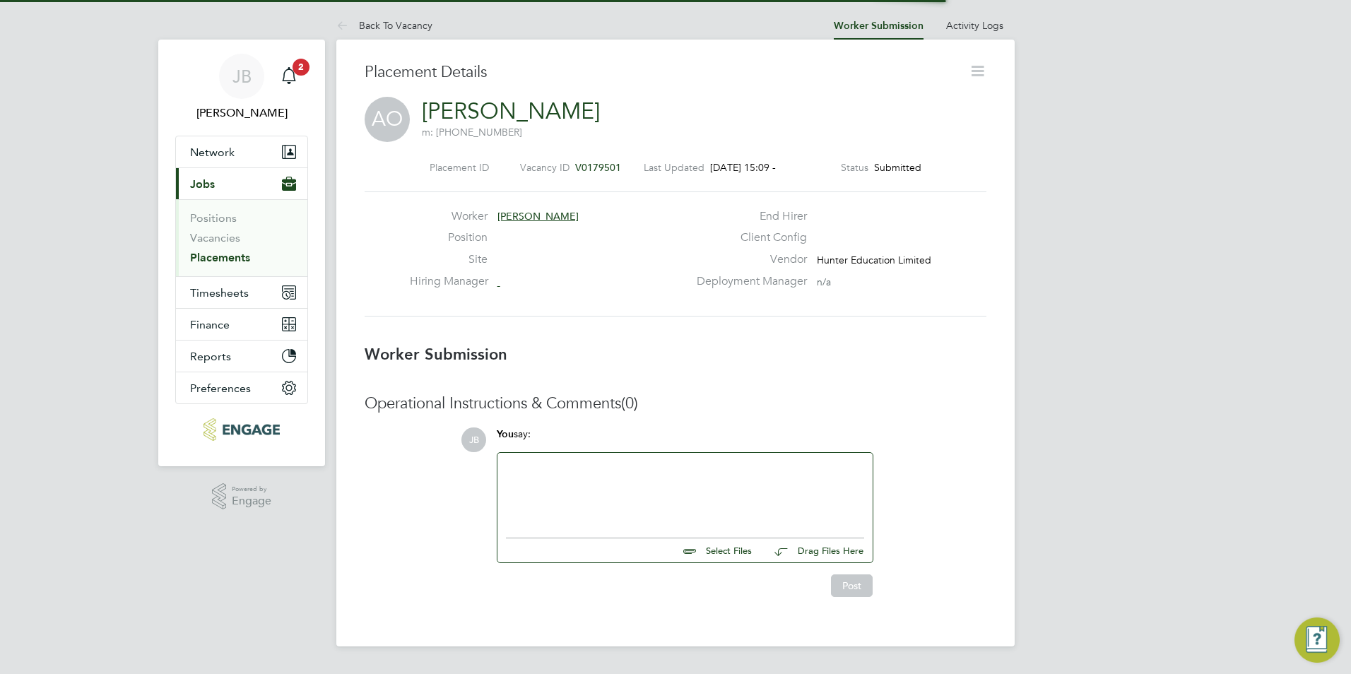
scroll to position [13, 79]
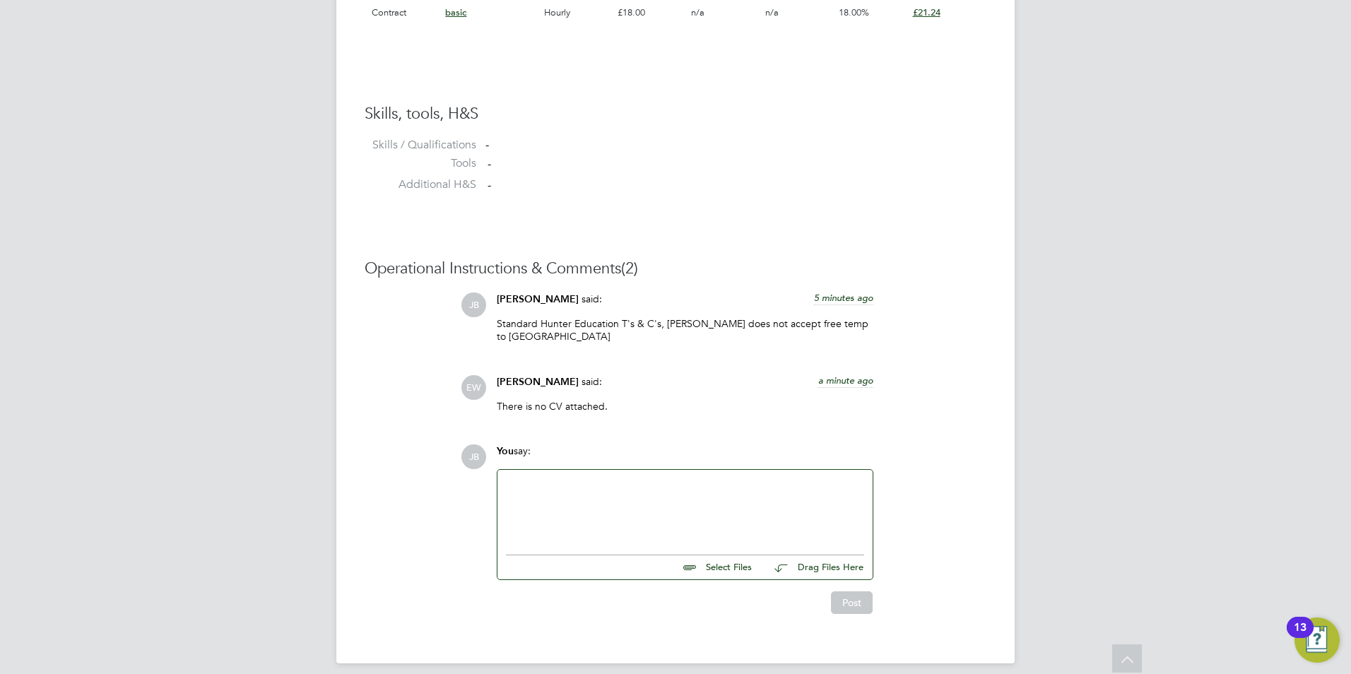
click at [590, 492] on div at bounding box center [685, 508] width 358 height 61
click at [706, 555] on input "file" at bounding box center [758, 565] width 212 height 20
type input "C:\fakepath\CV114776.docx"
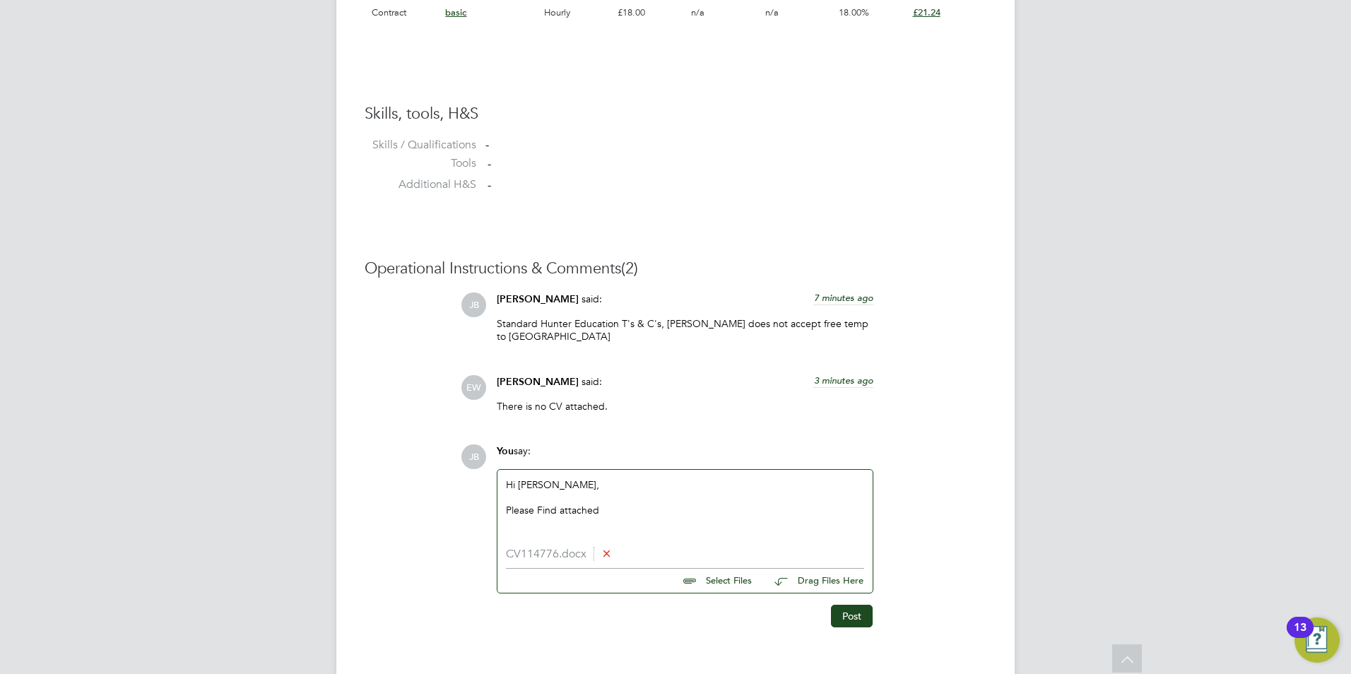
click at [617, 504] on div "Please Find attached" at bounding box center [685, 510] width 358 height 13
click at [602, 530] on div "They a variety in a" at bounding box center [685, 536] width 358 height 13
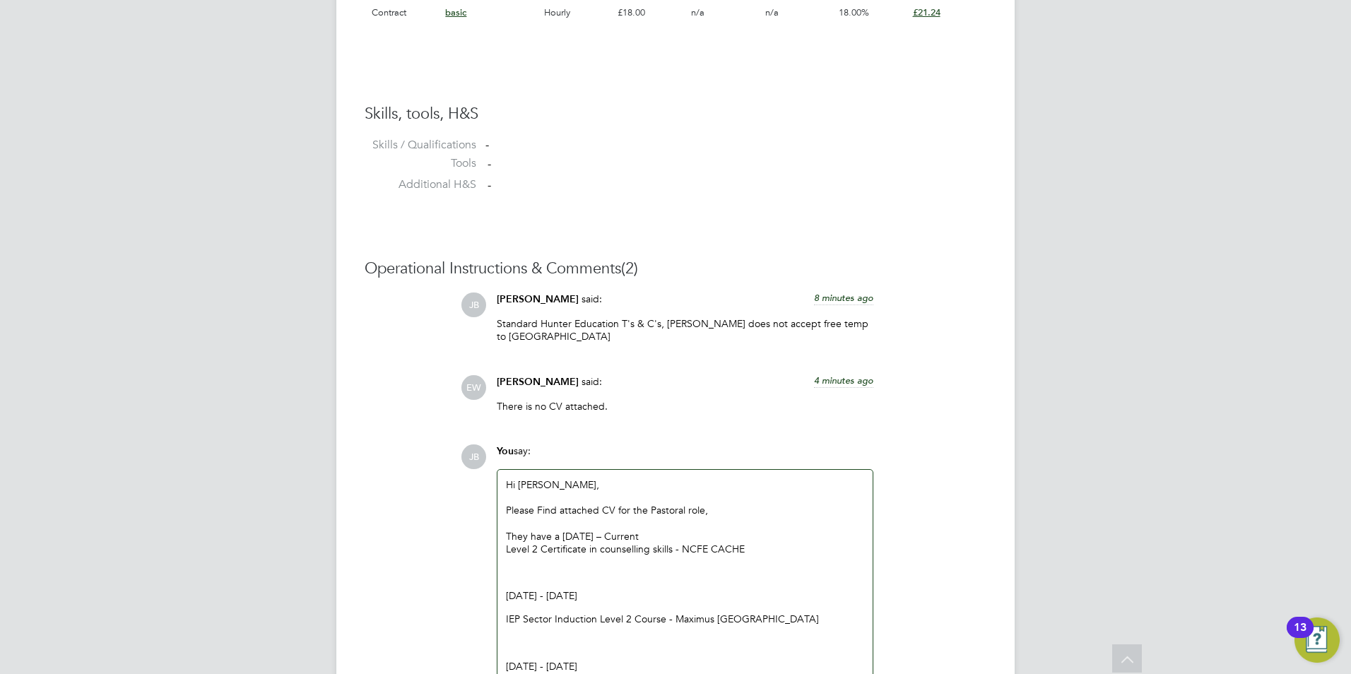
scroll to position [1249, 0]
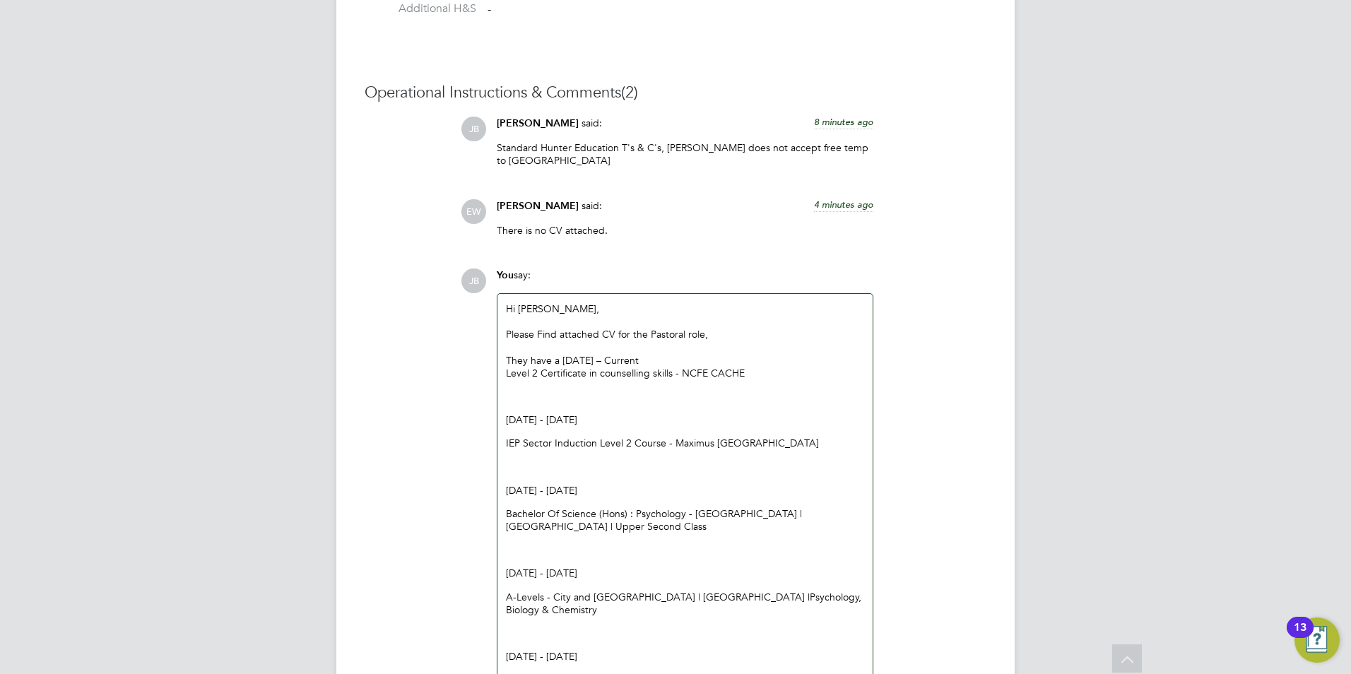
click at [516, 391] on div "Hi Emma, Please Find attached CV for the Pastoral role, They have a July 2024 –…" at bounding box center [685, 500] width 358 height 397
click at [506, 367] on p "Level 2 Certificate in counselling skills - NCFE CACHE" at bounding box center [685, 373] width 358 height 13
drag, startPoint x: 682, startPoint y: 345, endPoint x: 516, endPoint y: 343, distance: 166.0
click at [511, 354] on div "They have a July 2024 – Current" at bounding box center [685, 360] width 358 height 13
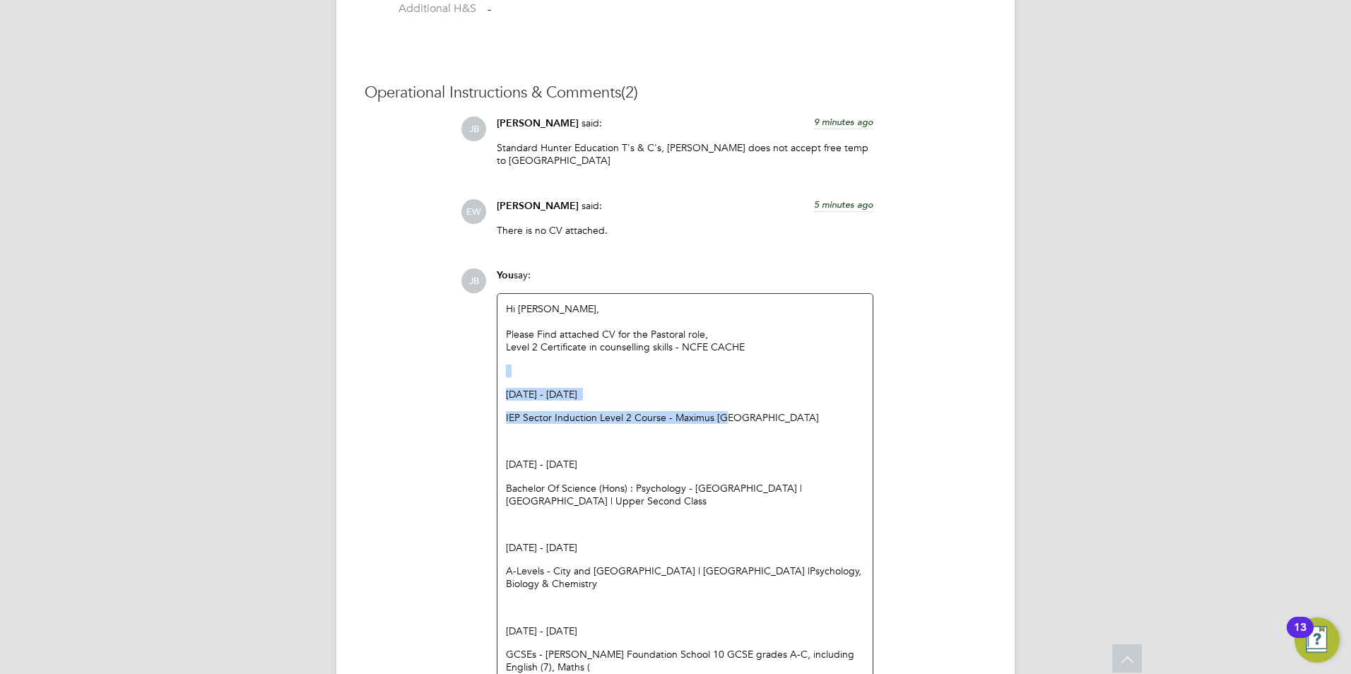
drag, startPoint x: 742, startPoint y: 406, endPoint x: 475, endPoint y: 355, distance: 271.9
click at [475, 355] on div "JB You say: Hi Emma, Please Find attached CV for the Pastoral role, Level 2 Cer…" at bounding box center [724, 520] width 526 height 504
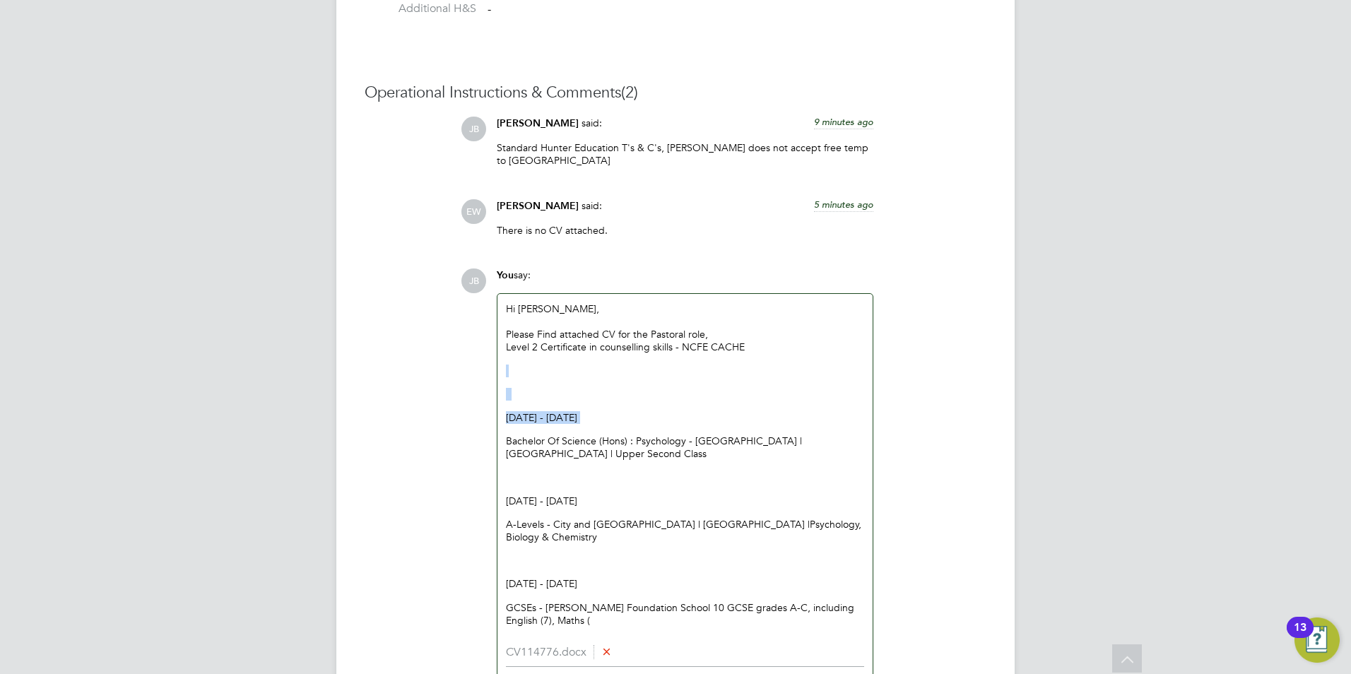
drag, startPoint x: 609, startPoint y: 400, endPoint x: 495, endPoint y: 355, distance: 122.6
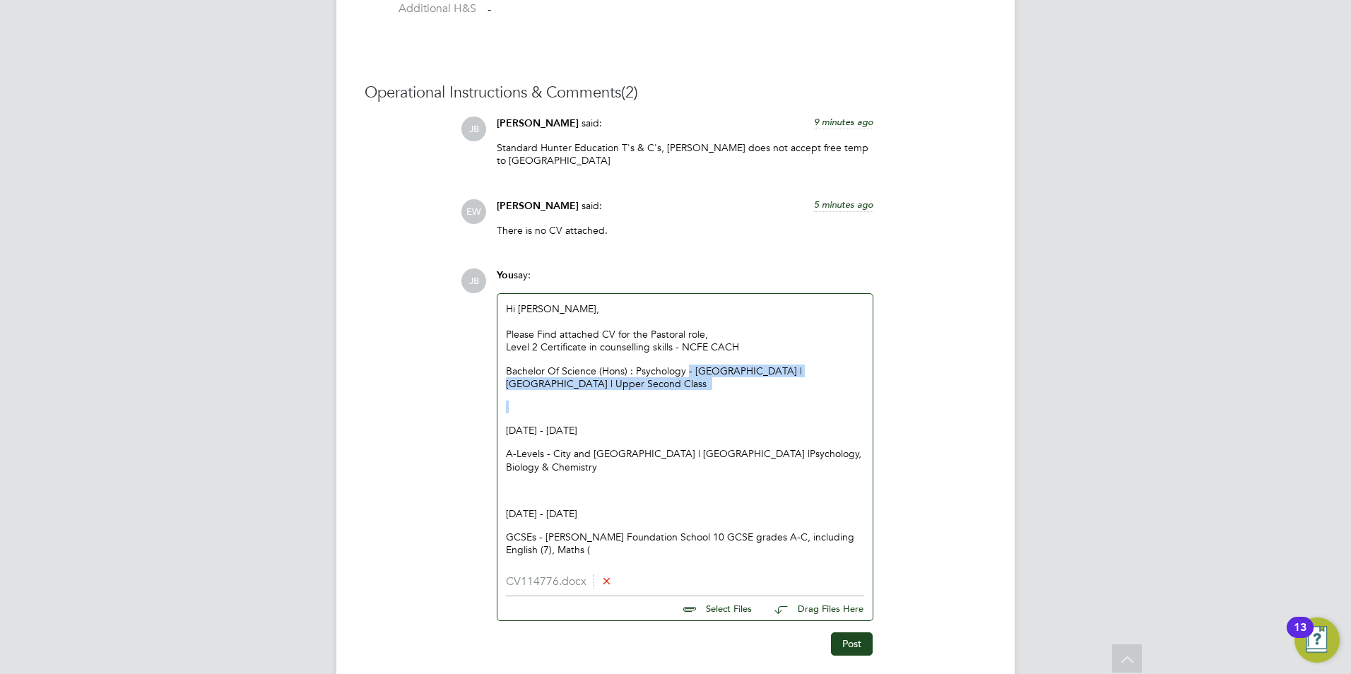
drag, startPoint x: 610, startPoint y: 384, endPoint x: 686, endPoint y: 358, distance: 80.0
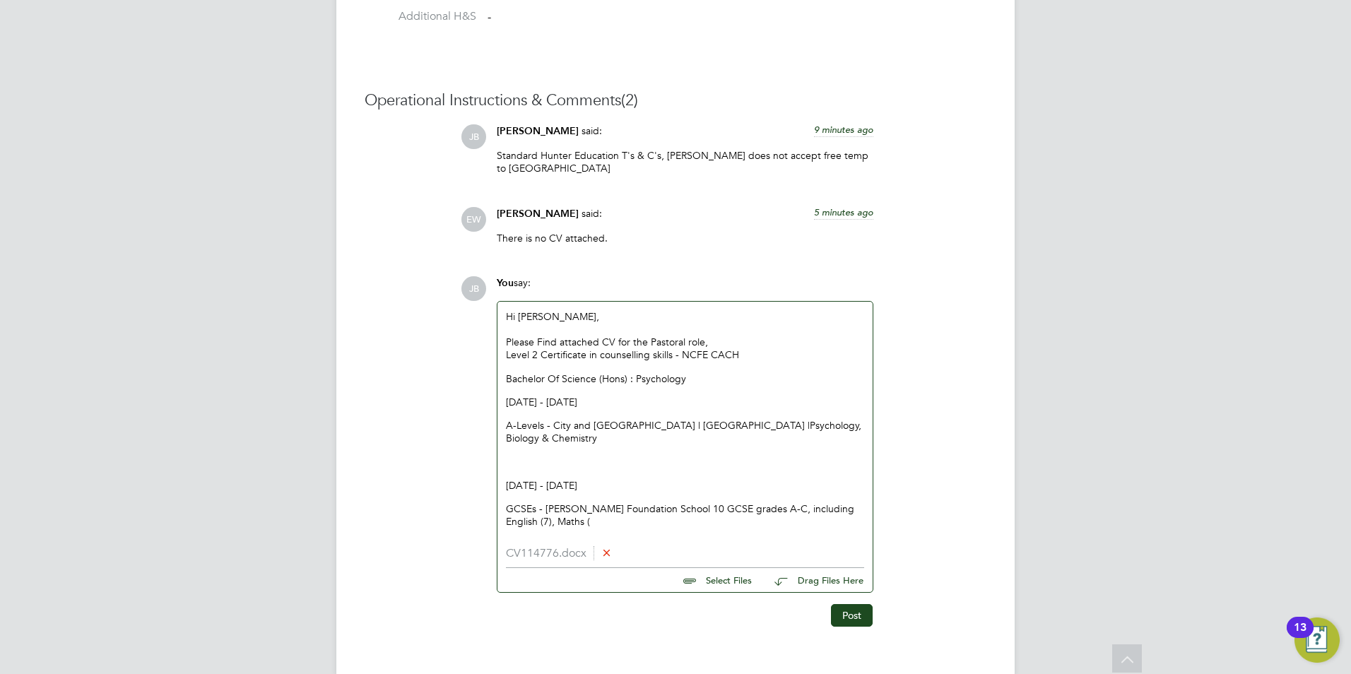
click at [506, 372] on p "Bachelor Of Science (Hons) : Psychology" at bounding box center [685, 378] width 358 height 13
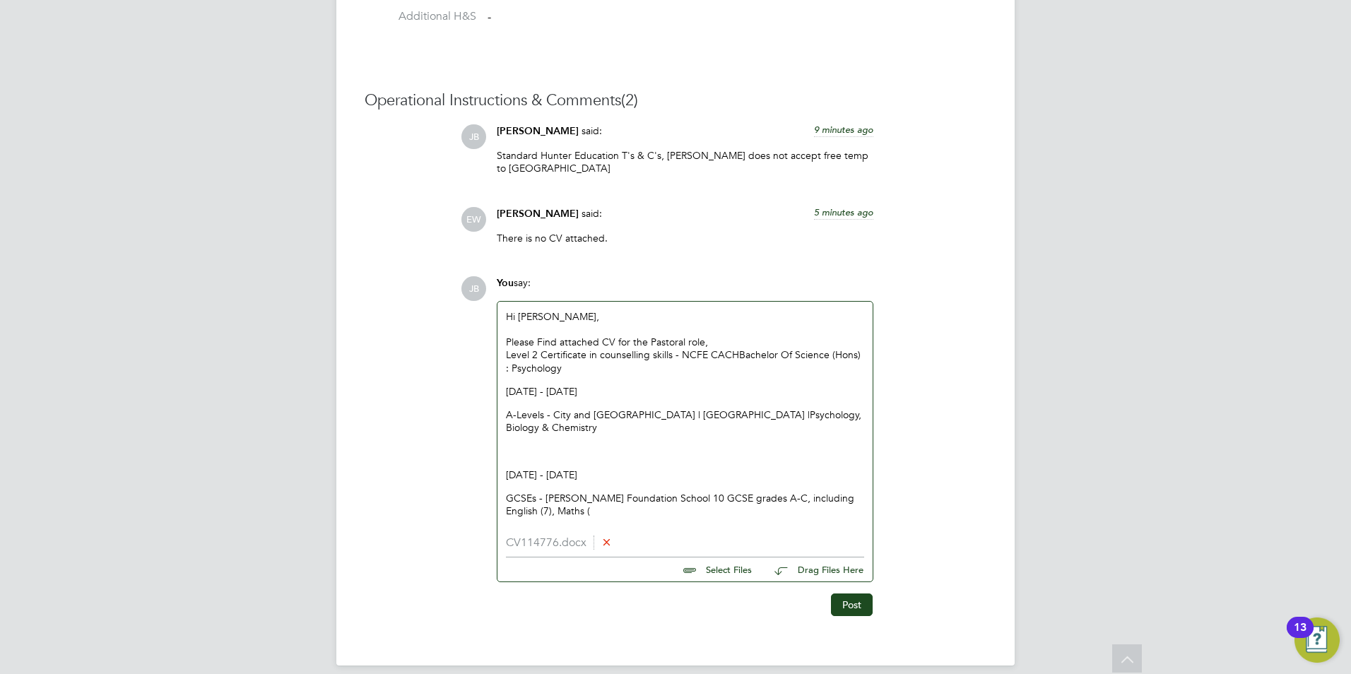
scroll to position [1231, 0]
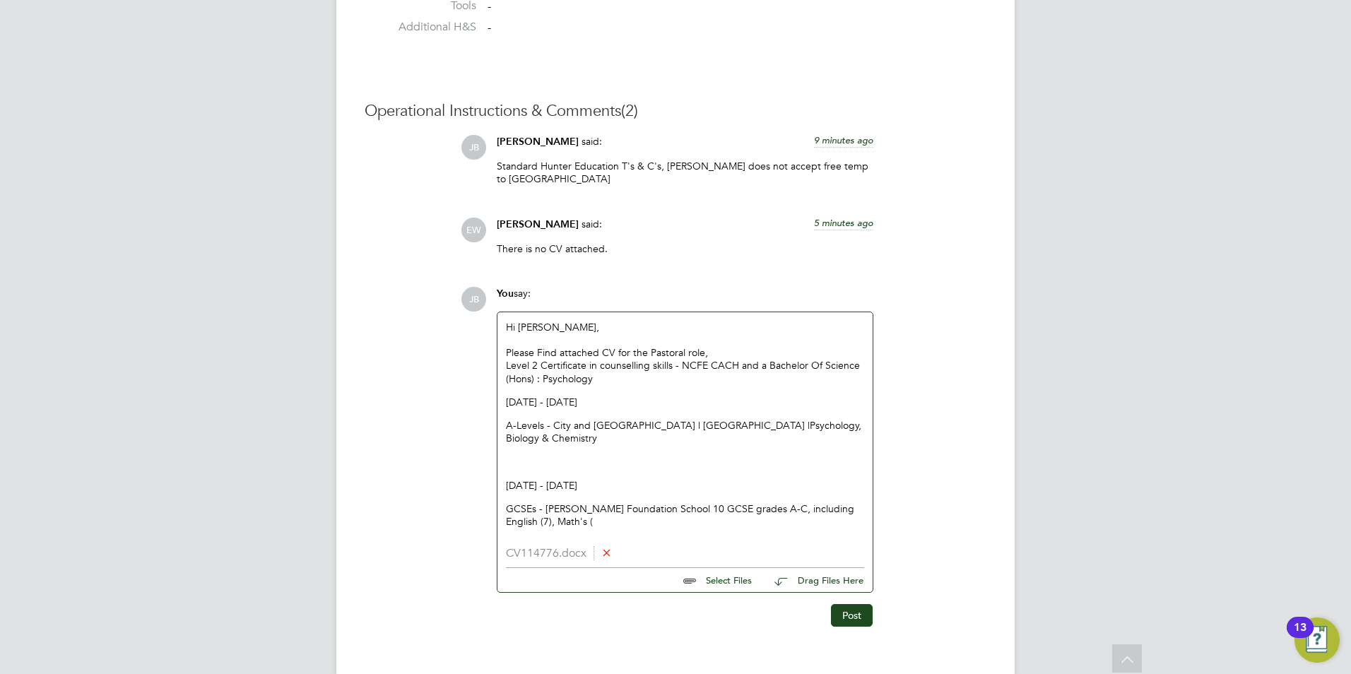
click at [555, 502] on p "GCSEs - Raines Foundation School 10 GCSE grades A-C, including English (7), Mat…" at bounding box center [685, 514] width 358 height 25
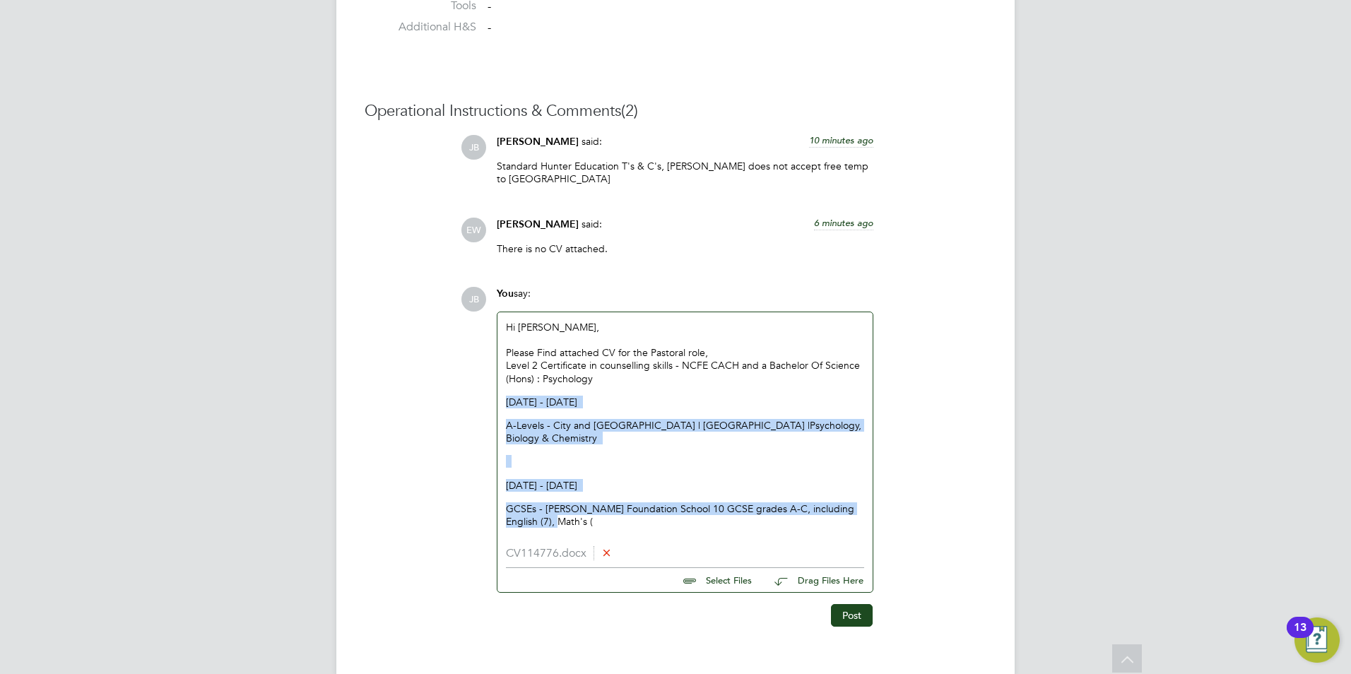
drag, startPoint x: 532, startPoint y: 497, endPoint x: 501, endPoint y: 386, distance: 115.2
click at [501, 386] on div "Hi Emma, Please Find attached CV for the Pastoral role, Level 2 Certificate in …" at bounding box center [684, 429] width 375 height 235
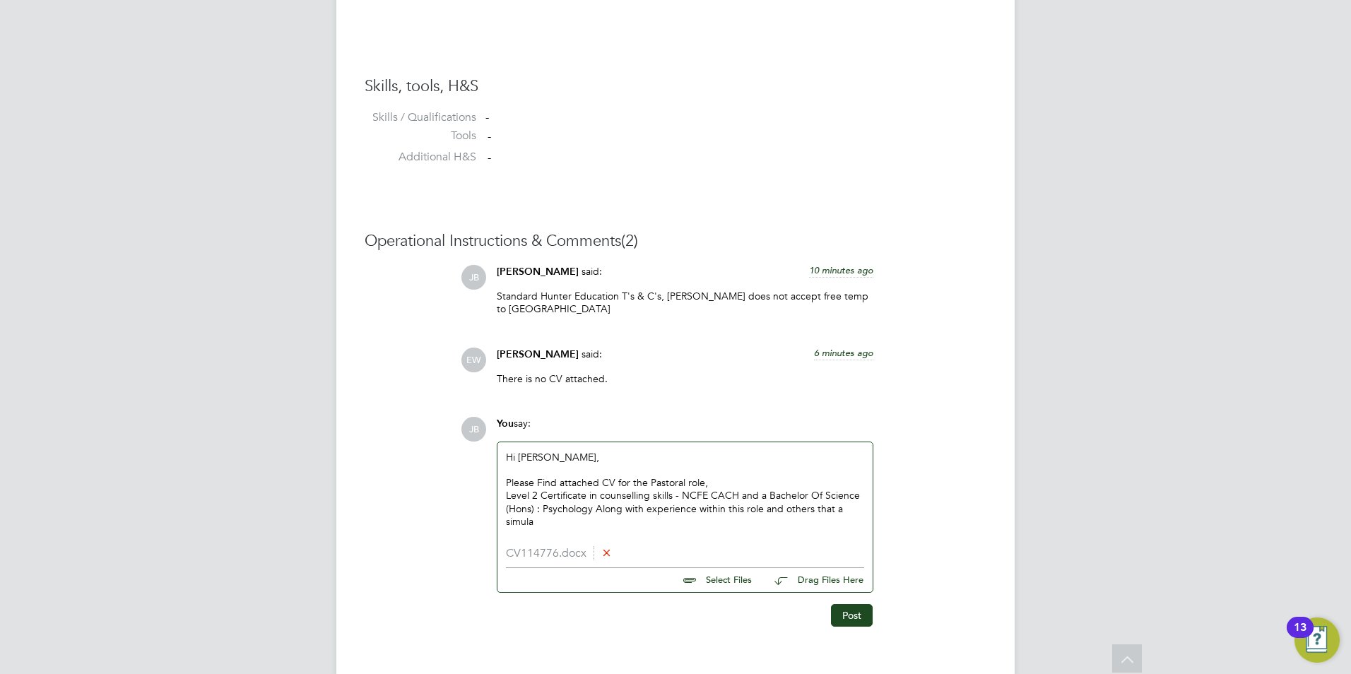
scroll to position [1114, 0]
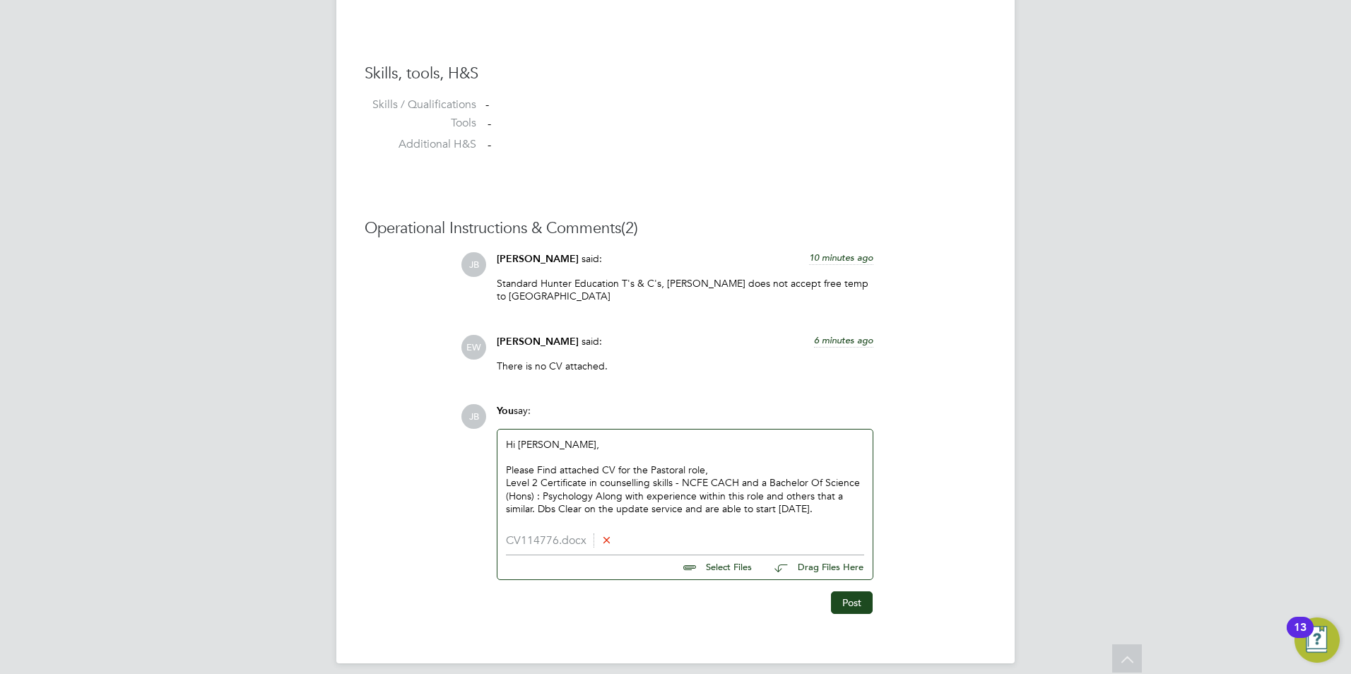
click at [558, 498] on p "Level 2 Certificate in counselling skills - NCFE CACH and a Bachelor Of Science…" at bounding box center [685, 495] width 358 height 39
click at [737, 463] on div "Please Find attached CV for the Pastoral role," at bounding box center [685, 469] width 358 height 13
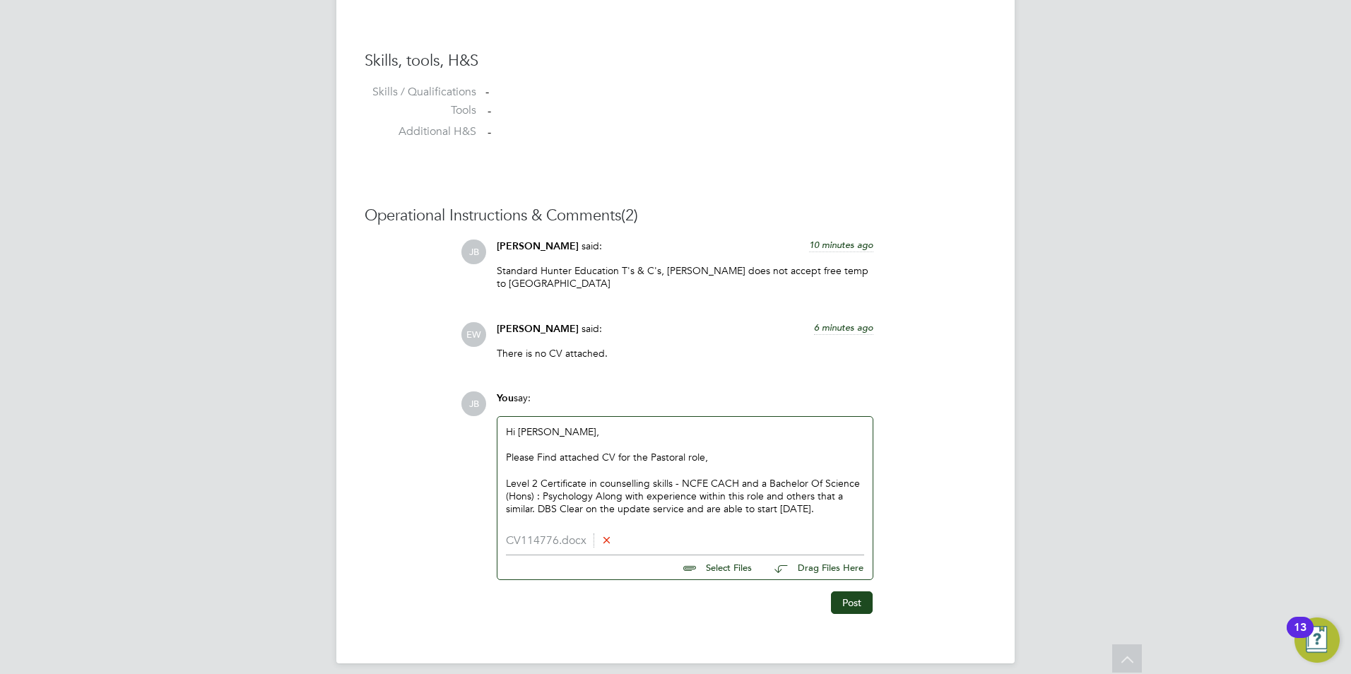
click at [742, 451] on div "Please Find attached CV for the Pastoral role," at bounding box center [685, 457] width 358 height 13
click at [844, 507] on div "Hi Emma, Please Find attached CV for the Pastoral role, Level 2 Certificate in …" at bounding box center [684, 475] width 375 height 117
click at [655, 516] on div "Hi Emma, Please Find attached CV for the Pastoral role, Level 2 Certificate in …" at bounding box center [684, 475] width 375 height 117
drag, startPoint x: 889, startPoint y: 504, endPoint x: 874, endPoint y: 498, distance: 16.1
click at [884, 501] on div "JB You say: Hi Emma, Please Find attached CV for the Pastoral role, Level 2 Cer…" at bounding box center [724, 502] width 526 height 223
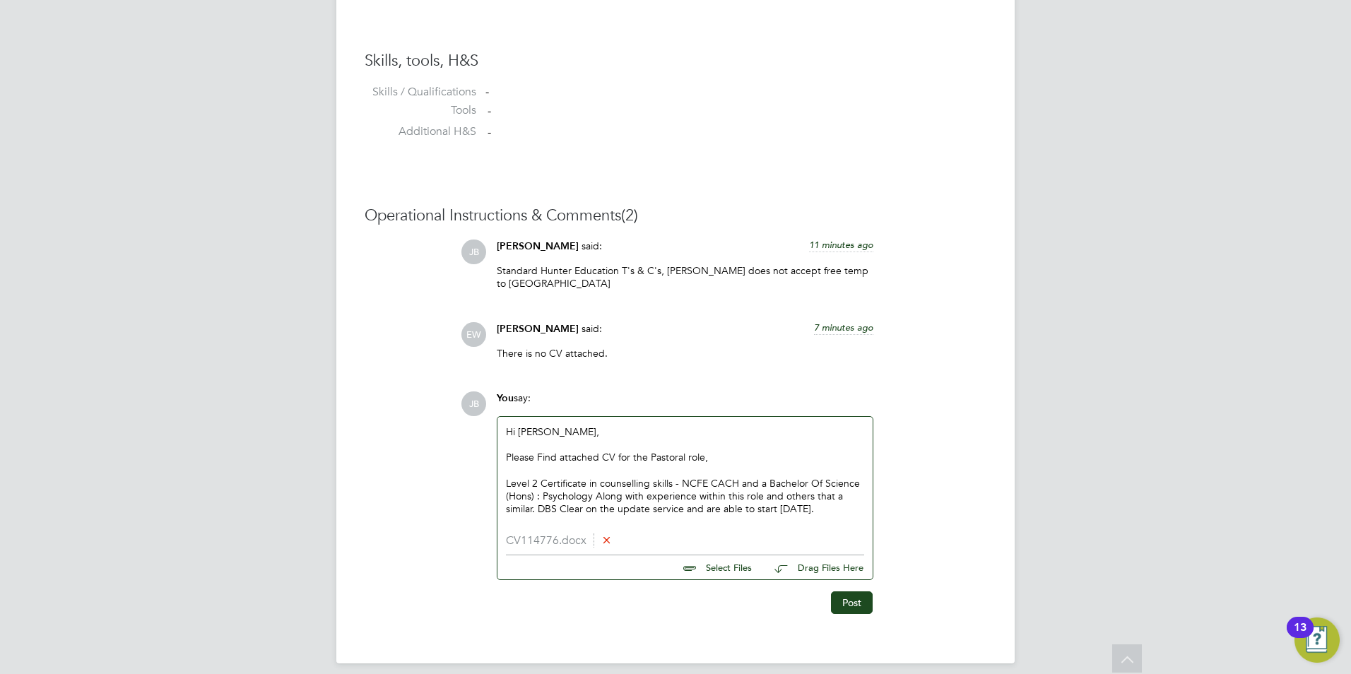
click at [846, 497] on p "Level 2 Certificate in counselling skills - NCFE CACH and a Bachelor Of Science…" at bounding box center [685, 496] width 358 height 39
click at [833, 591] on button "Post" at bounding box center [852, 602] width 42 height 23
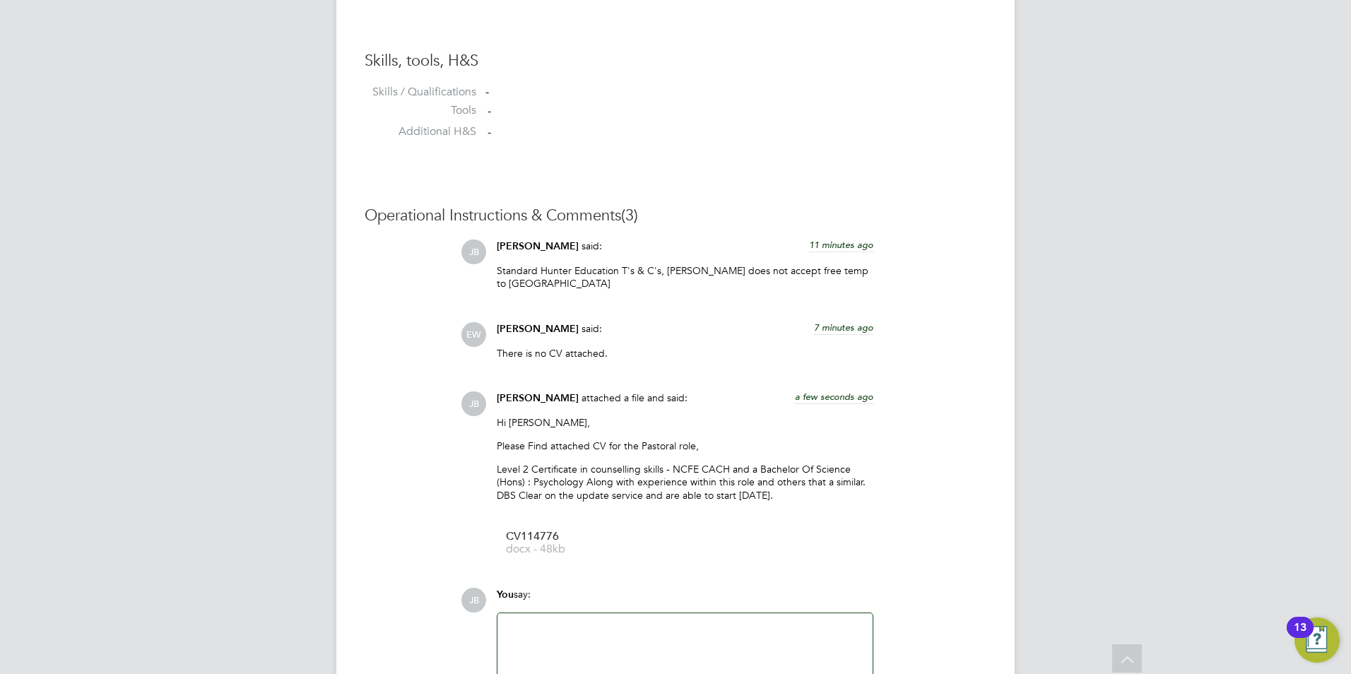
click at [816, 467] on p "Level 2 Certificate in counselling skills - NCFE CACH and a Bachelor Of Science…" at bounding box center [685, 482] width 376 height 39
click at [843, 468] on p "Level 2 Certificate in counselling skills - NCFE CACH and a Bachelor Of Science…" at bounding box center [685, 482] width 376 height 39
drag, startPoint x: 845, startPoint y: 468, endPoint x: 876, endPoint y: 463, distance: 31.4
click at [860, 466] on p "Level 2 Certificate in counselling skills - NCFE CACH and a Bachelor Of Science…" at bounding box center [685, 482] width 376 height 39
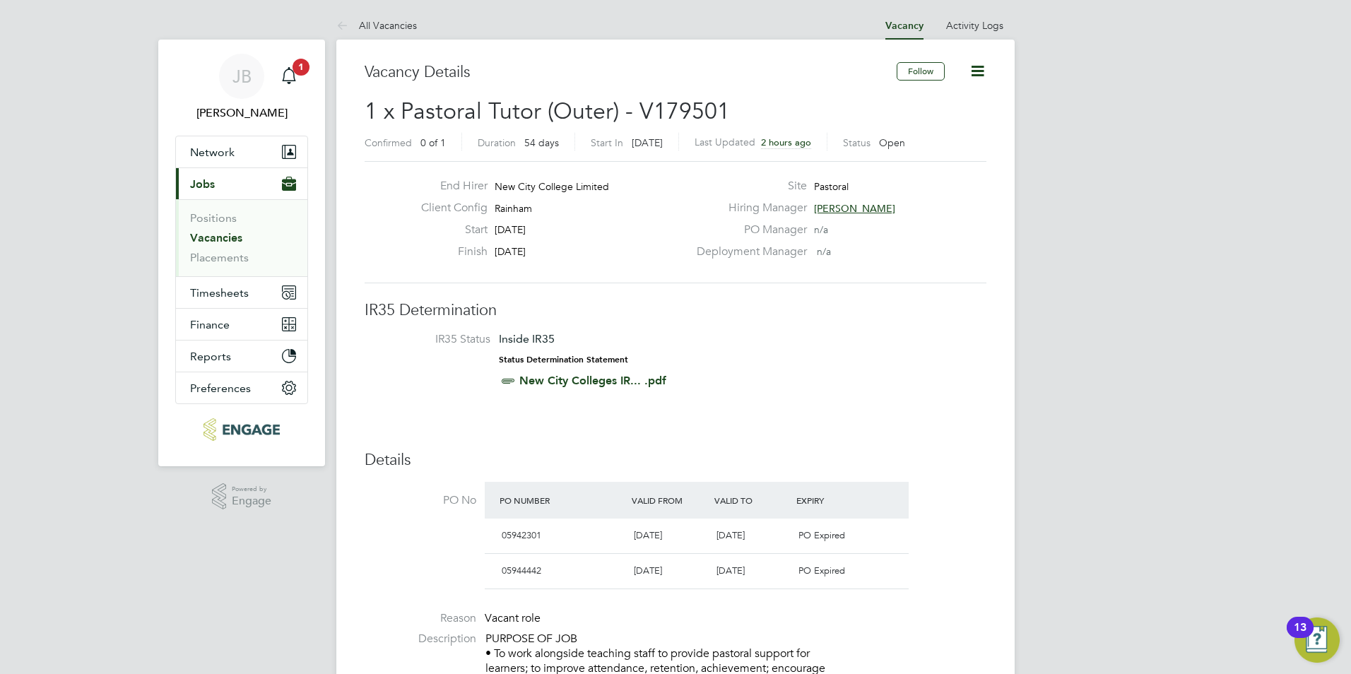
click at [321, 77] on app-nav-sections-wrapper "JB Jack Baron Notifications 1 Applications: Network Team Members Businesses Sit…" at bounding box center [241, 253] width 167 height 427
click at [314, 73] on app-nav-sections-wrapper "JB Jack Baron Notifications 1 Applications: Network Team Members Businesses Sit…" at bounding box center [241, 253] width 167 height 427
click at [309, 73] on app-nav-sections-wrapper "JB Jack Baron Notifications 1 Applications: Network Team Members Businesses Sit…" at bounding box center [241, 253] width 167 height 427
click at [306, 71] on span "1" at bounding box center [300, 67] width 17 height 17
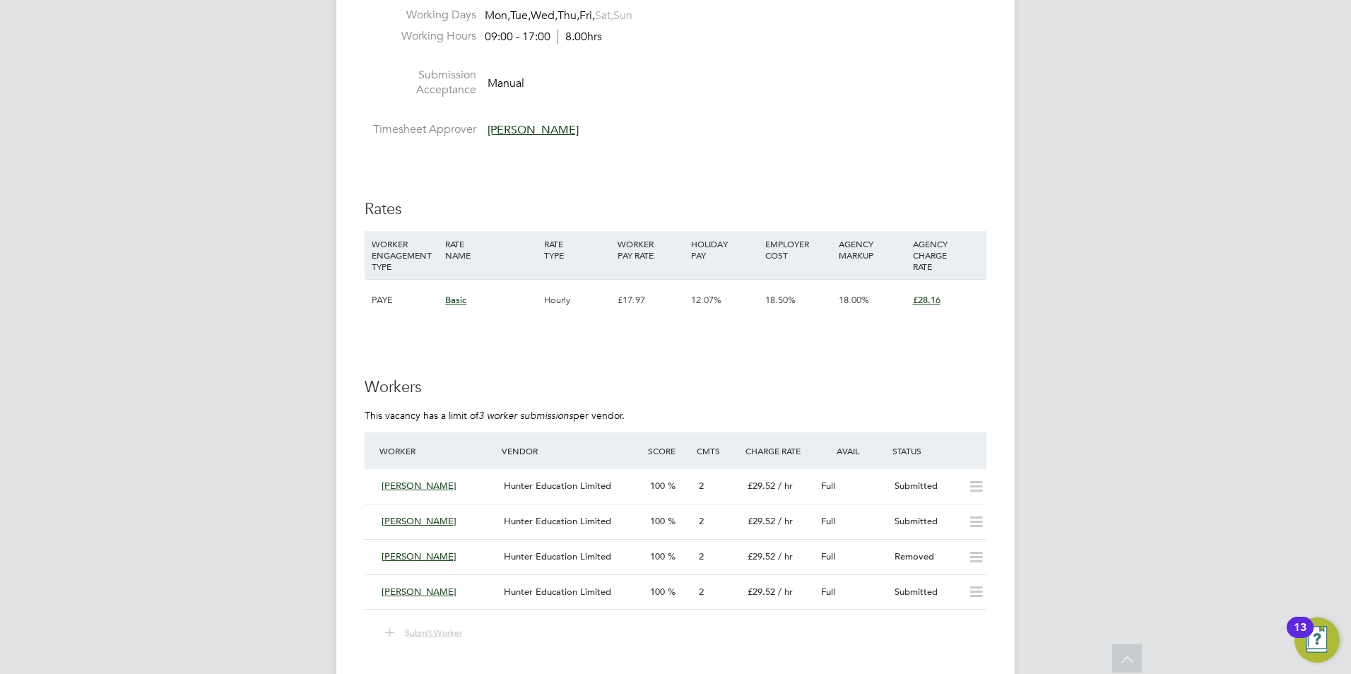
scroll to position [2374, 0]
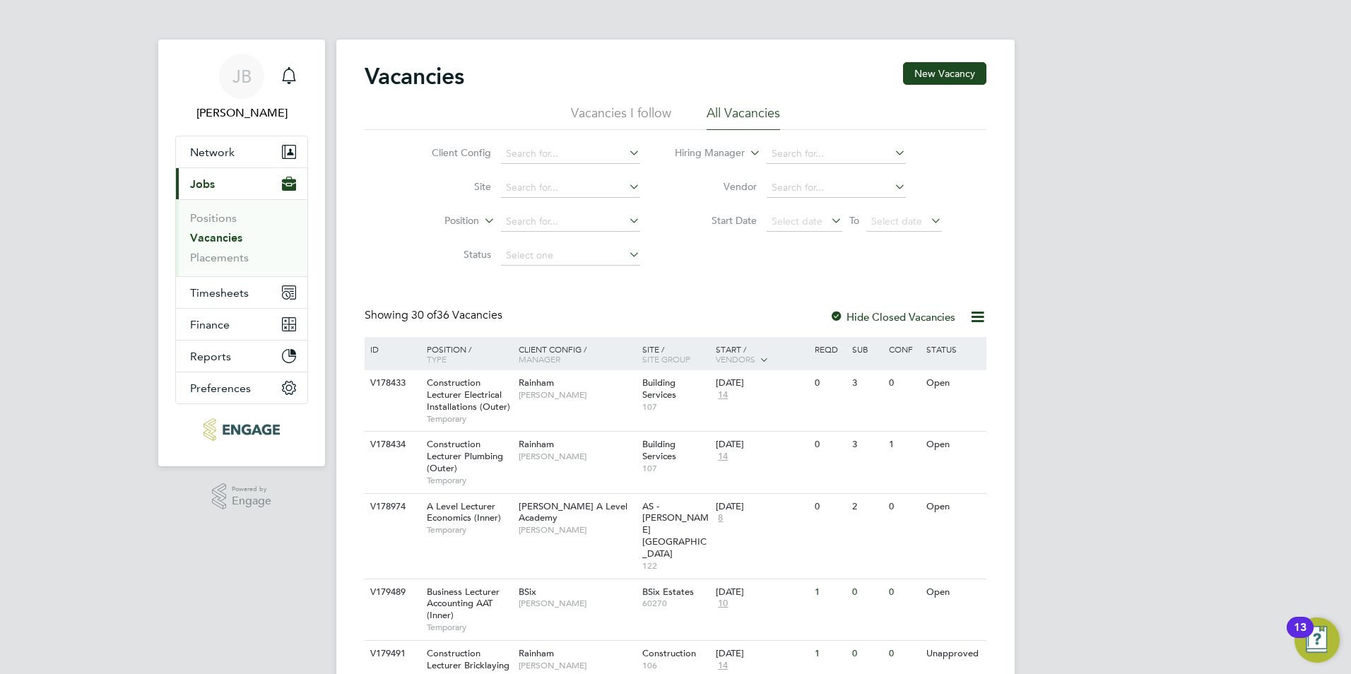
scroll to position [4, 0]
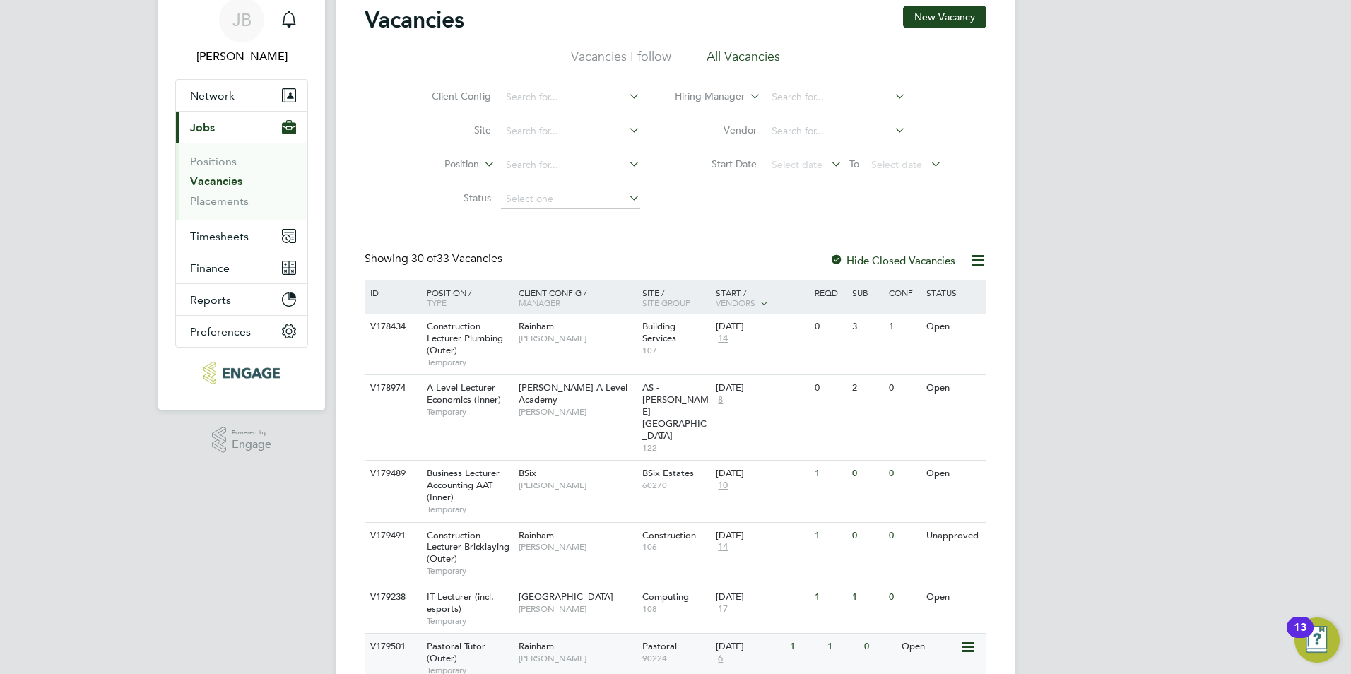
scroll to position [64, 0]
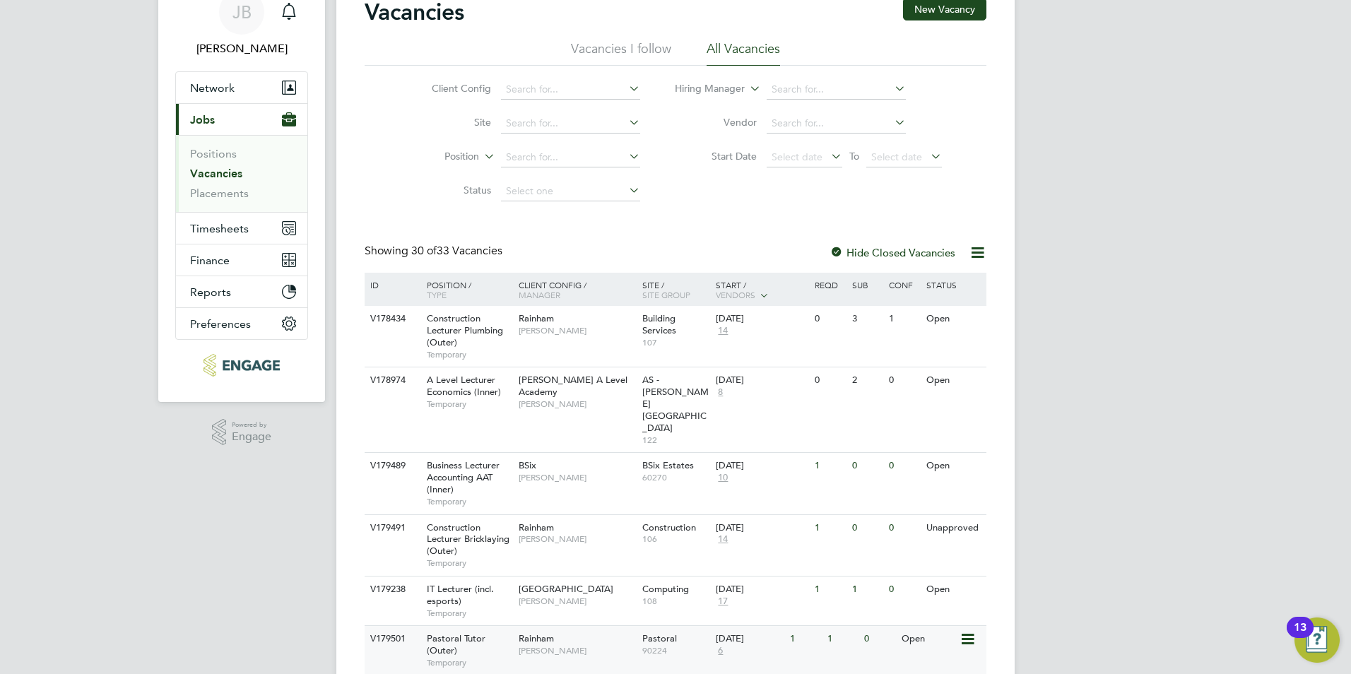
click at [450, 632] on span "Pastoral Tutor (Outer)" at bounding box center [456, 644] width 59 height 24
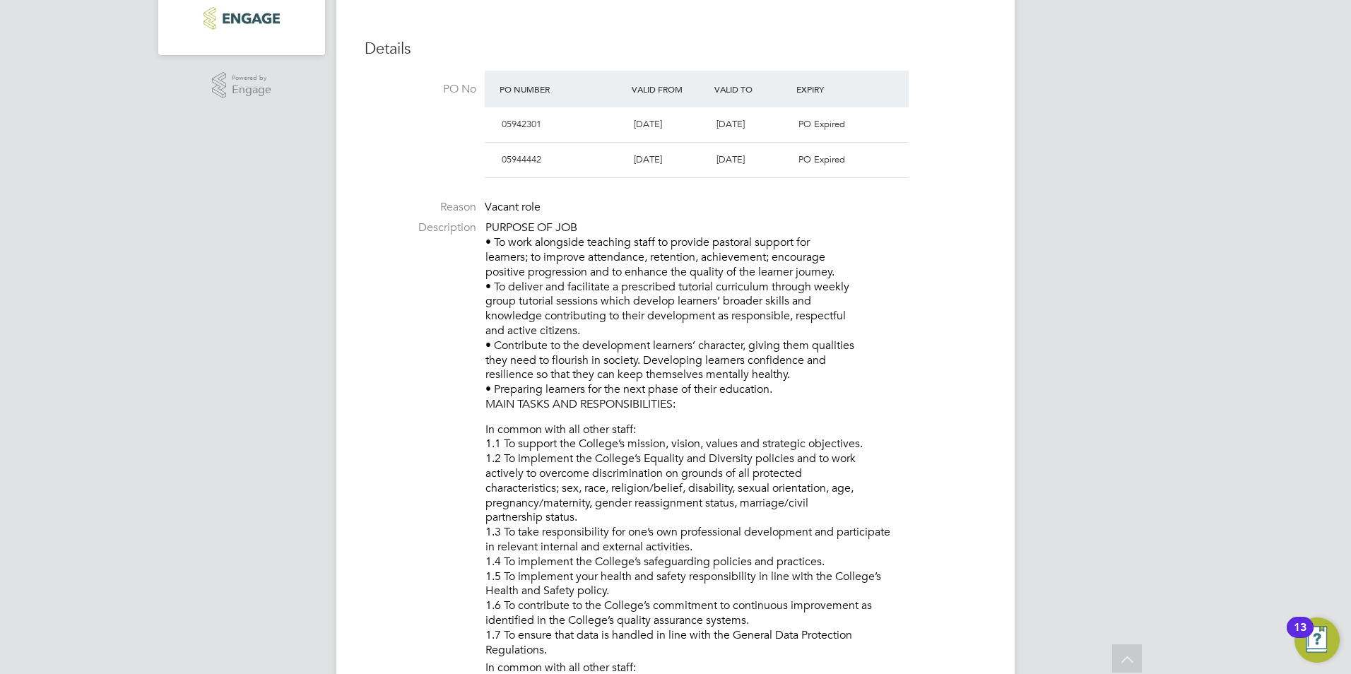
scroll to position [434, 0]
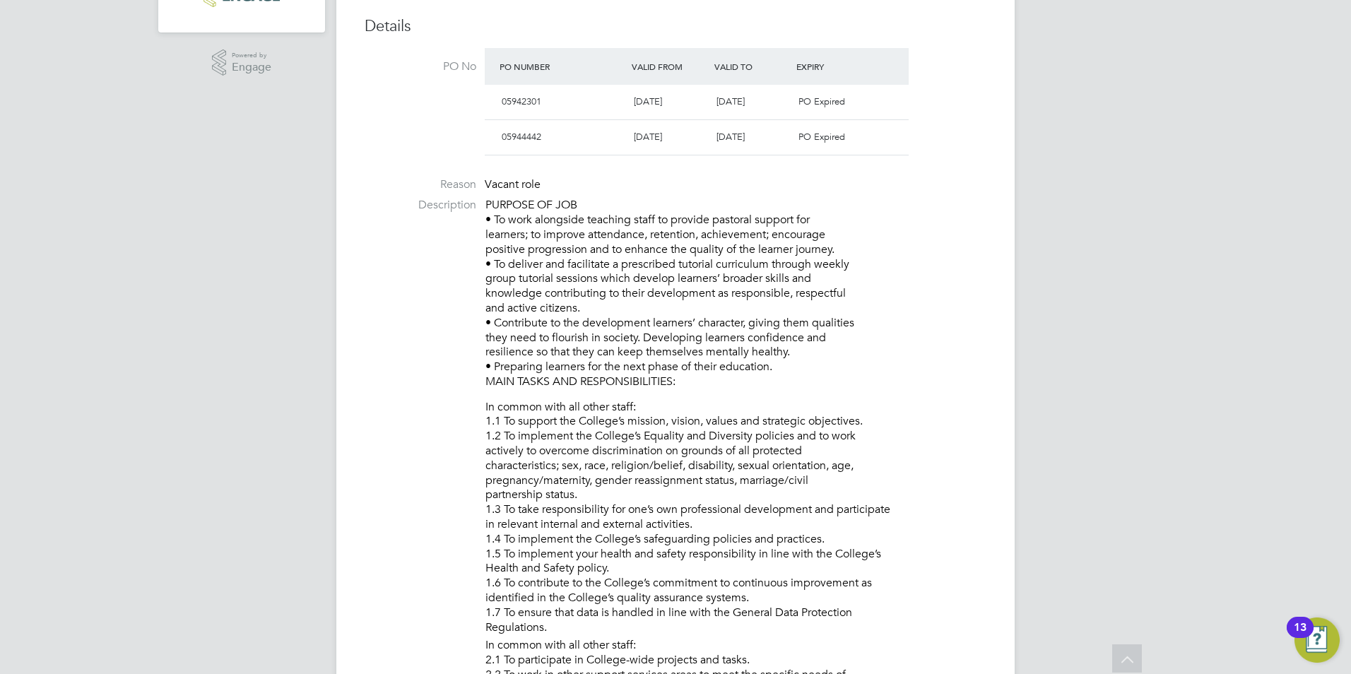
drag, startPoint x: 681, startPoint y: 383, endPoint x: 465, endPoint y: 206, distance: 279.0
drag, startPoint x: 493, startPoint y: 210, endPoint x: 636, endPoint y: 263, distance: 152.6
copy p "PURPOSE OF JOB • To work alongside teaching staff to provide pastoral support f…"
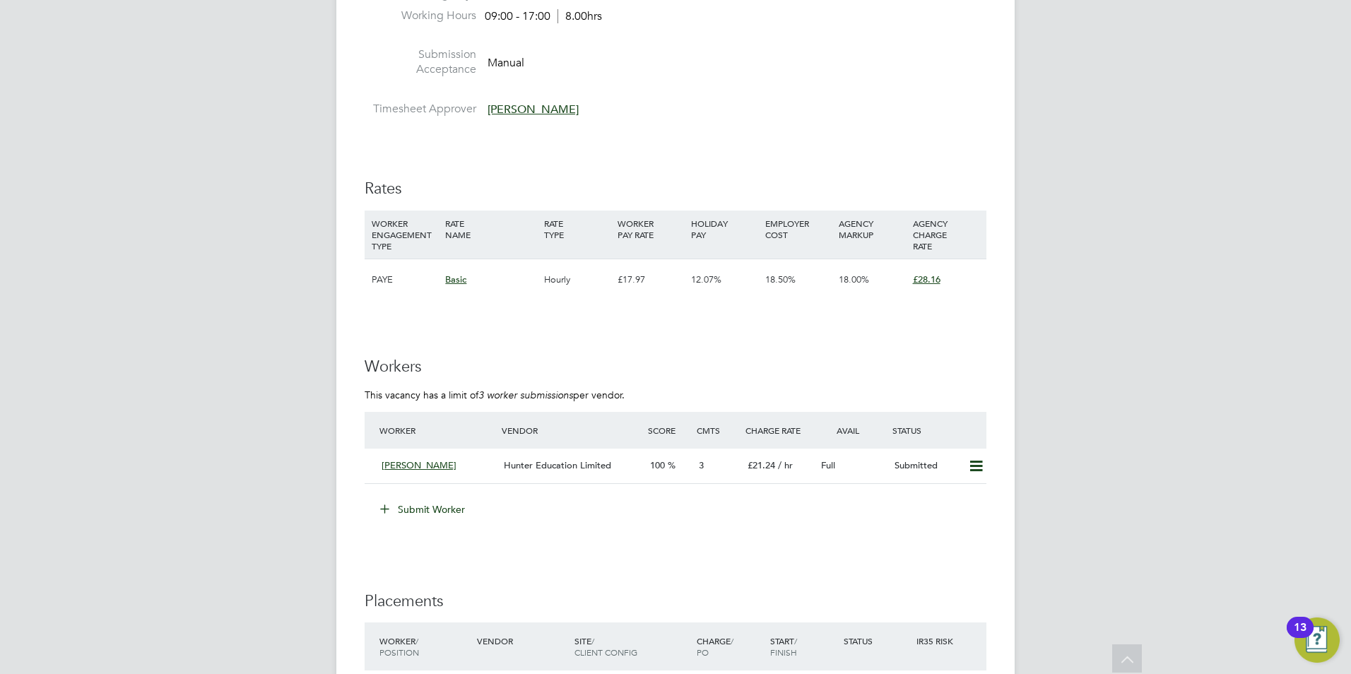
scroll to position [2448, 0]
